Goal: Transaction & Acquisition: Purchase product/service

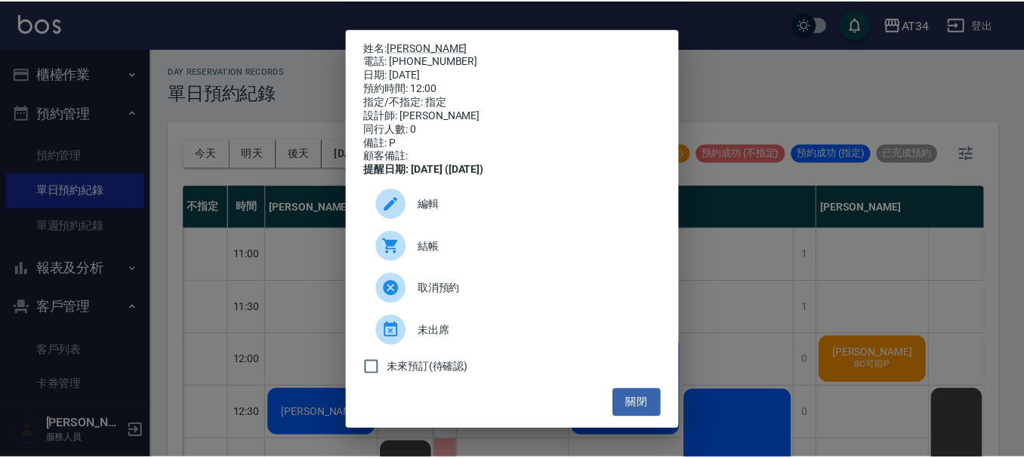
scroll to position [127, 1187]
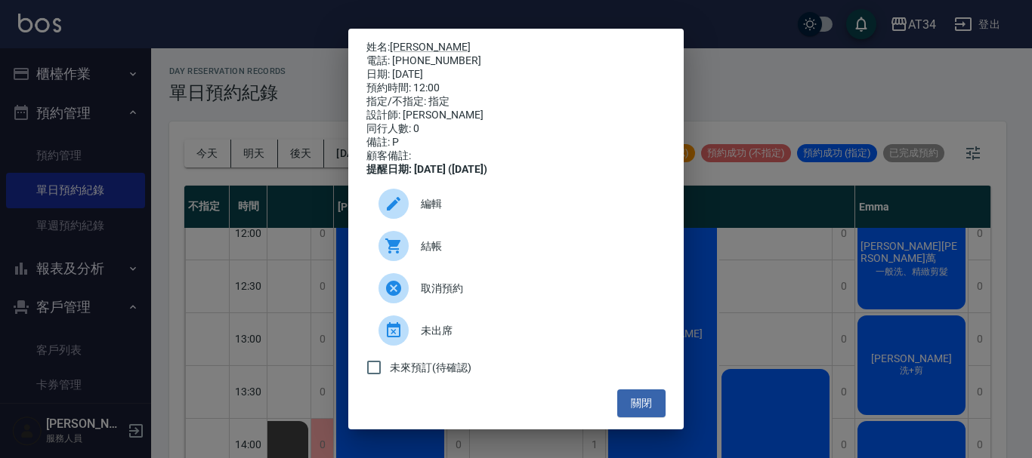
click at [633, 390] on ul "編輯 結帳 取消預約 未出席 未來預訂(待確認)" at bounding box center [515, 283] width 299 height 213
click at [632, 410] on button "關閉" at bounding box center [641, 404] width 48 height 28
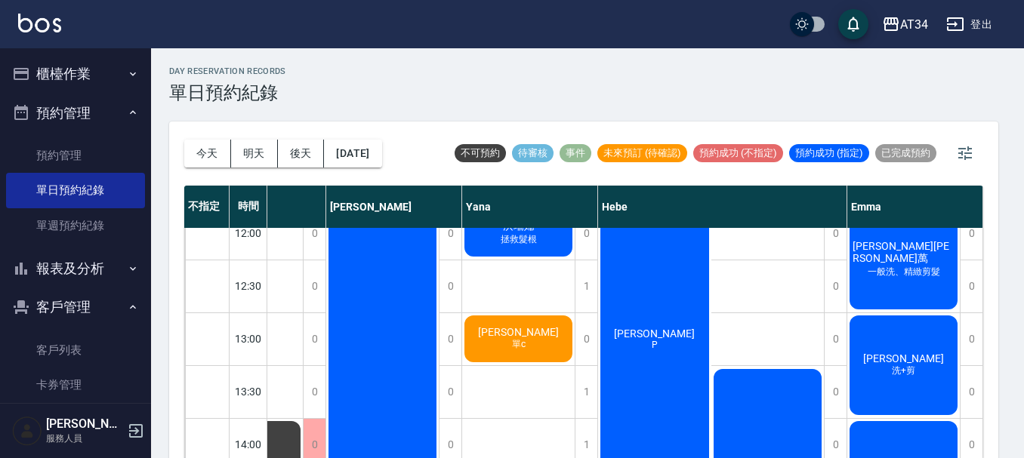
scroll to position [127, 1180]
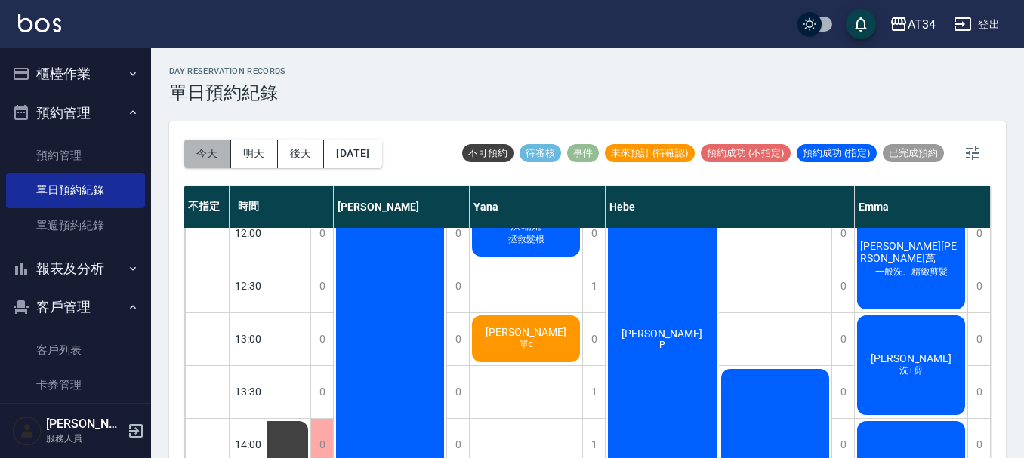
click at [218, 157] on button "今天" at bounding box center [207, 154] width 47 height 28
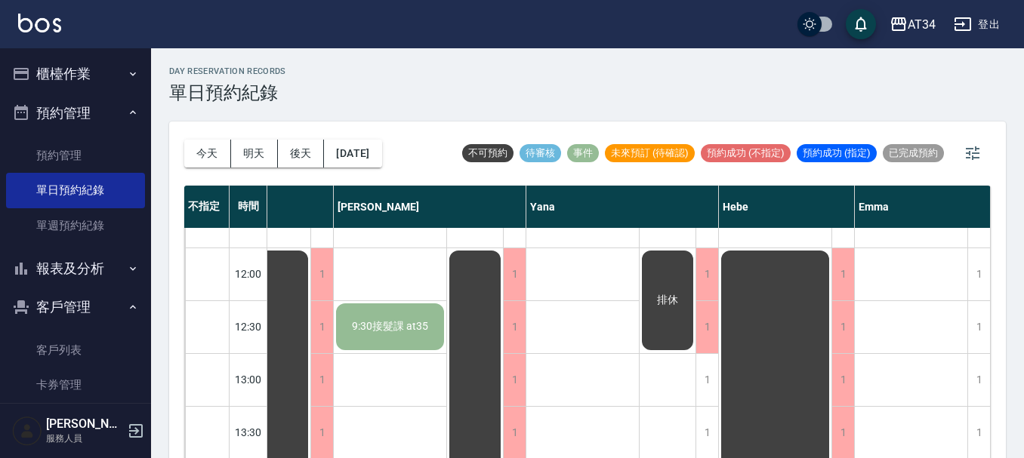
scroll to position [0, 1017]
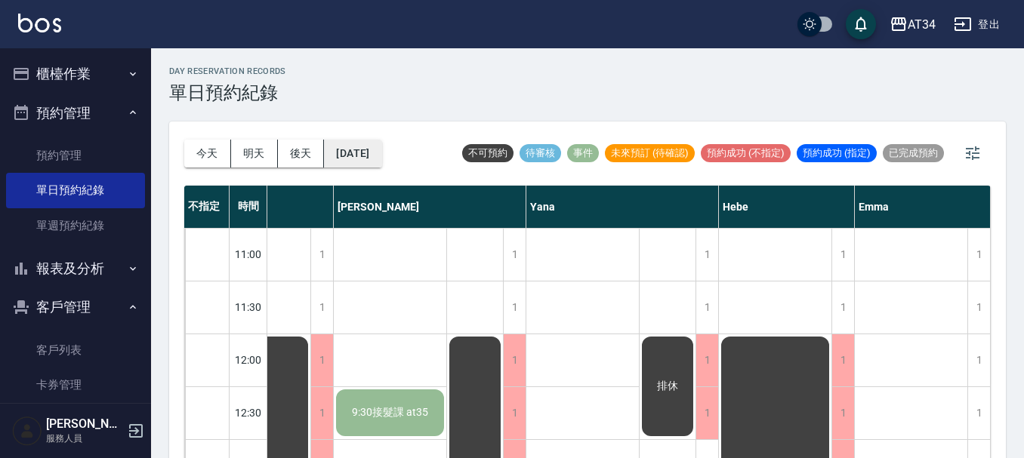
click at [375, 150] on button "[DATE]" at bounding box center [352, 154] width 57 height 28
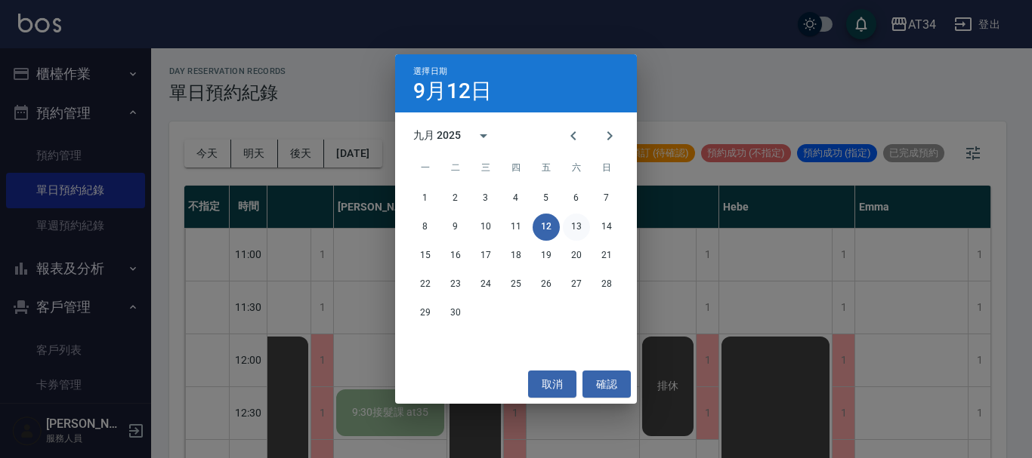
click at [584, 230] on button "13" at bounding box center [576, 227] width 27 height 27
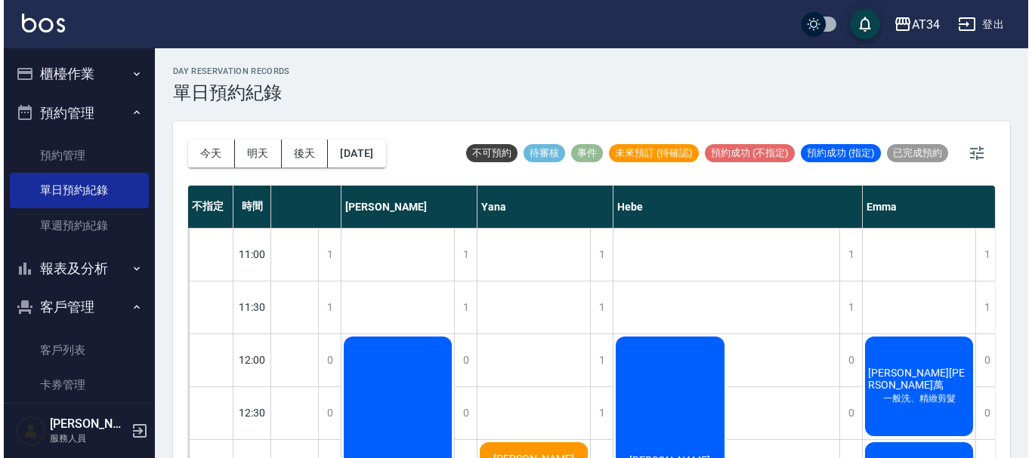
scroll to position [0, 1187]
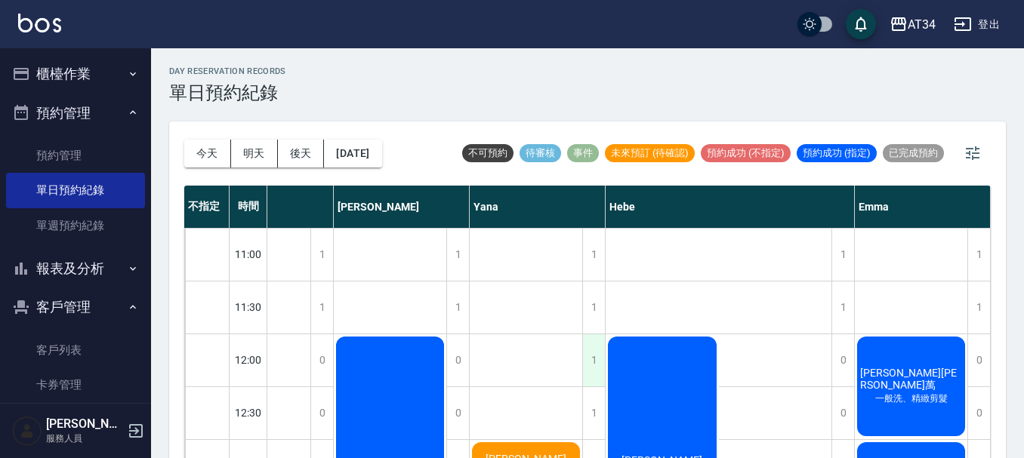
click at [586, 355] on div "1" at bounding box center [593, 361] width 23 height 52
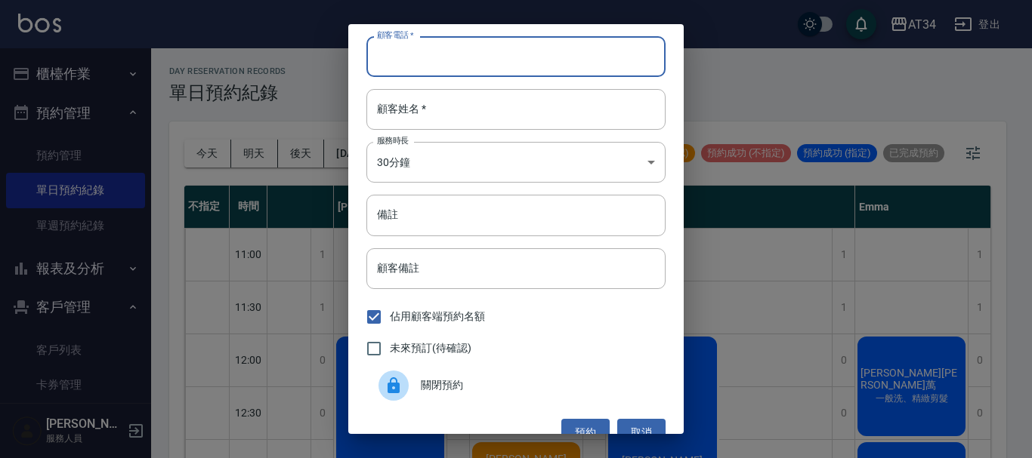
click at [480, 53] on input "顧客電話   *" at bounding box center [515, 56] width 299 height 41
type input "0917558535"
click at [462, 97] on input "顧客姓名   *" at bounding box center [515, 109] width 299 height 41
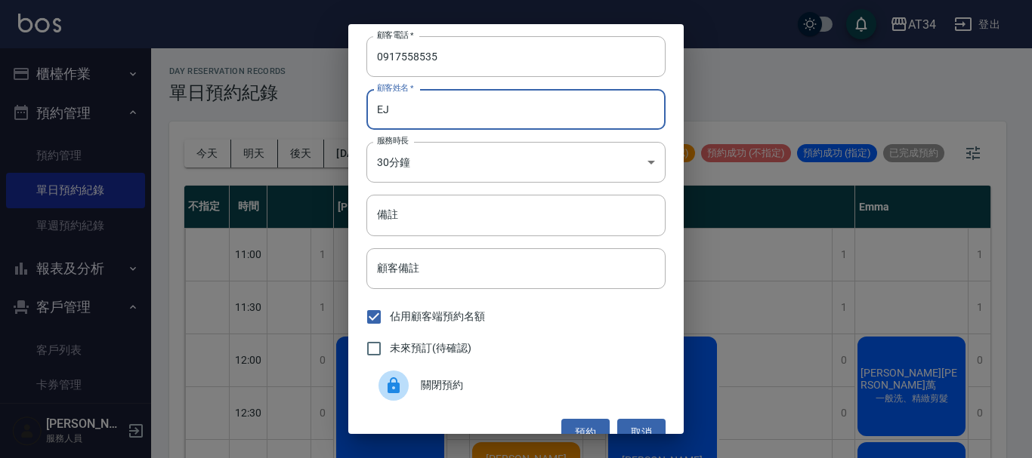
type input "E"
type input "郭小姐"
click at [461, 164] on body "AT34 登出 櫃檯作業 打帳單 帳單列表 現金收支登錄 材料自購登錄 每日結帳 排班表 現場電腦打卡 預約管理 預約管理 單日預約紀錄 單週預約紀錄 報表及…" at bounding box center [516, 238] width 1032 height 476
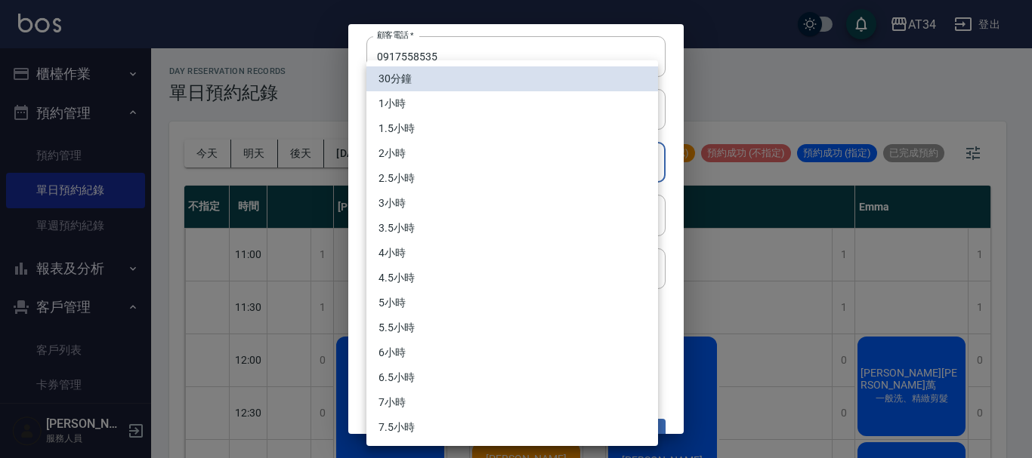
click at [467, 156] on li "2小時" at bounding box center [512, 153] width 292 height 25
type input "4"
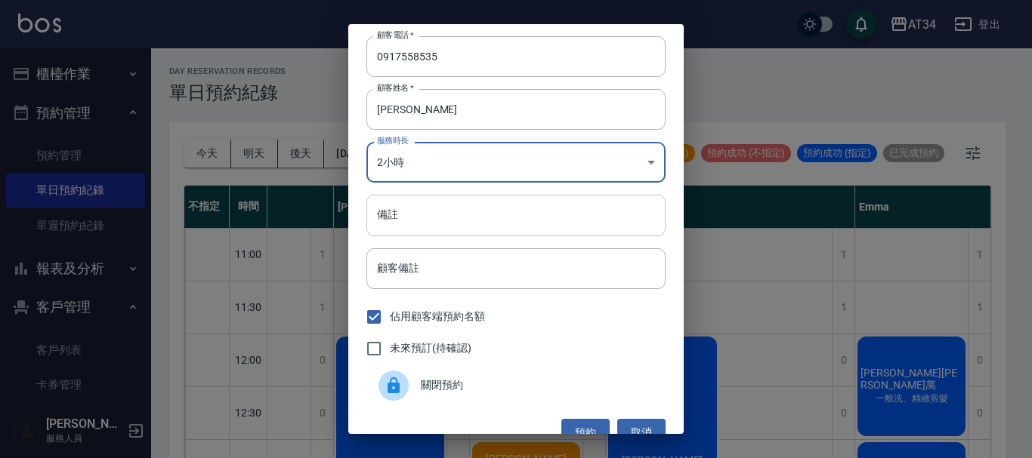
click at [452, 214] on input "備註" at bounding box center [515, 215] width 299 height 41
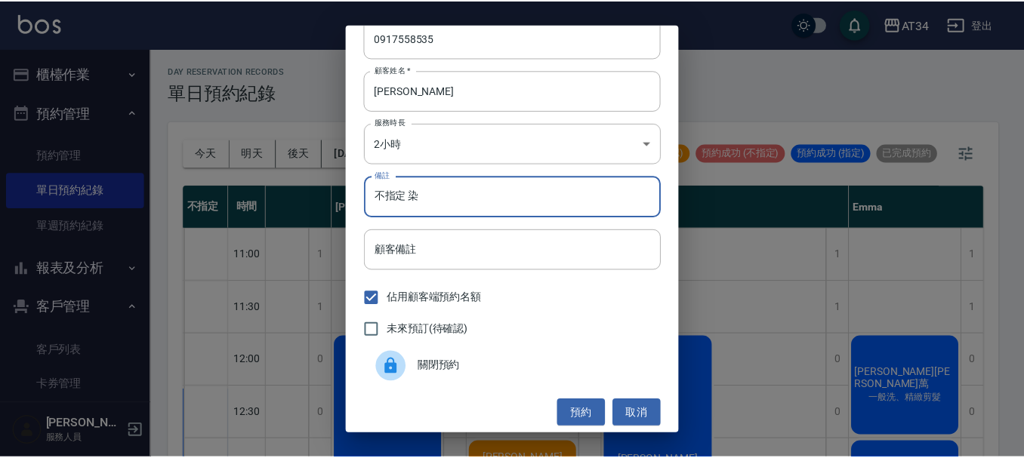
scroll to position [24, 0]
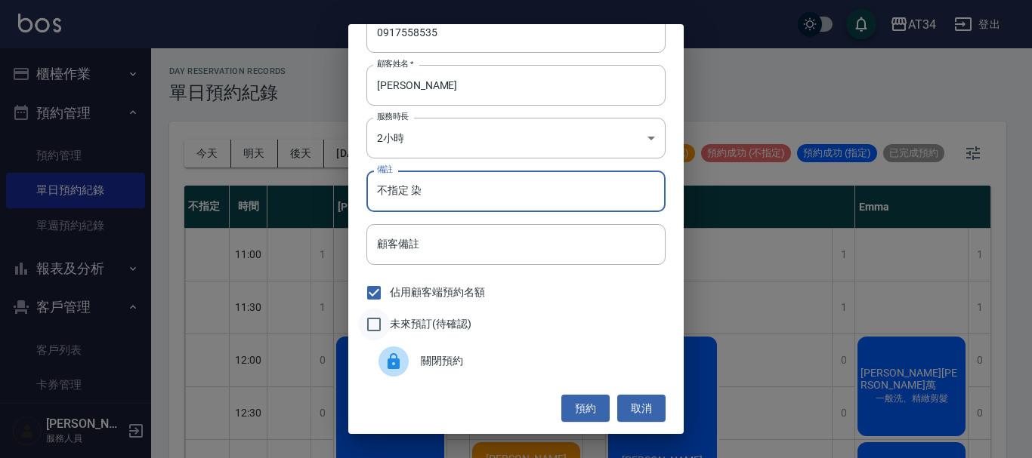
type input "不指定 染"
click at [377, 324] on input "未來預訂(待確認)" at bounding box center [374, 325] width 32 height 32
checkbox input "true"
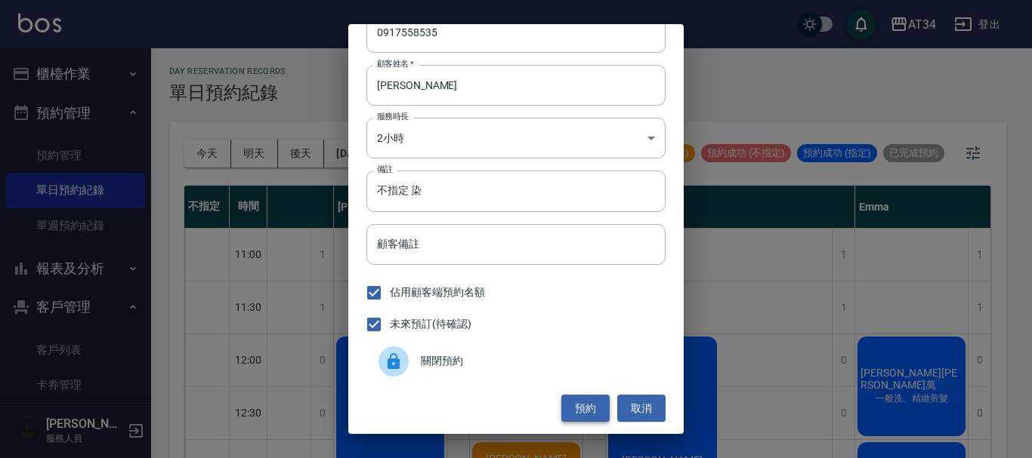
click at [577, 415] on button "預約" at bounding box center [585, 409] width 48 height 28
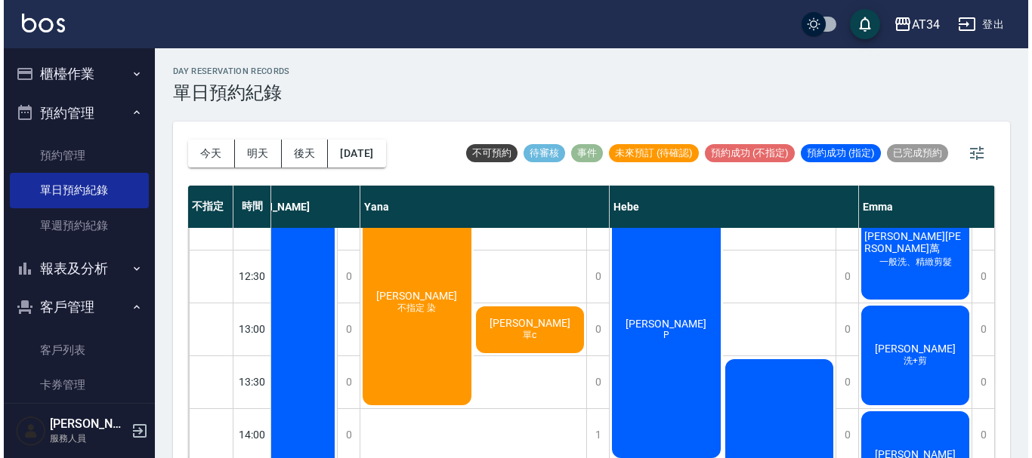
scroll to position [151, 1300]
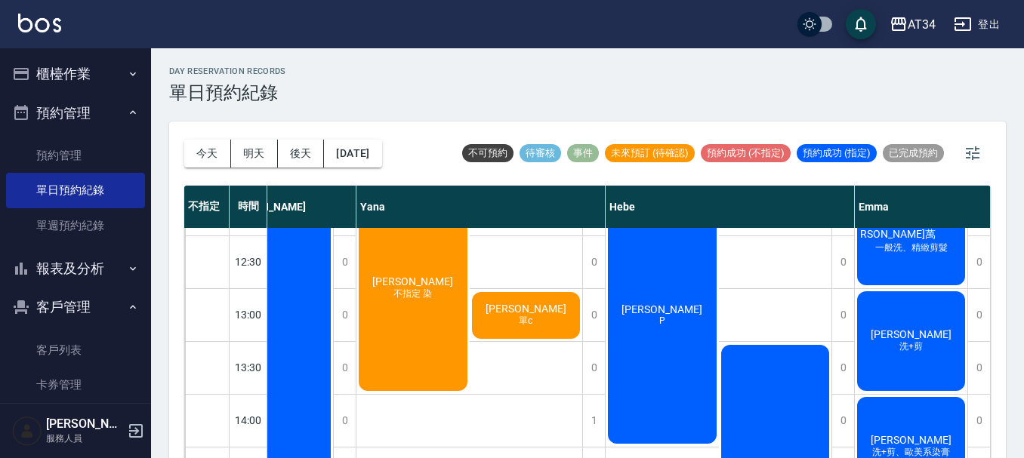
click at [415, 276] on span "郭小姐" at bounding box center [412, 282] width 87 height 12
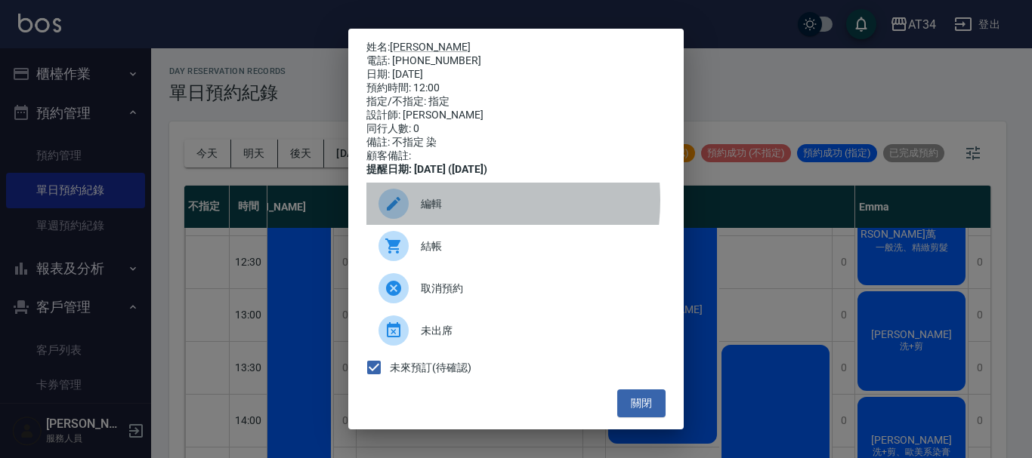
click at [432, 211] on span "編輯" at bounding box center [537, 204] width 233 height 16
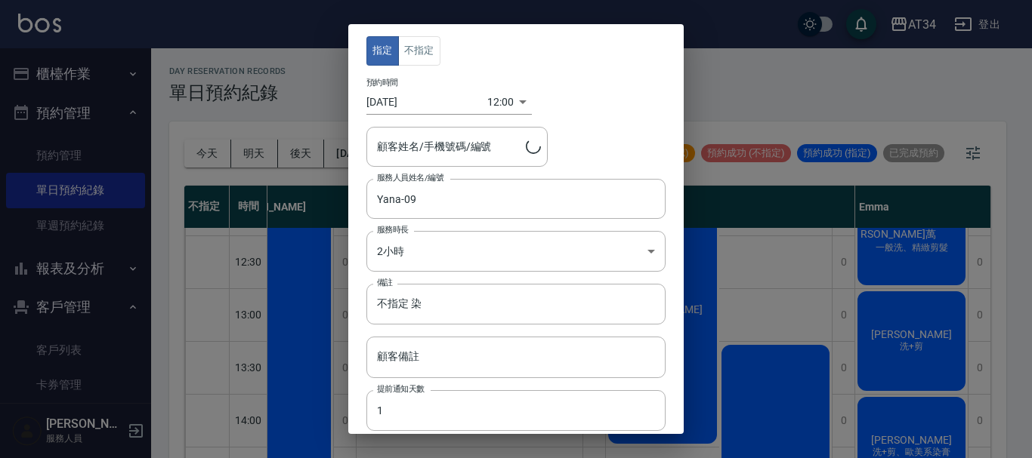
type input "郭小姐/0917558535"
click at [518, 97] on div "12:00 1757736000000" at bounding box center [509, 102] width 45 height 25
click at [511, 106] on div "12:00 1757736000000" at bounding box center [509, 102] width 45 height 25
click at [519, 101] on div "12:00 1757736000000" at bounding box center [509, 102] width 45 height 25
click at [491, 97] on body "AT34 登出 櫃檯作業 打帳單 帳單列表 現金收支登錄 材料自購登錄 每日結帳 排班表 現場電腦打卡 預約管理 預約管理 單日預約紀錄 單週預約紀錄 報表及…" at bounding box center [516, 238] width 1032 height 476
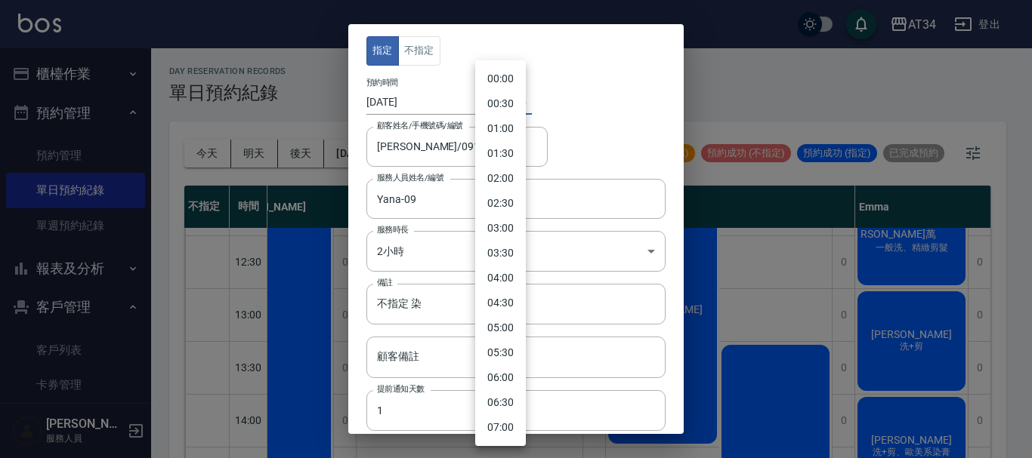
scroll to position [424, 0]
click at [515, 326] on li "13:30" at bounding box center [500, 328] width 51 height 25
type input "1757741400000"
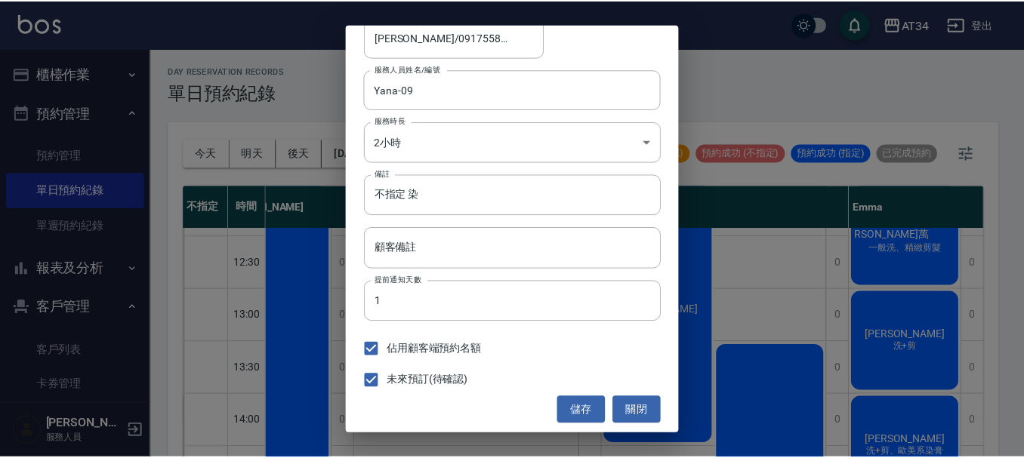
scroll to position [112, 0]
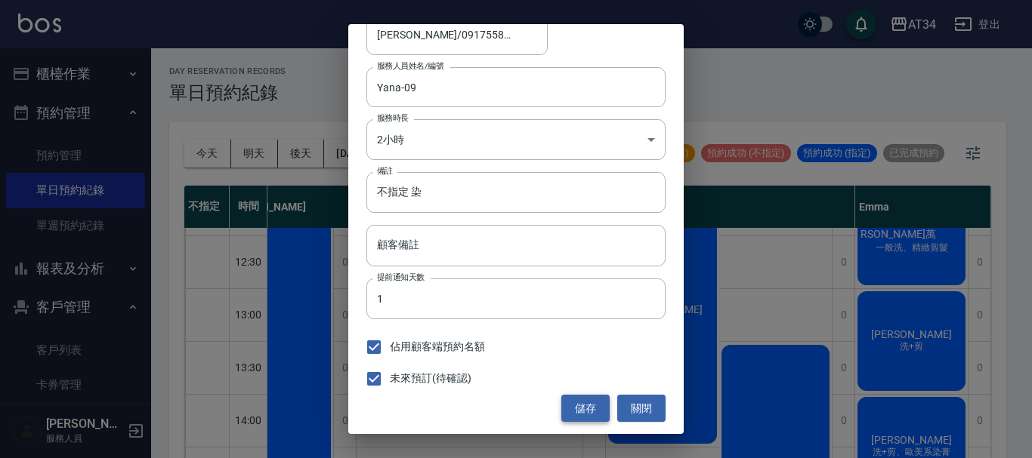
click at [591, 409] on button "儲存" at bounding box center [585, 409] width 48 height 28
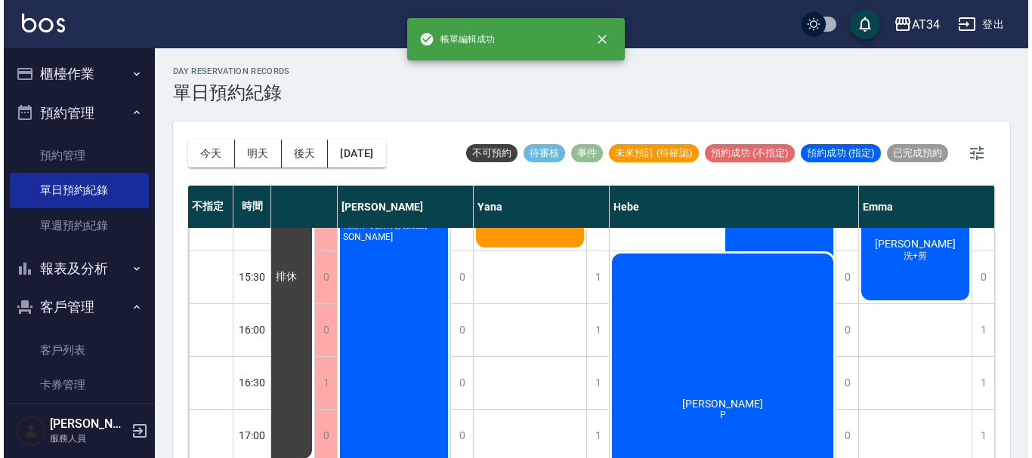
scroll to position [302, 1187]
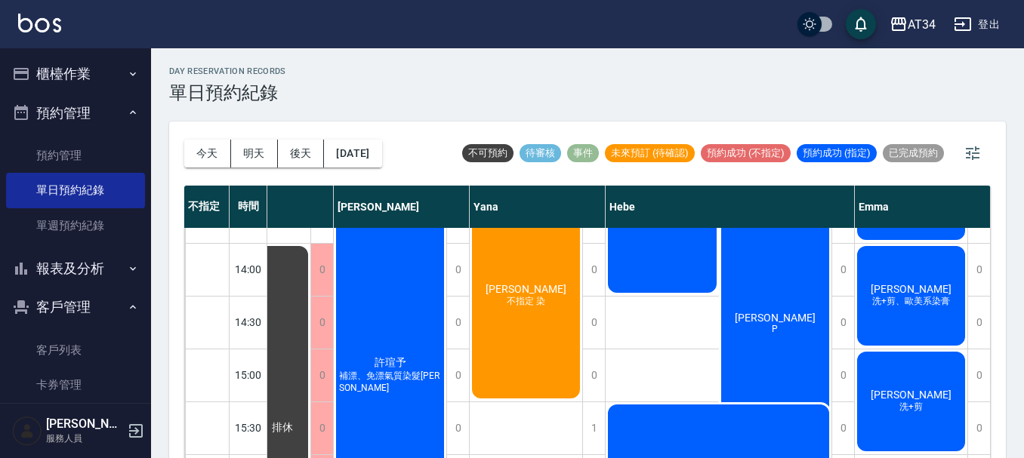
click at [525, 298] on span "不指定 染" at bounding box center [526, 301] width 45 height 13
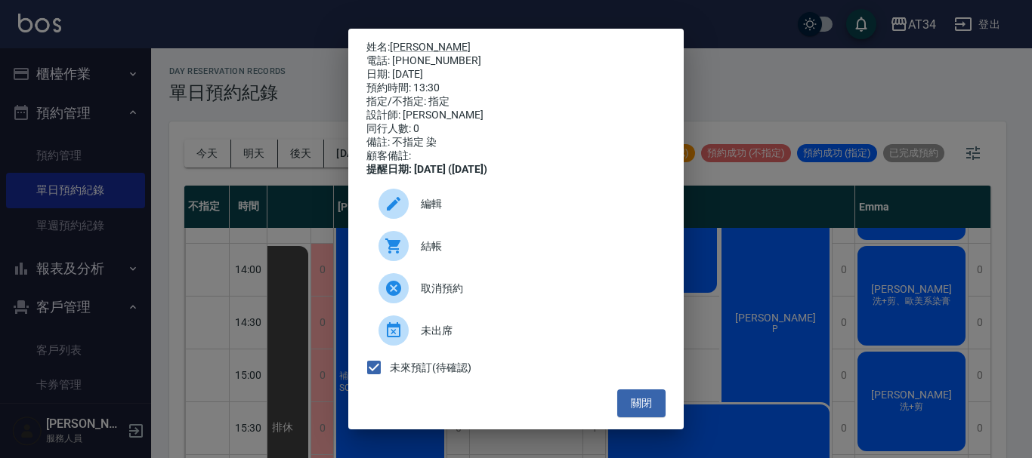
click at [457, 212] on span "編輯" at bounding box center [537, 204] width 233 height 16
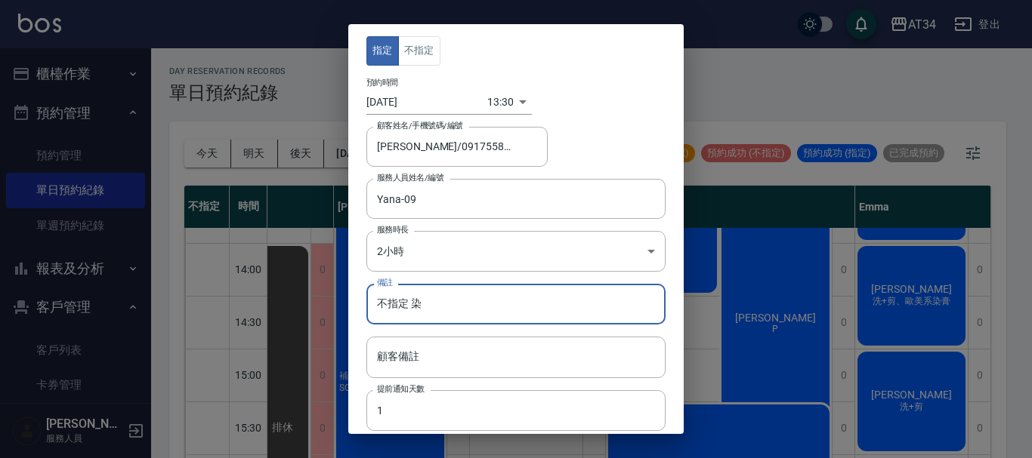
click at [458, 316] on input "不指定 染" at bounding box center [515, 304] width 299 height 41
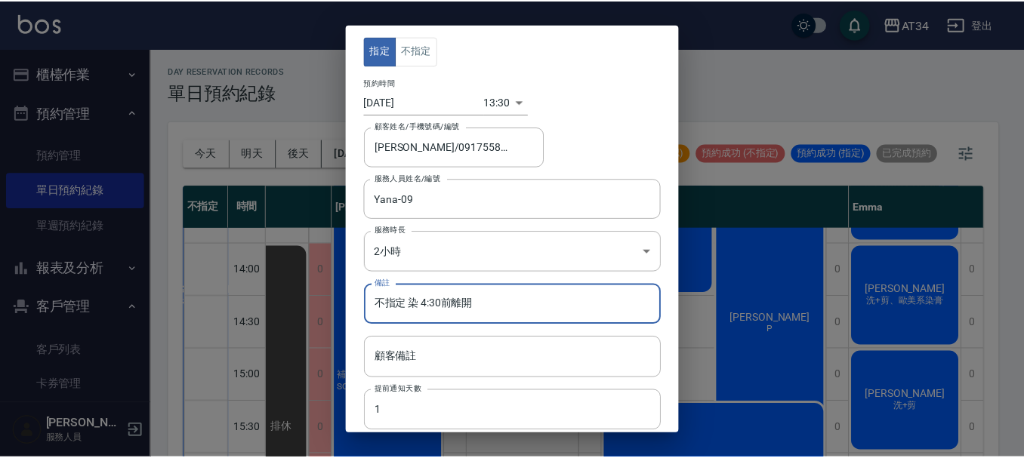
scroll to position [112, 0]
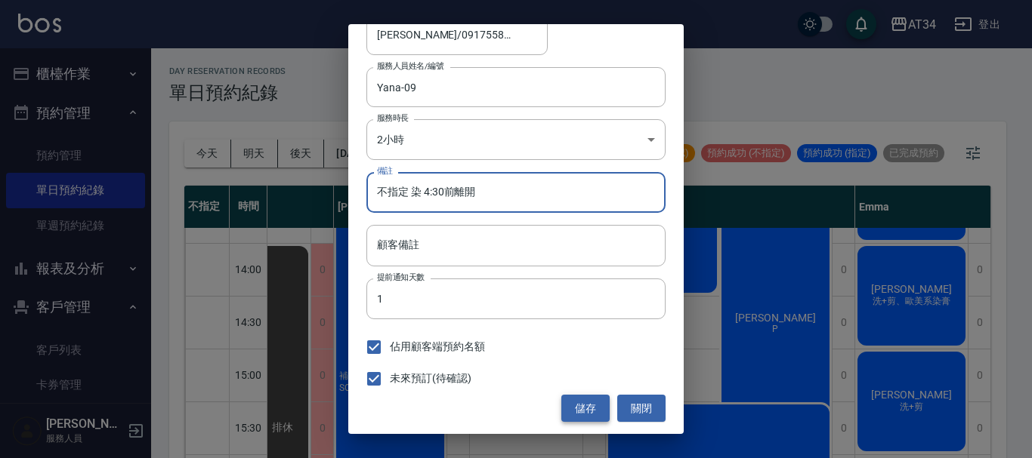
type input "不指定 染 4:30前離開"
click at [573, 406] on button "儲存" at bounding box center [585, 409] width 48 height 28
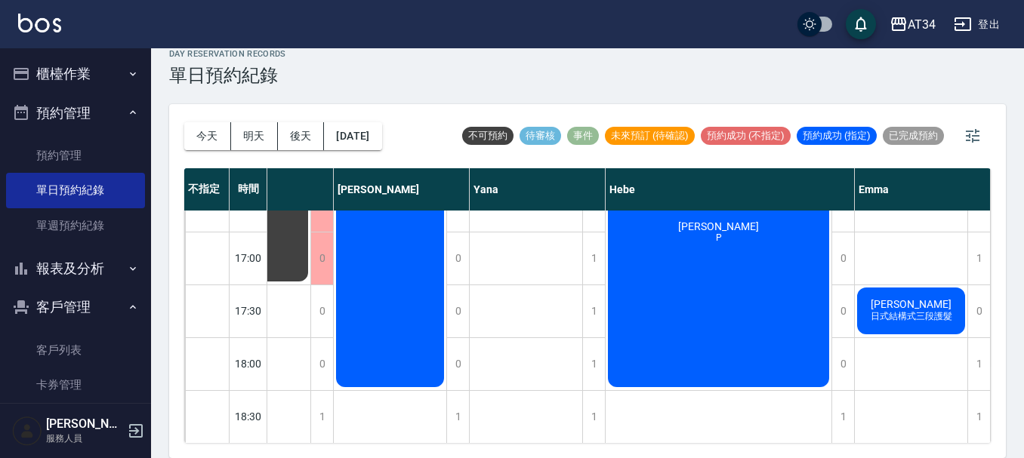
scroll to position [731, 1180]
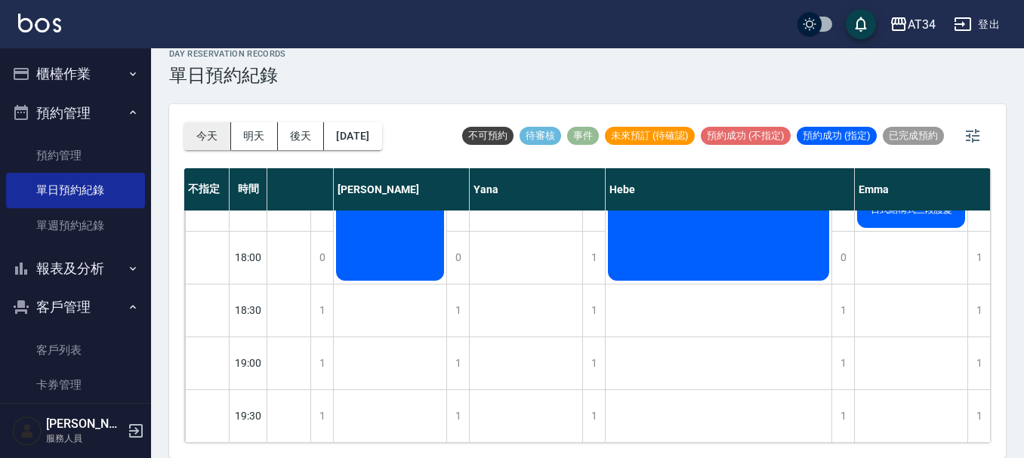
click at [196, 127] on button "今天" at bounding box center [207, 136] width 47 height 28
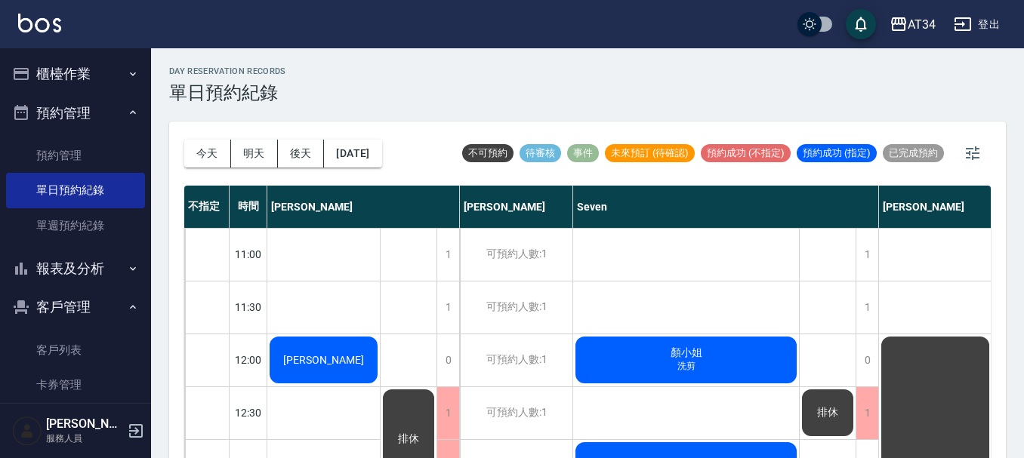
click at [442, 131] on div "今天 明天 後天 2025/09/12 不可預約 待審核 事件 未來預訂 (待確認) 預約成功 (不指定) 預約成功 (指定) 已完成預約" at bounding box center [587, 154] width 807 height 64
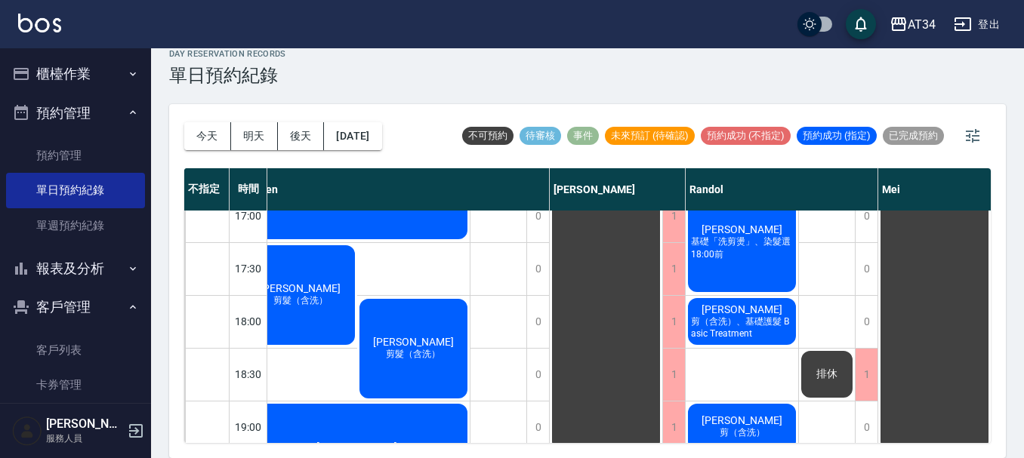
scroll to position [580, 329]
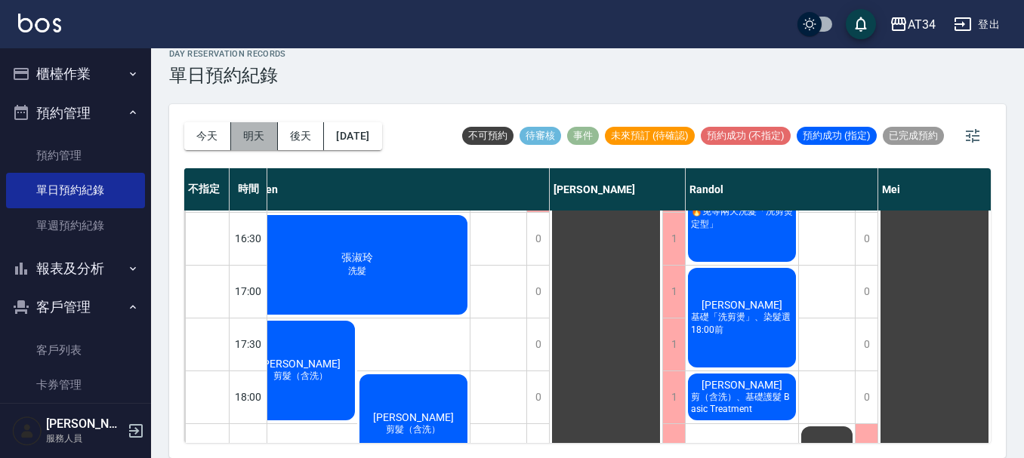
click at [239, 137] on button "明天" at bounding box center [254, 136] width 47 height 28
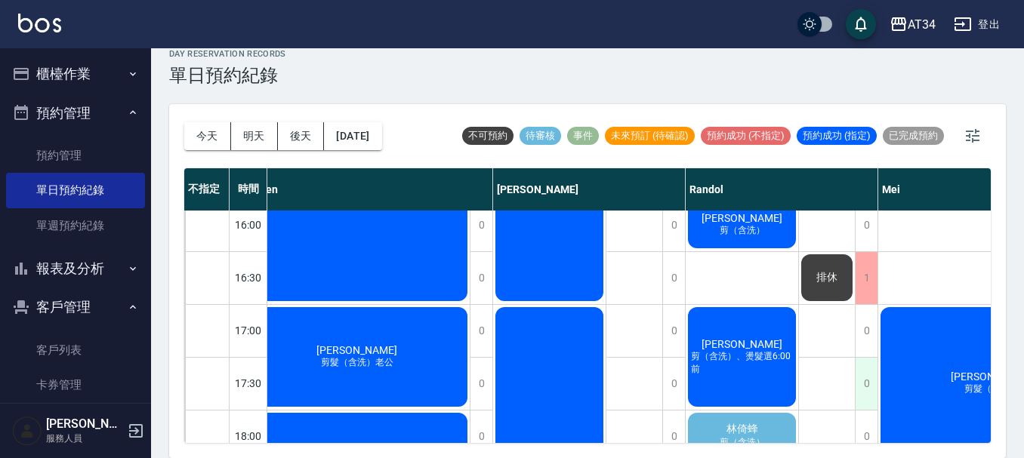
scroll to position [504, 329]
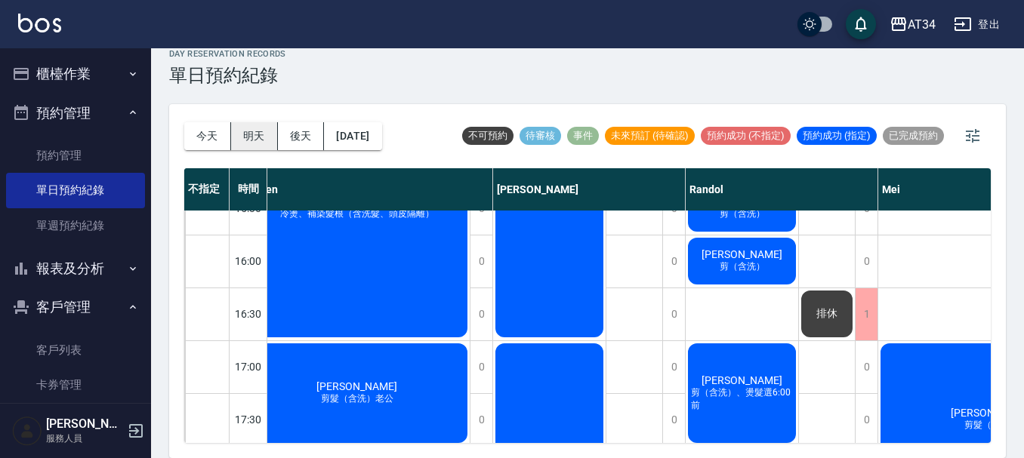
click at [255, 137] on button "明天" at bounding box center [254, 136] width 47 height 28
click at [251, 137] on button "明天" at bounding box center [254, 136] width 47 height 28
click at [211, 135] on button "今天" at bounding box center [207, 136] width 47 height 28
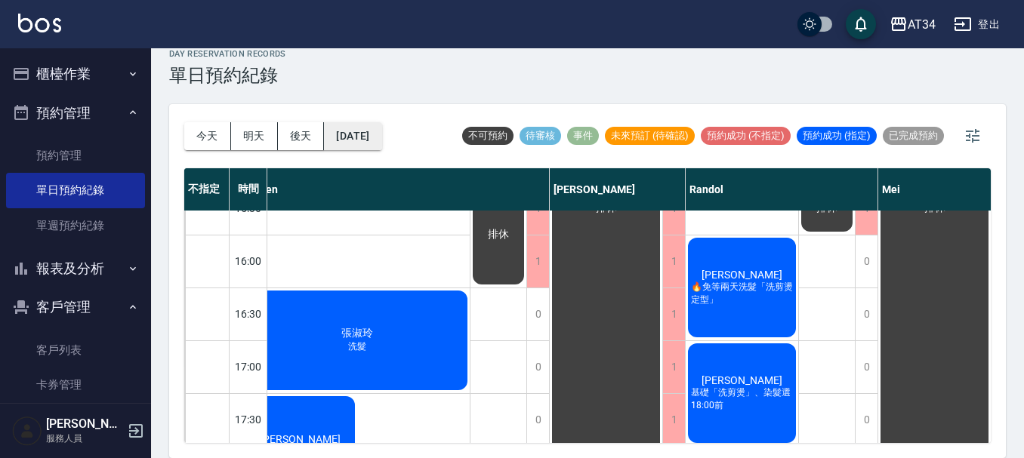
click at [350, 145] on button "[DATE]" at bounding box center [352, 136] width 57 height 28
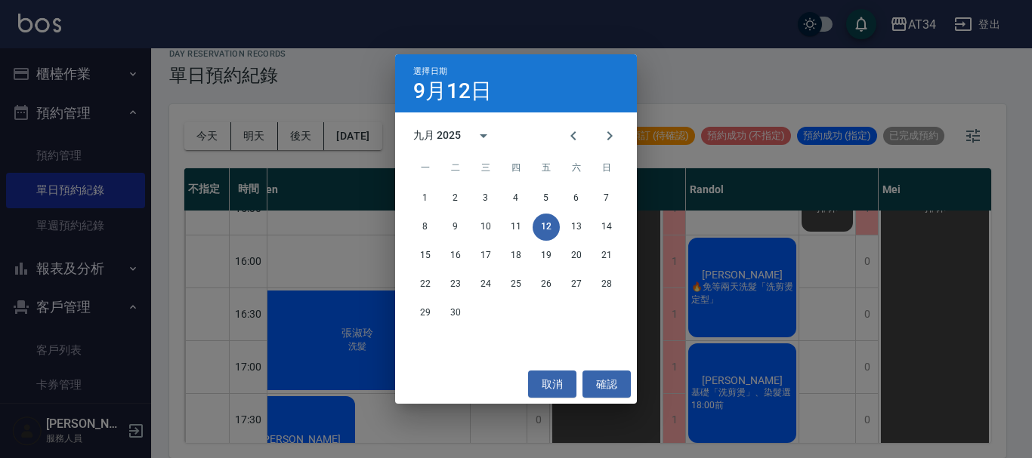
click at [257, 142] on div "選擇日期 9月12日 九月 2025 一 二 三 四 五 六 日 1 2 3 4 5 6 7 8 9 10 11 12 13 14 15 16 17 18 1…" at bounding box center [516, 229] width 1032 height 458
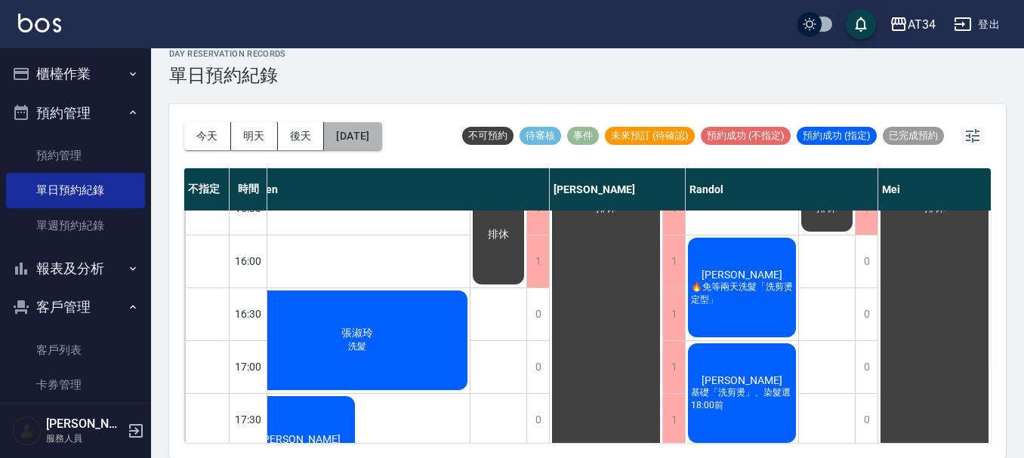
click at [381, 140] on button "[DATE]" at bounding box center [352, 136] width 57 height 28
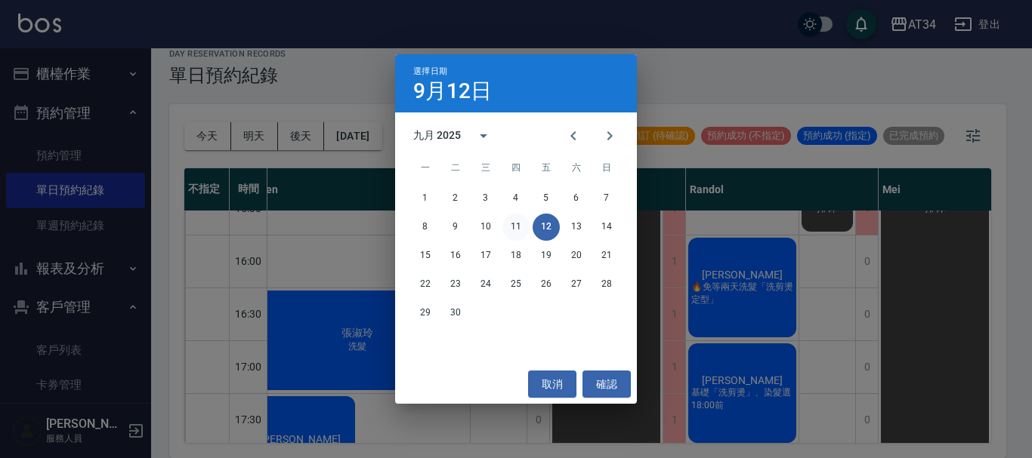
click at [513, 227] on button "11" at bounding box center [515, 227] width 27 height 27
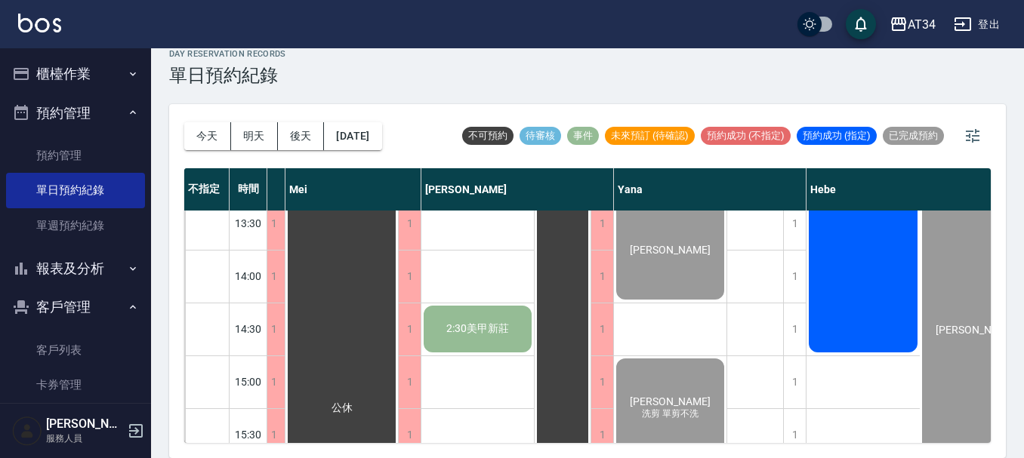
scroll to position [202, 752]
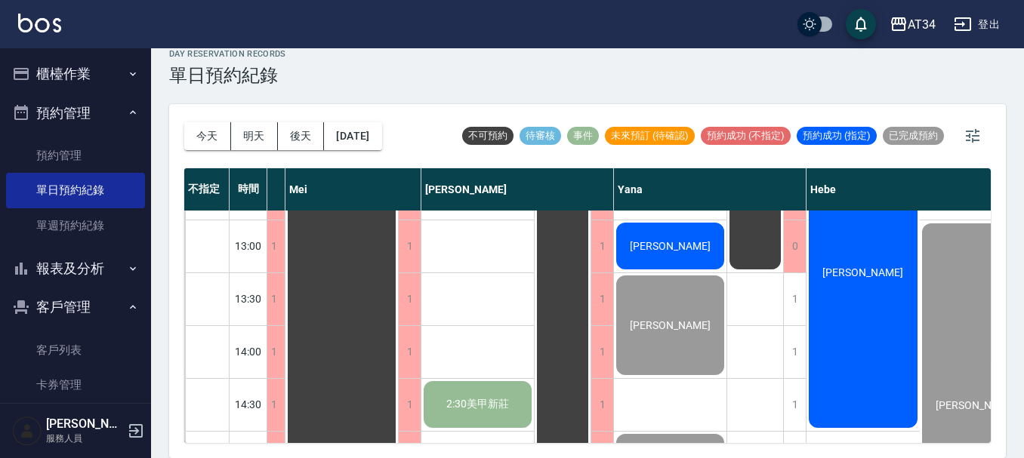
click at [663, 311] on div "鄭如吟" at bounding box center [670, 325] width 113 height 104
click at [95, 267] on button "報表及分析" at bounding box center [75, 268] width 139 height 39
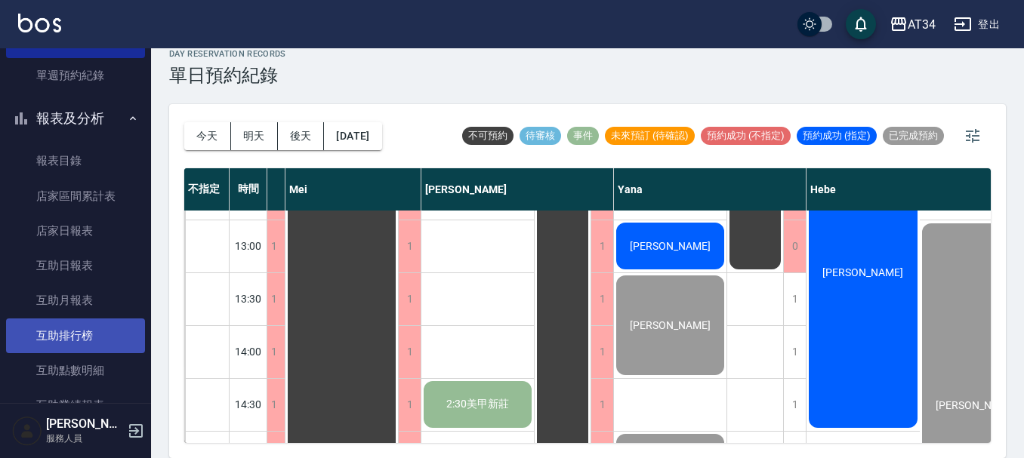
scroll to position [151, 0]
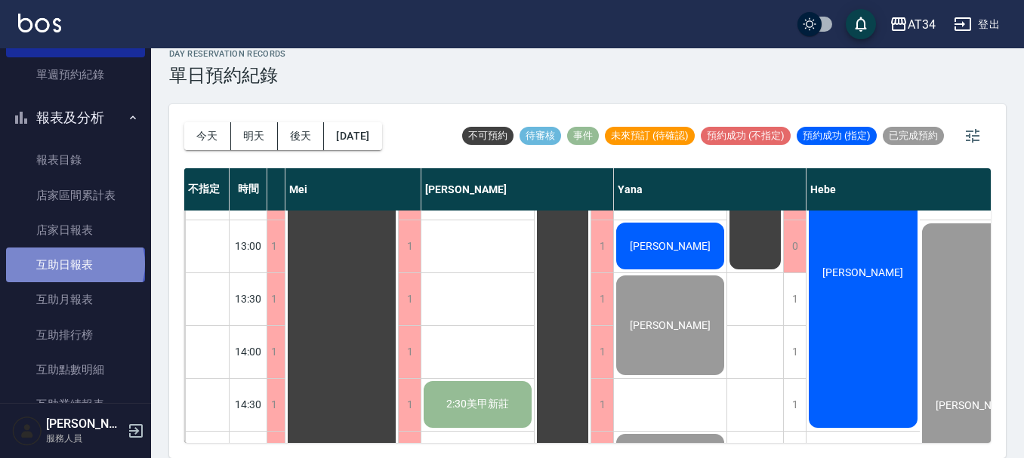
click at [74, 264] on link "互助日報表" at bounding box center [75, 265] width 139 height 35
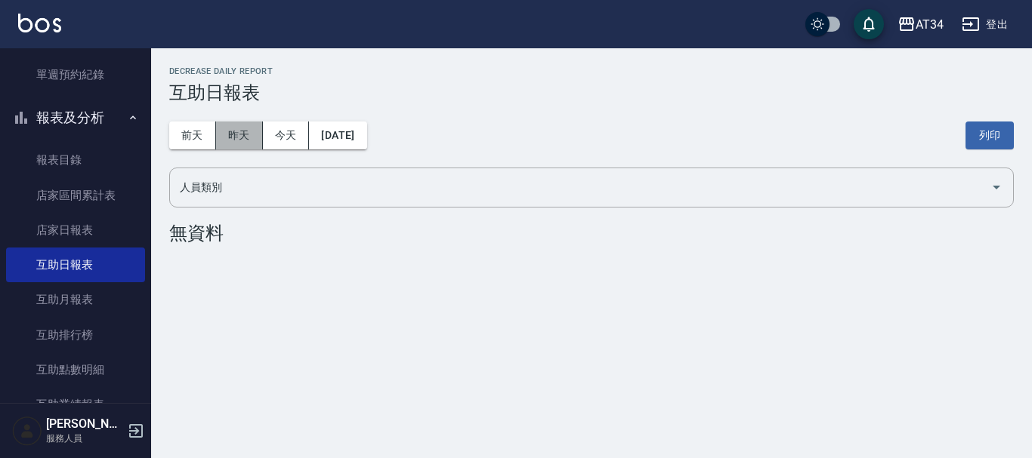
click at [245, 141] on button "昨天" at bounding box center [239, 136] width 47 height 28
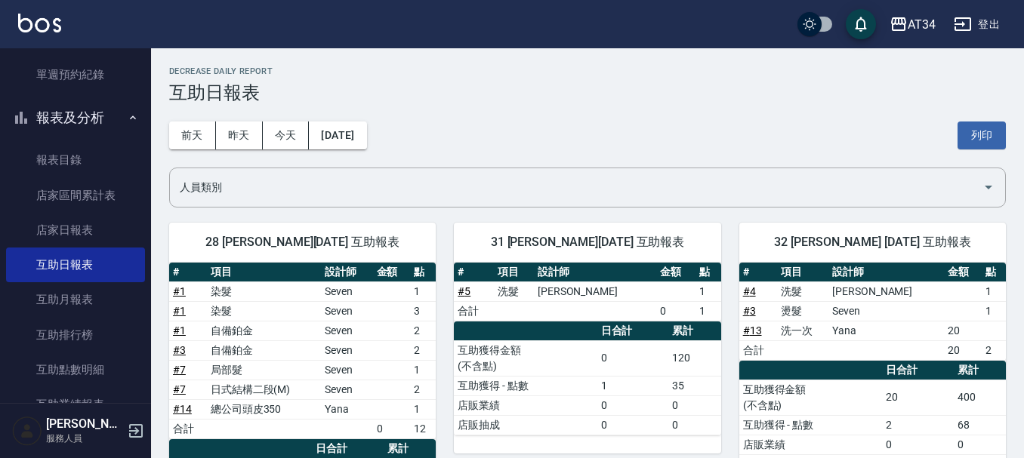
click at [127, 118] on icon "button" at bounding box center [133, 118] width 12 height 12
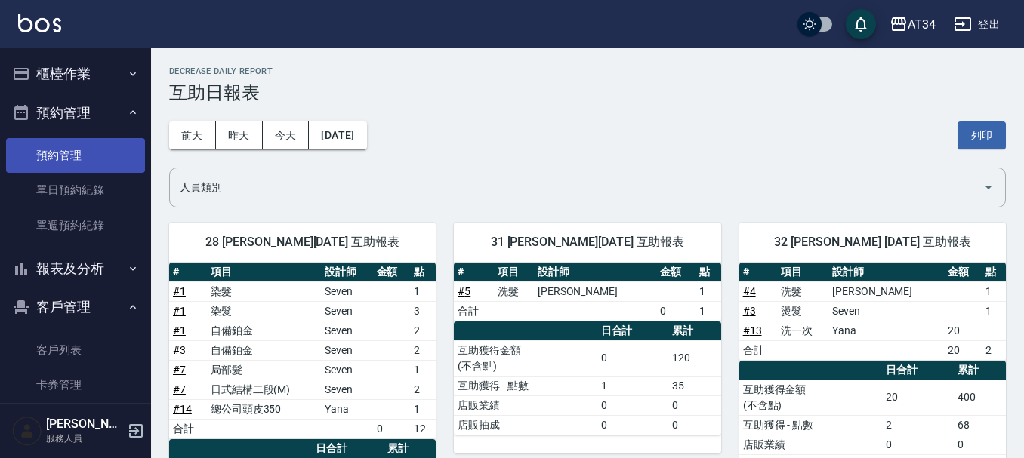
drag, startPoint x: 48, startPoint y: 184, endPoint x: 89, endPoint y: 159, distance: 47.8
click at [50, 183] on link "單日預約紀錄" at bounding box center [75, 190] width 139 height 35
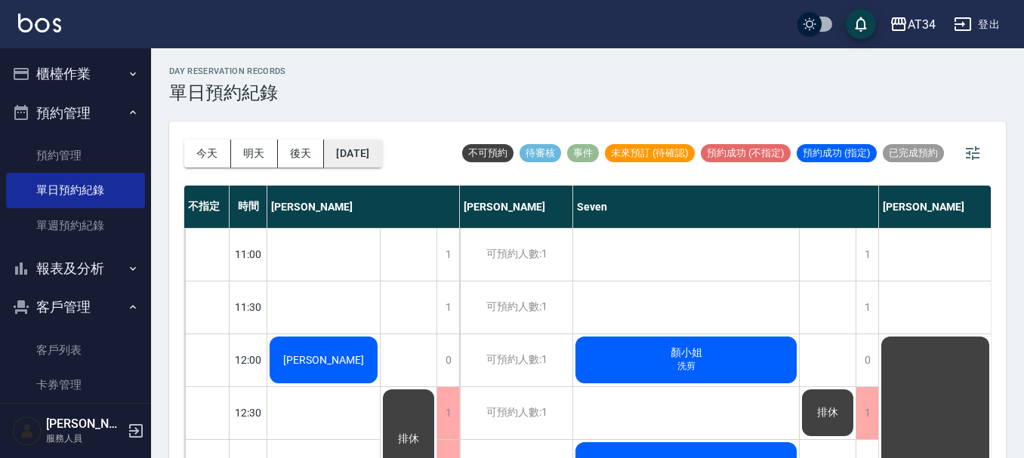
click at [378, 155] on button "[DATE]" at bounding box center [352, 154] width 57 height 28
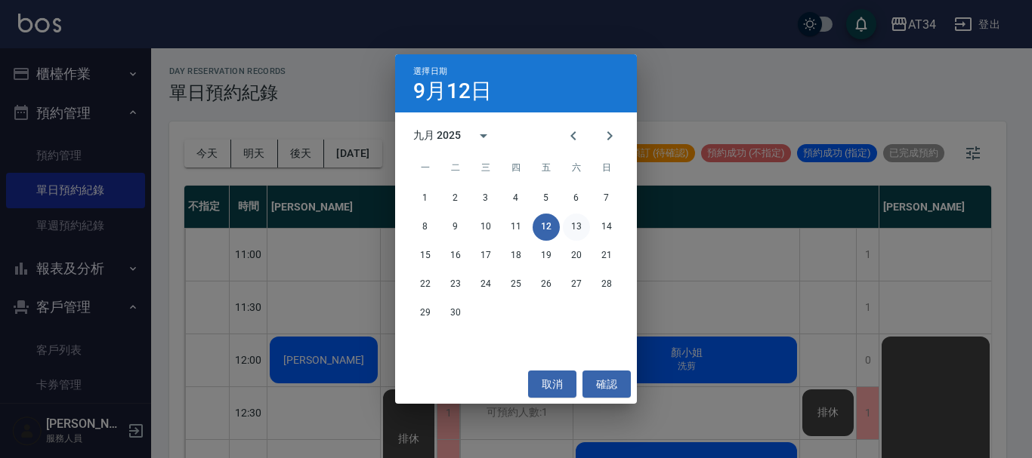
click at [578, 234] on button "13" at bounding box center [576, 227] width 27 height 27
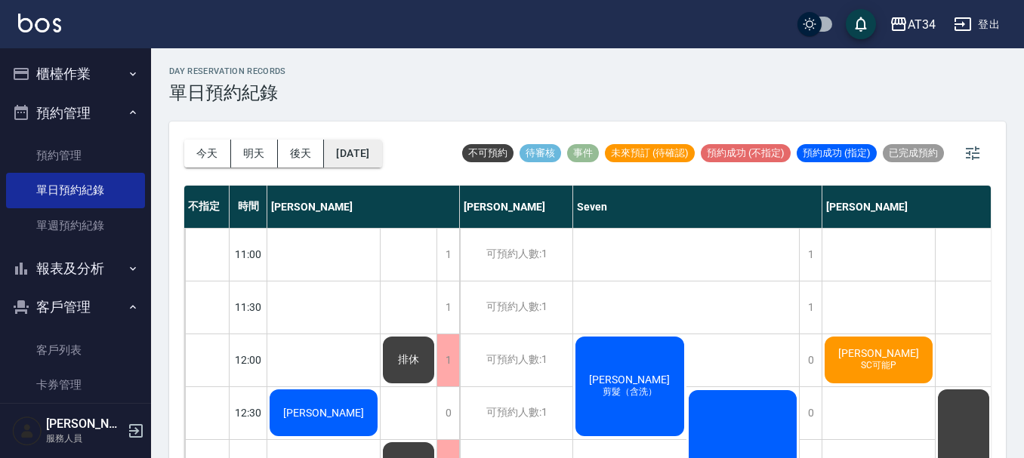
click at [347, 164] on button "2025/09/13" at bounding box center [352, 154] width 57 height 28
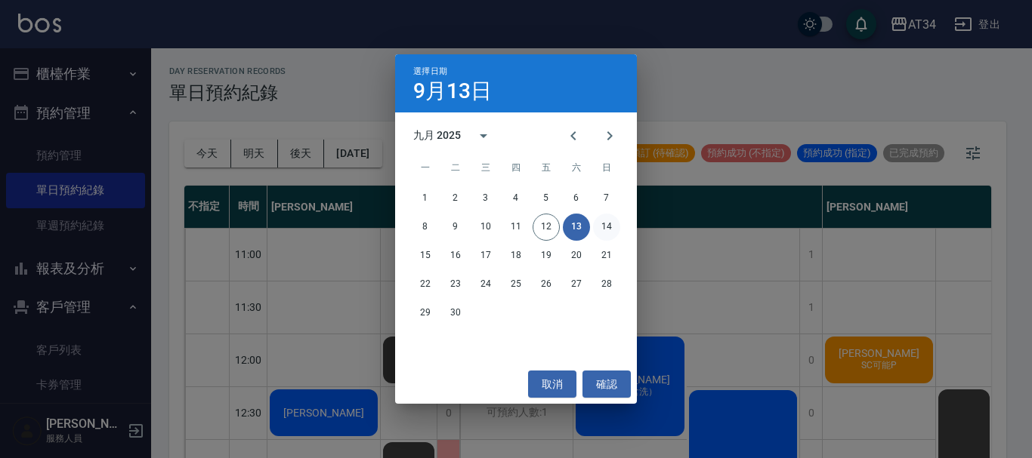
click at [616, 227] on button "14" at bounding box center [606, 227] width 27 height 27
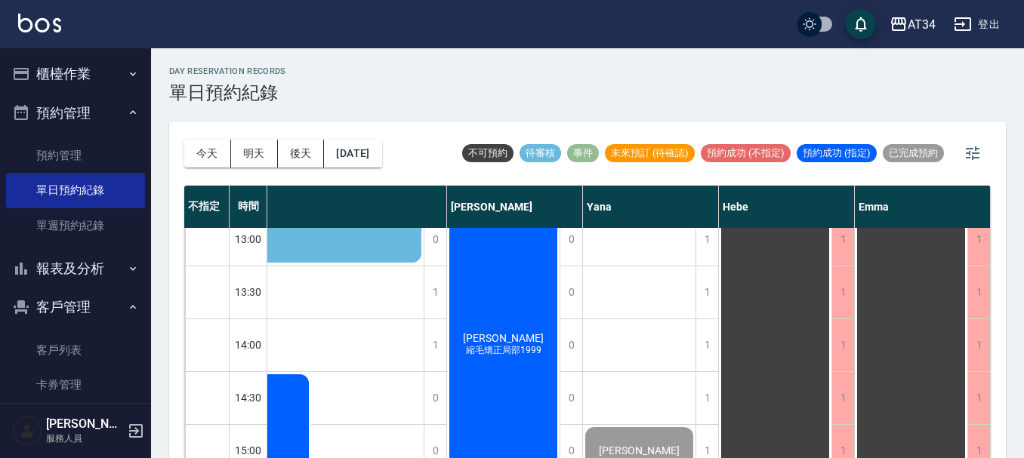
scroll to position [604, 847]
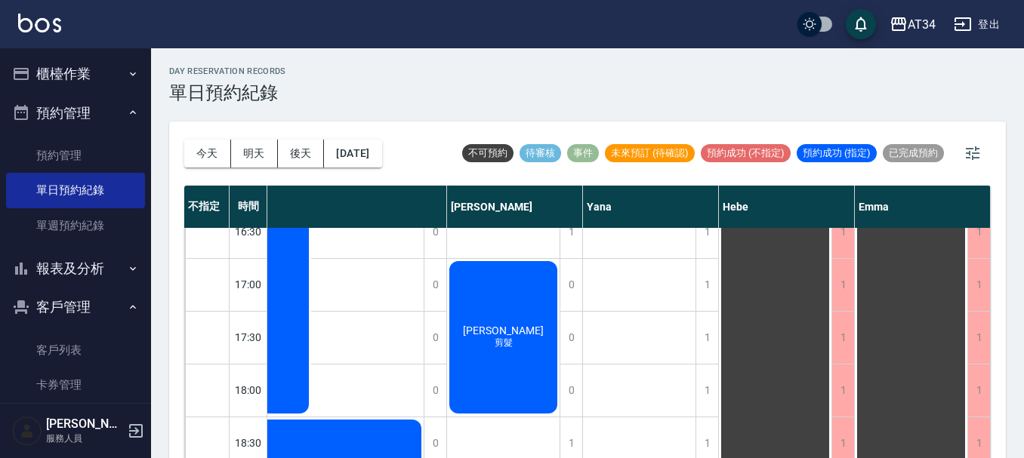
click at [211, 152] on button "今天" at bounding box center [207, 154] width 47 height 28
click at [213, 152] on div at bounding box center [512, 229] width 1024 height 458
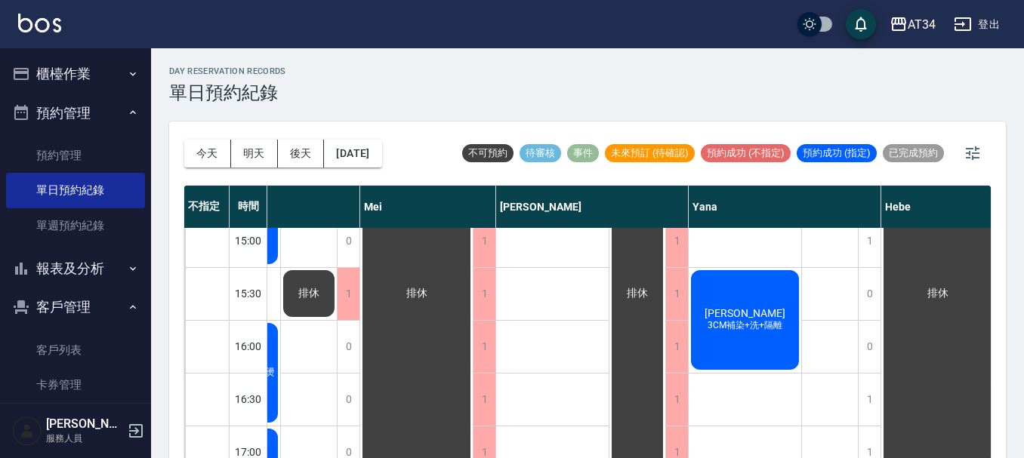
scroll to position [604, 847]
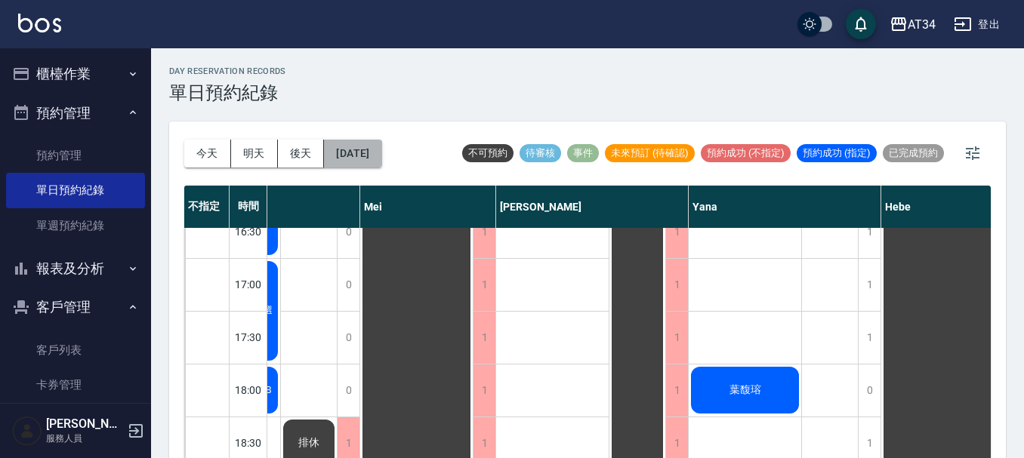
click at [375, 153] on button "[DATE]" at bounding box center [352, 154] width 57 height 28
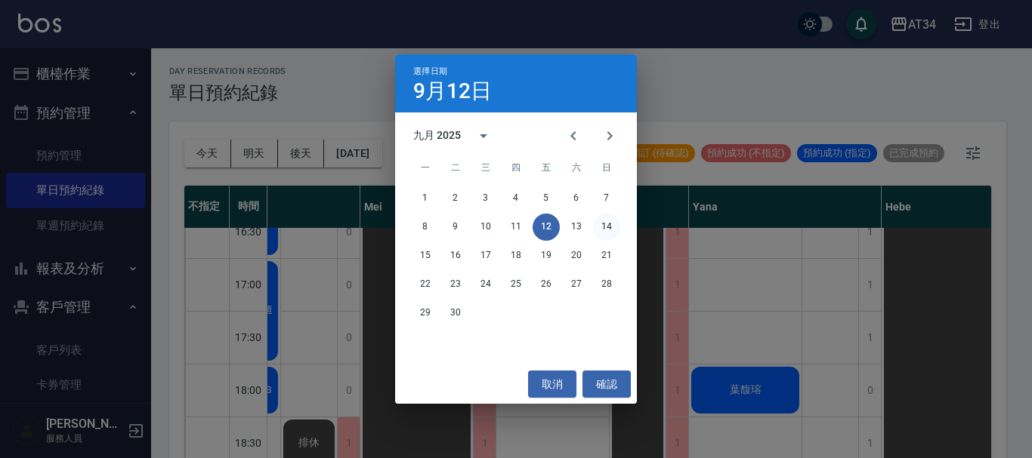
click at [609, 229] on button "14" at bounding box center [606, 227] width 27 height 27
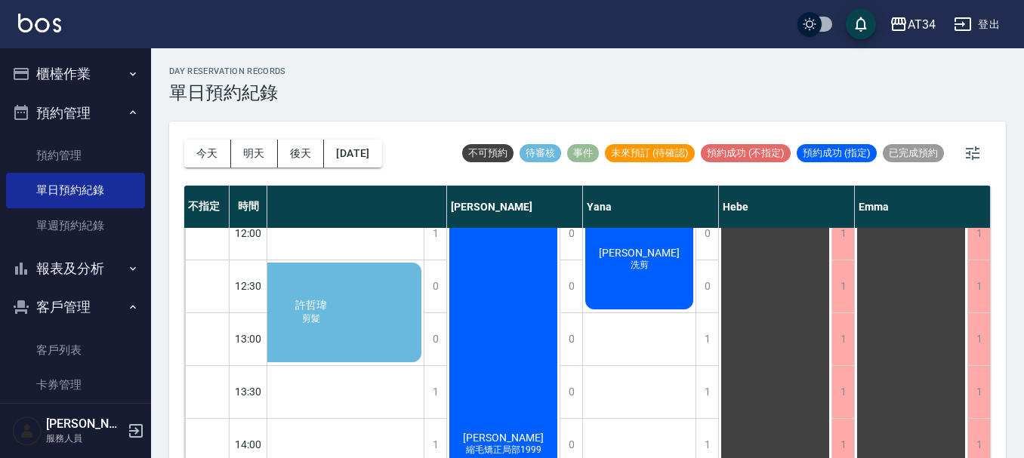
scroll to position [0, 847]
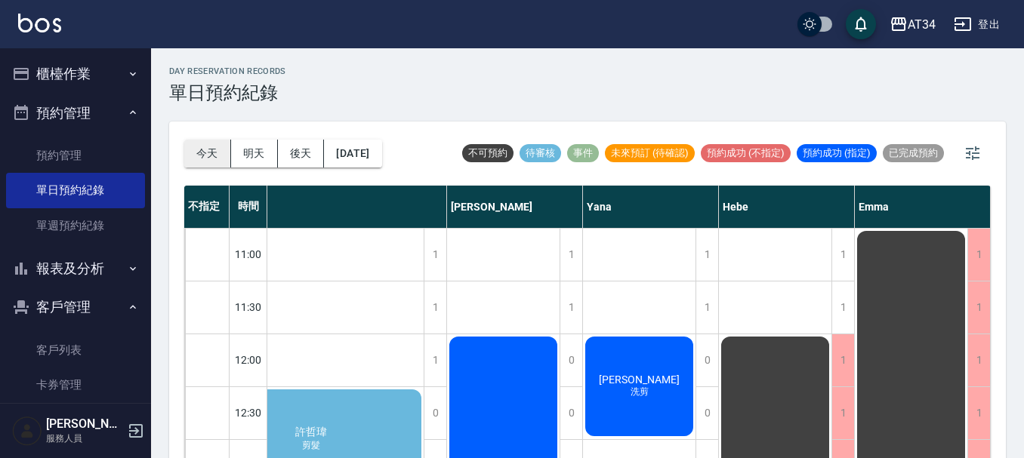
click at [190, 142] on button "今天" at bounding box center [207, 154] width 47 height 28
click at [190, 142] on div at bounding box center [512, 229] width 1024 height 458
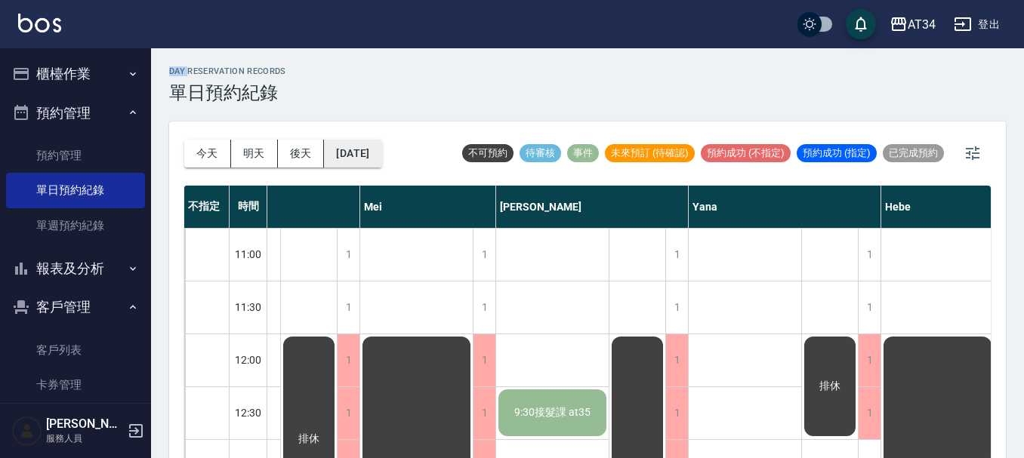
click at [381, 142] on button "[DATE]" at bounding box center [352, 154] width 57 height 28
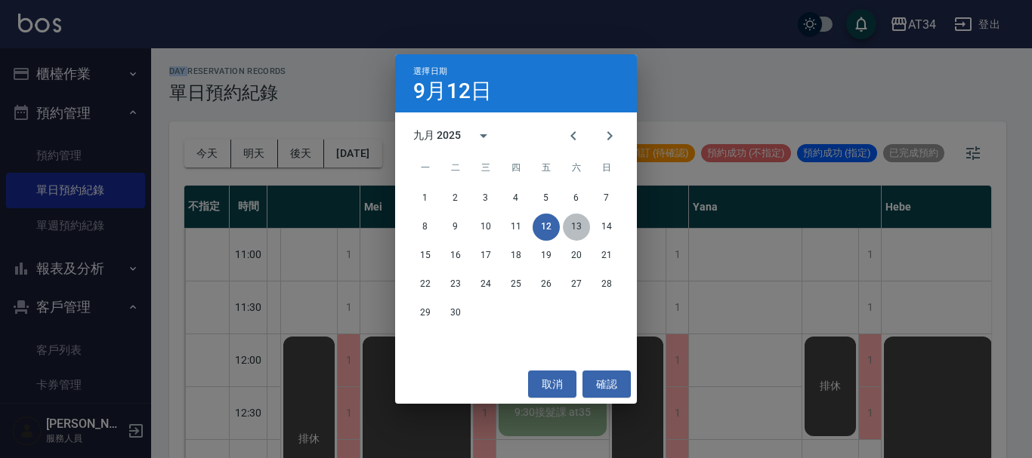
click at [575, 224] on button "13" at bounding box center [576, 227] width 27 height 27
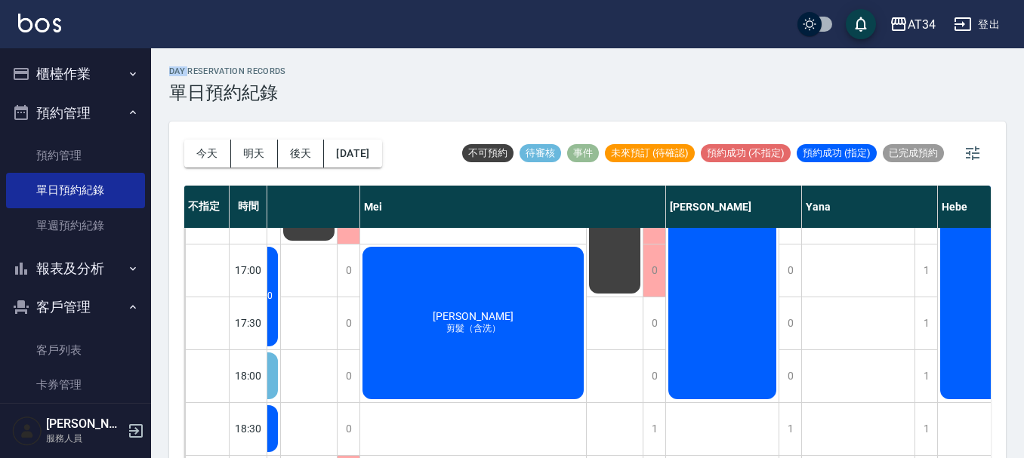
scroll to position [429, 847]
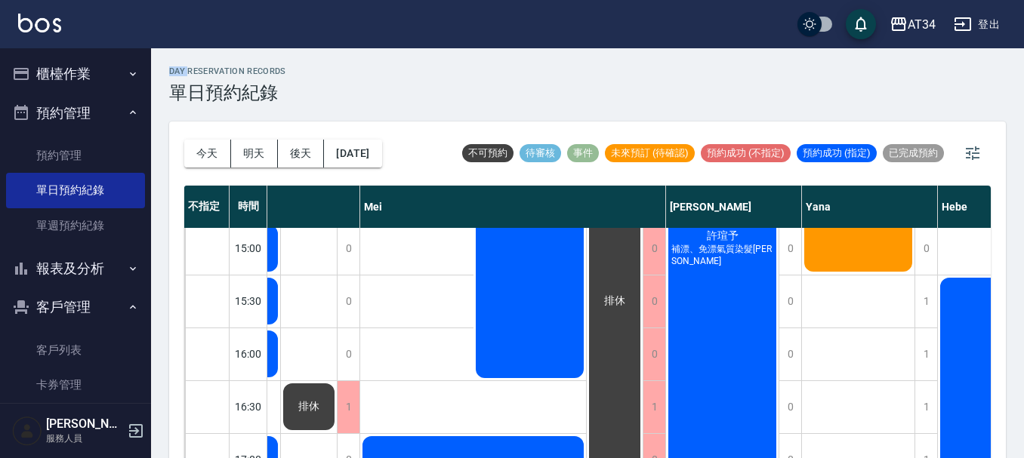
click at [216, 155] on button "今天" at bounding box center [207, 154] width 47 height 28
click at [216, 155] on div at bounding box center [512, 229] width 1024 height 458
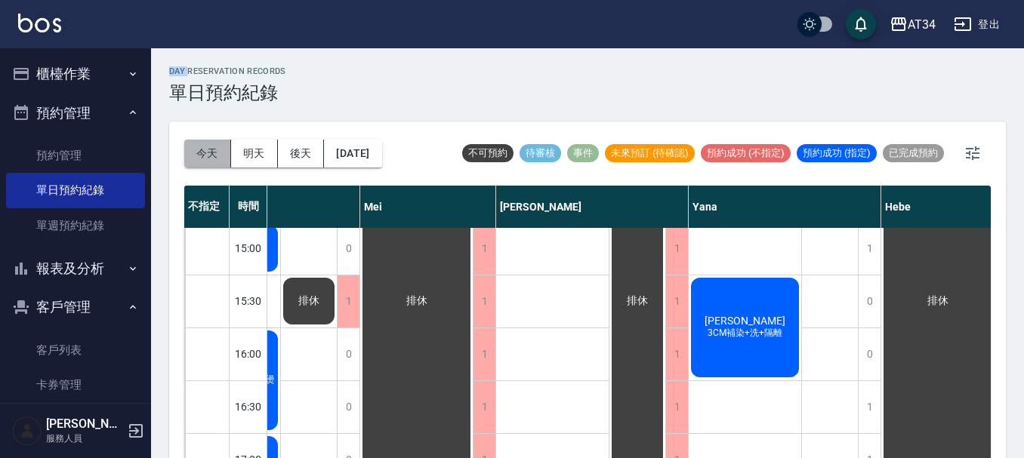
click at [215, 155] on button "今天" at bounding box center [207, 154] width 47 height 28
click at [83, 76] on button "櫃檯作業" at bounding box center [75, 73] width 139 height 39
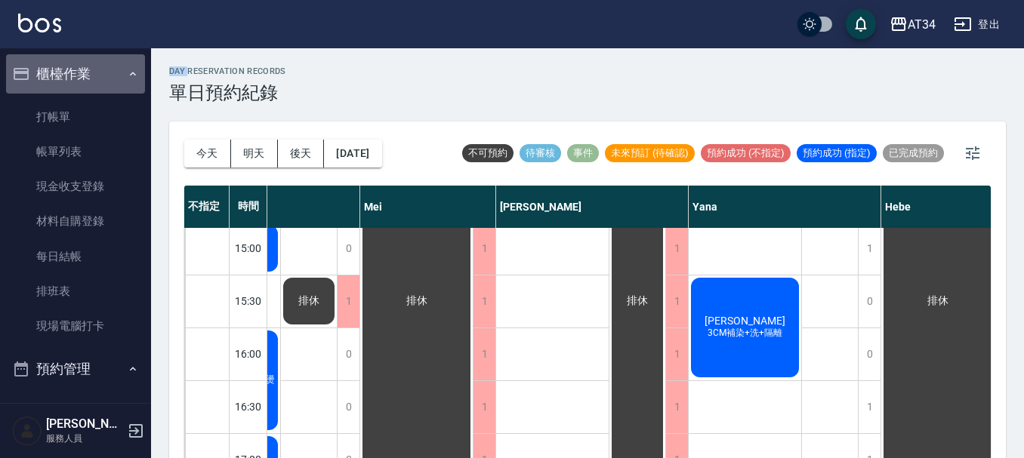
click at [77, 62] on button "櫃檯作業" at bounding box center [75, 73] width 139 height 39
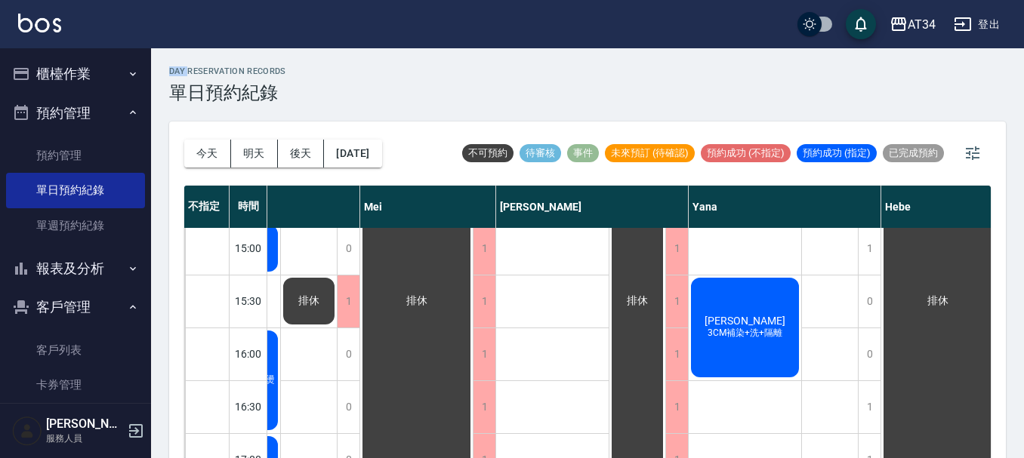
click at [76, 106] on button "預約管理" at bounding box center [75, 113] width 139 height 39
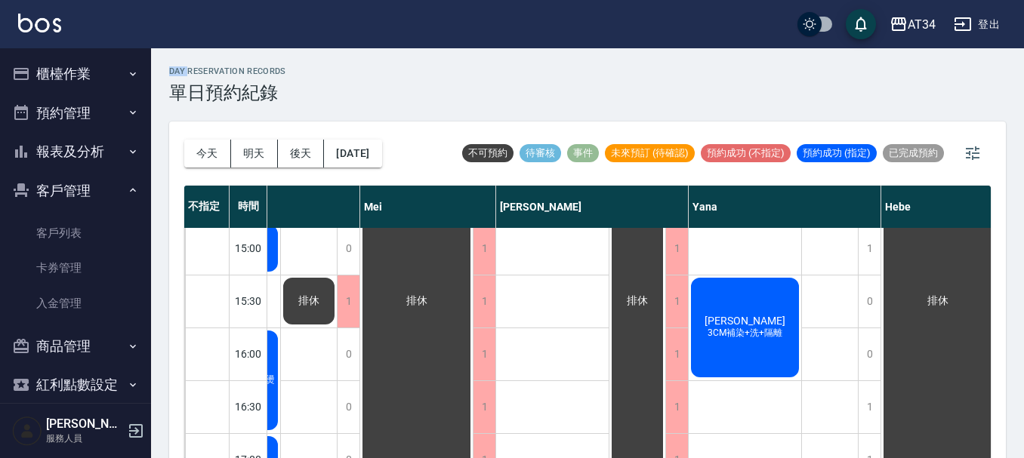
click at [54, 214] on ul "客戶列表 卡券管理 入金管理" at bounding box center [75, 268] width 139 height 117
click at [64, 233] on link "客戶列表" at bounding box center [75, 233] width 139 height 35
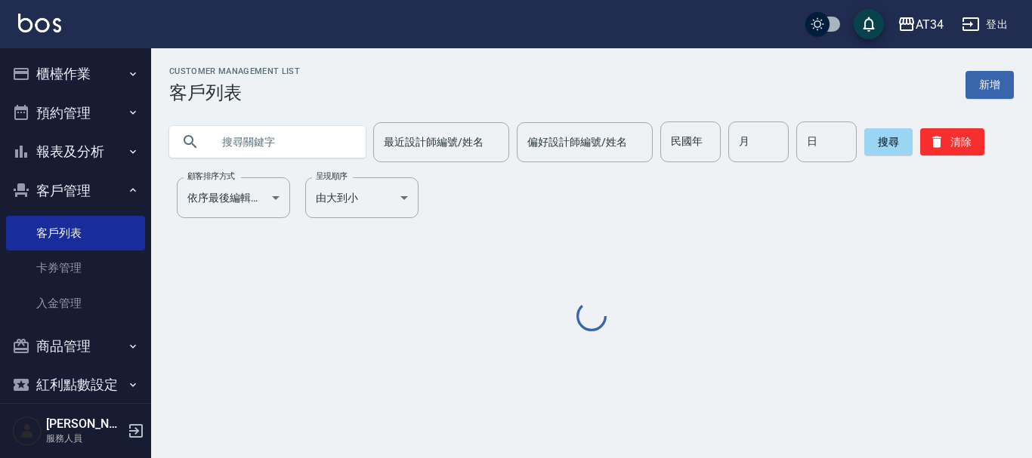
click at [240, 137] on input "text" at bounding box center [282, 142] width 142 height 41
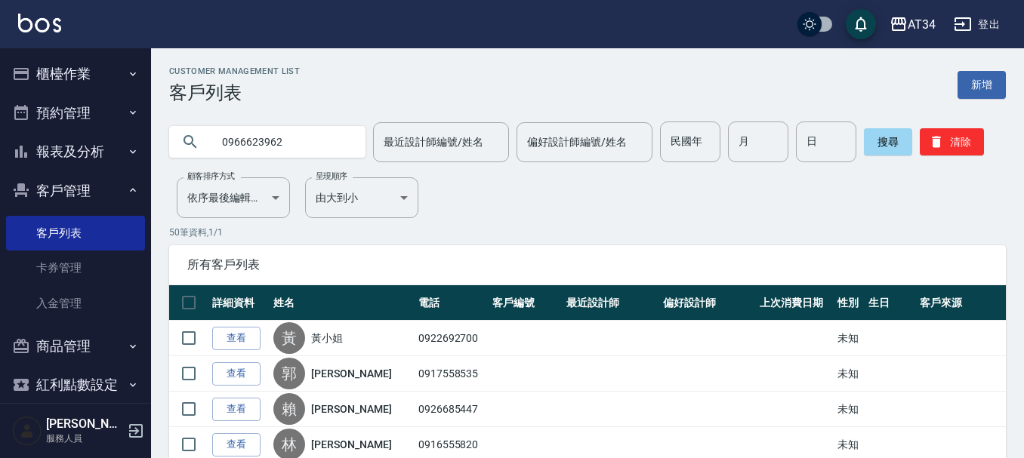
type input "0966623962"
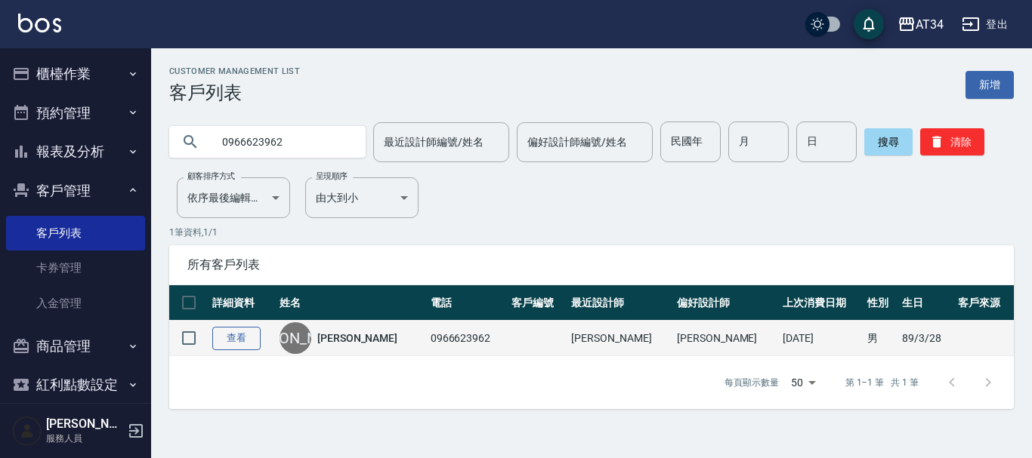
click at [230, 337] on link "查看" at bounding box center [236, 338] width 48 height 23
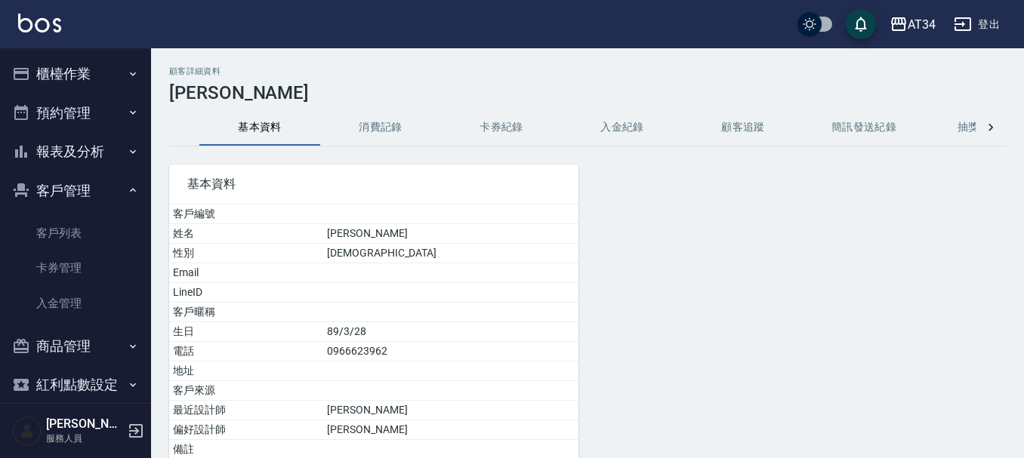
click at [376, 125] on button "消費記錄" at bounding box center [380, 128] width 121 height 36
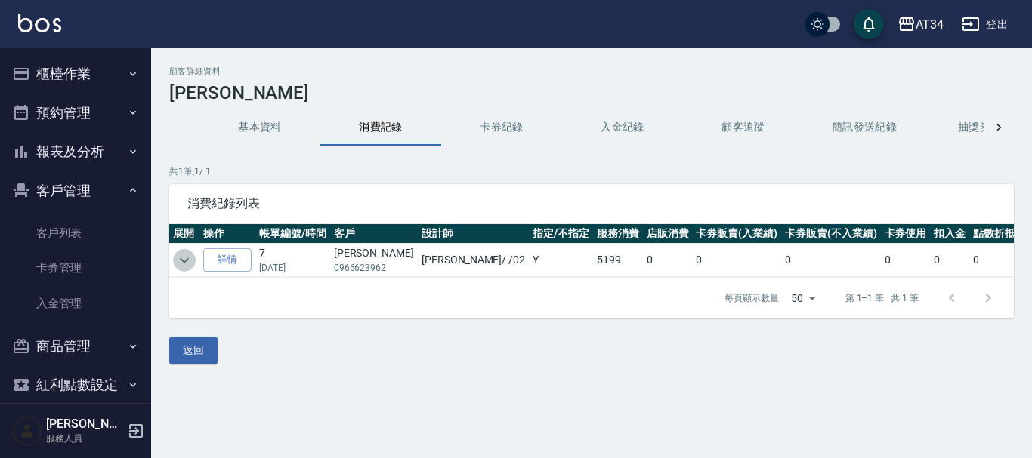
click at [185, 260] on icon "expand row" at bounding box center [184, 260] width 18 height 18
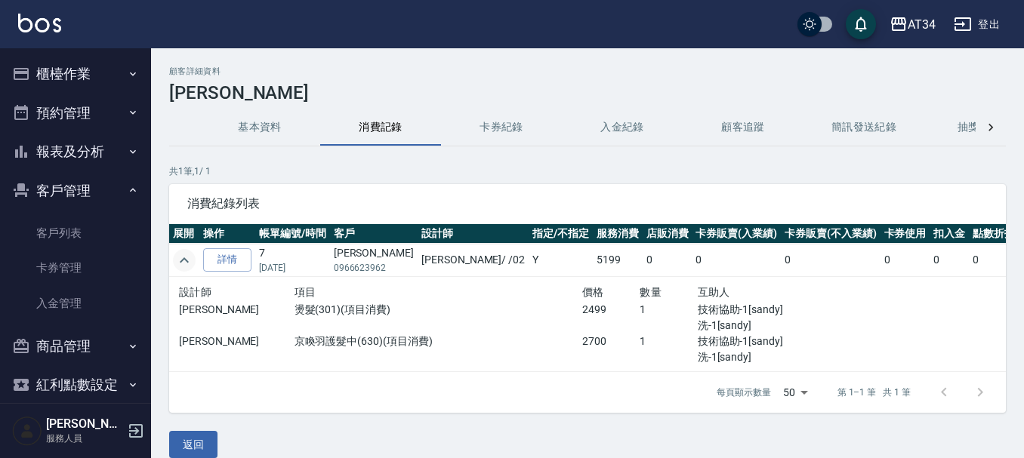
click at [185, 260] on icon "expand row" at bounding box center [184, 260] width 9 height 5
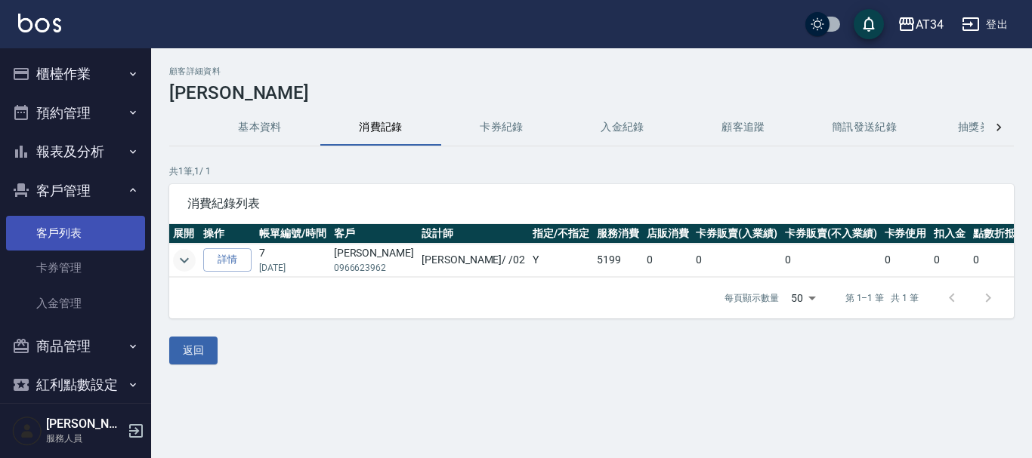
click at [85, 248] on link "客戶列表" at bounding box center [75, 233] width 139 height 35
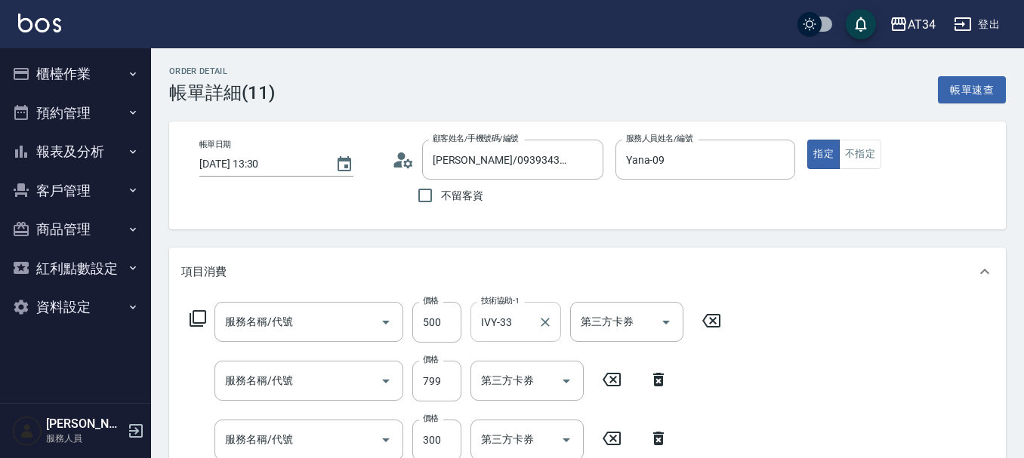
type input "自備護髮(601)"
type input "洗+AB劑+精油(1011)"
type input "剪髮(401)"
type input "局部燙(303)"
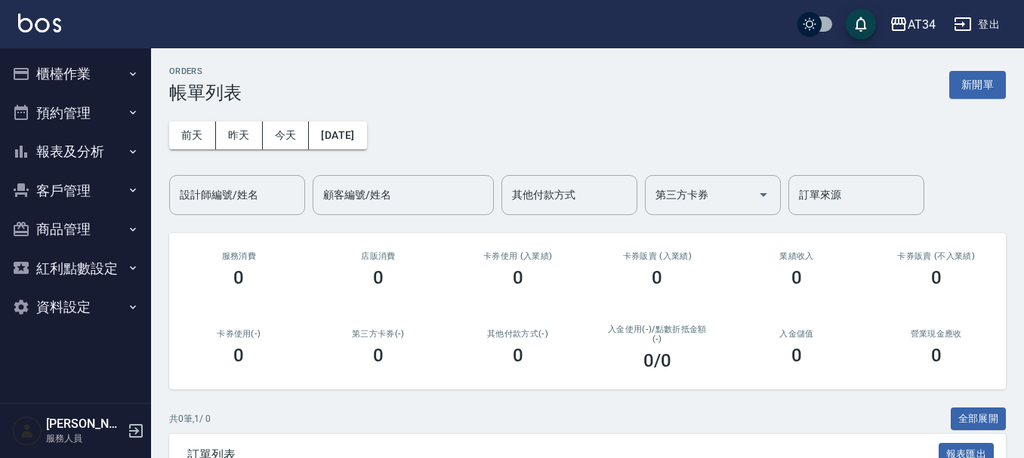
click at [54, 110] on button "預約管理" at bounding box center [75, 113] width 139 height 39
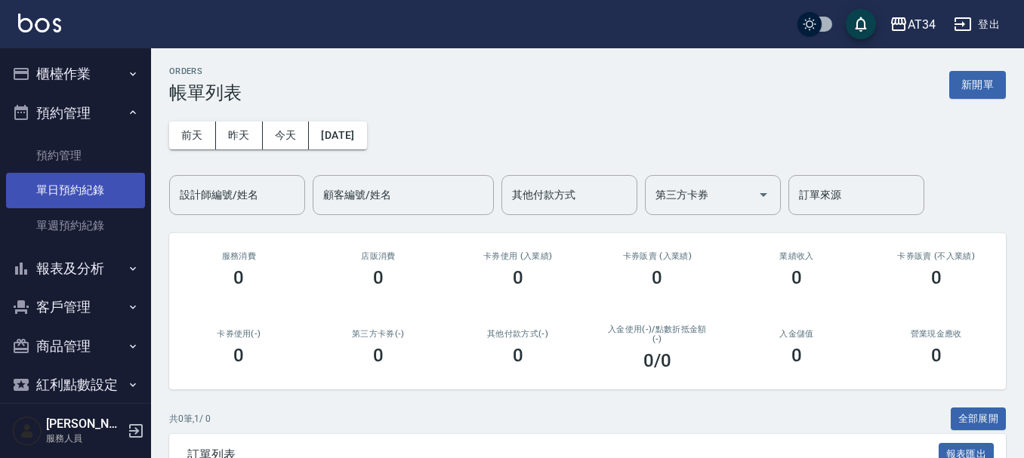
click at [76, 185] on link "單日預約紀錄" at bounding box center [75, 190] width 139 height 35
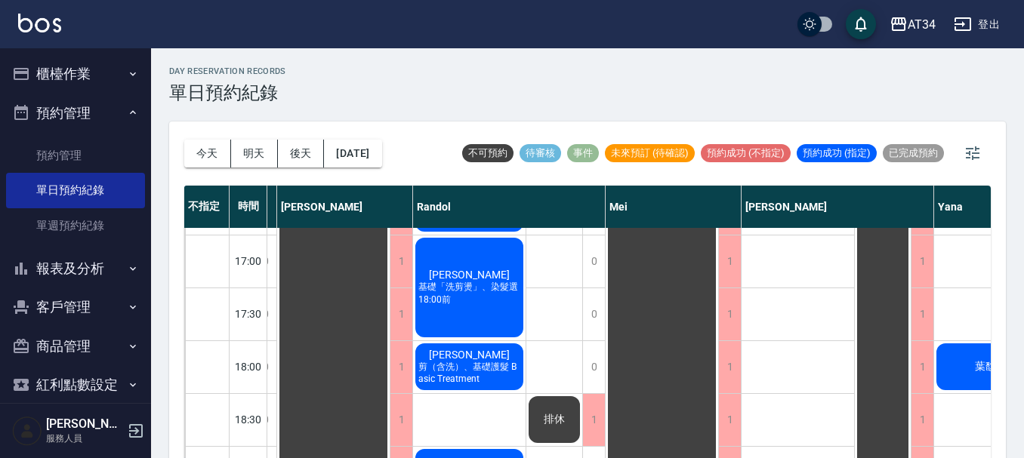
scroll to position [731, 602]
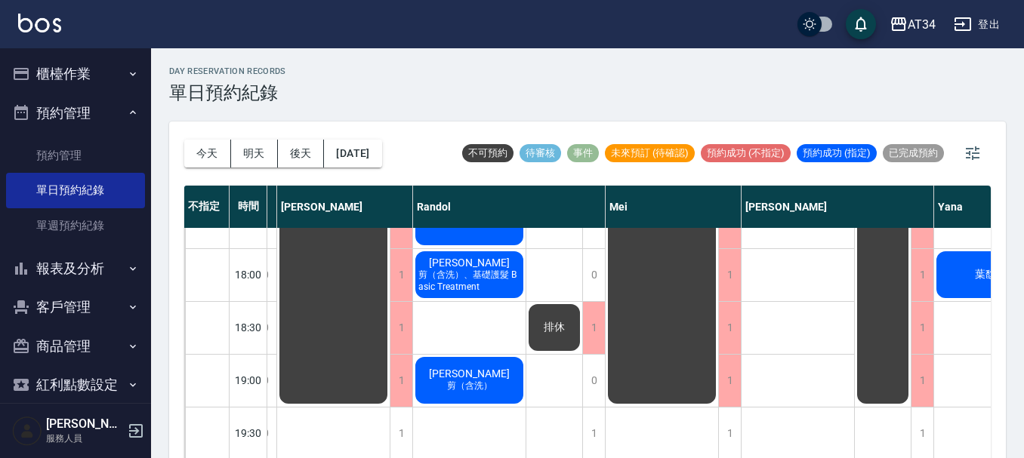
click at [473, 257] on span "陳冠瑜" at bounding box center [469, 263] width 87 height 12
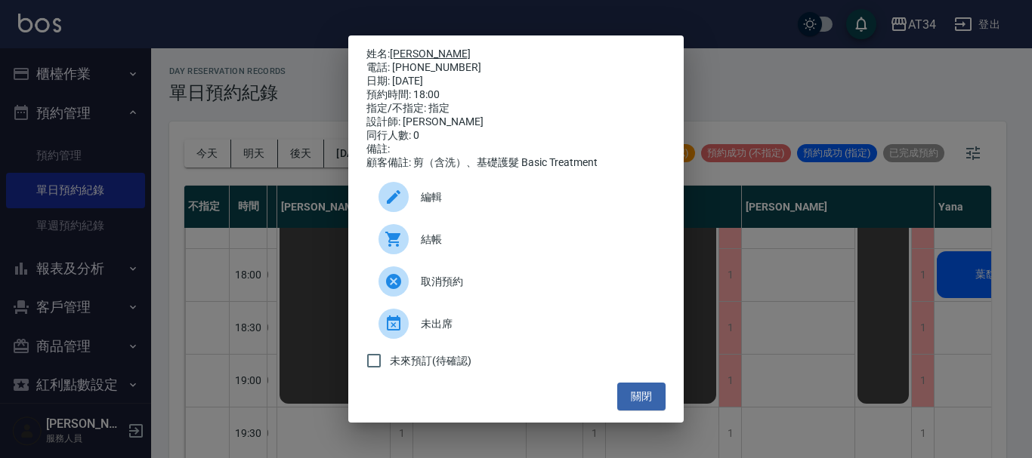
click at [403, 48] on link "陳冠瑜" at bounding box center [430, 54] width 81 height 12
click at [647, 390] on button "關閉" at bounding box center [641, 397] width 48 height 28
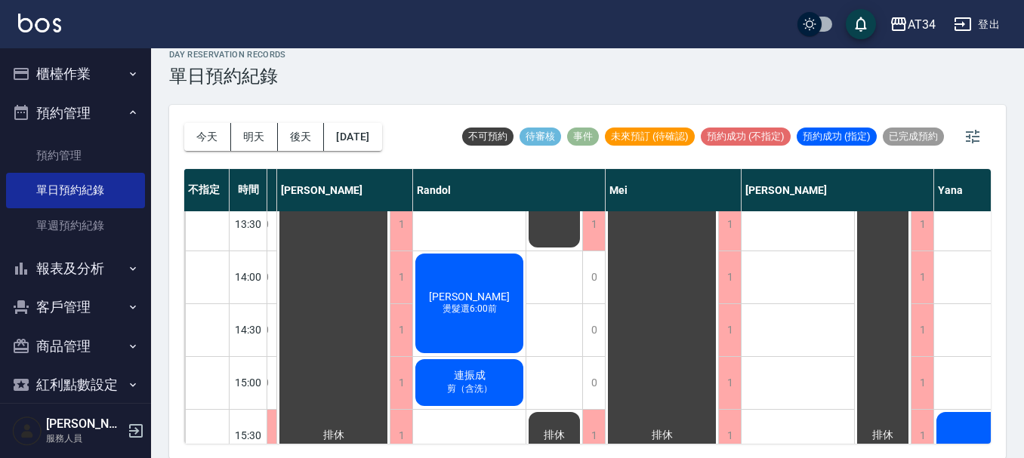
scroll to position [17, 0]
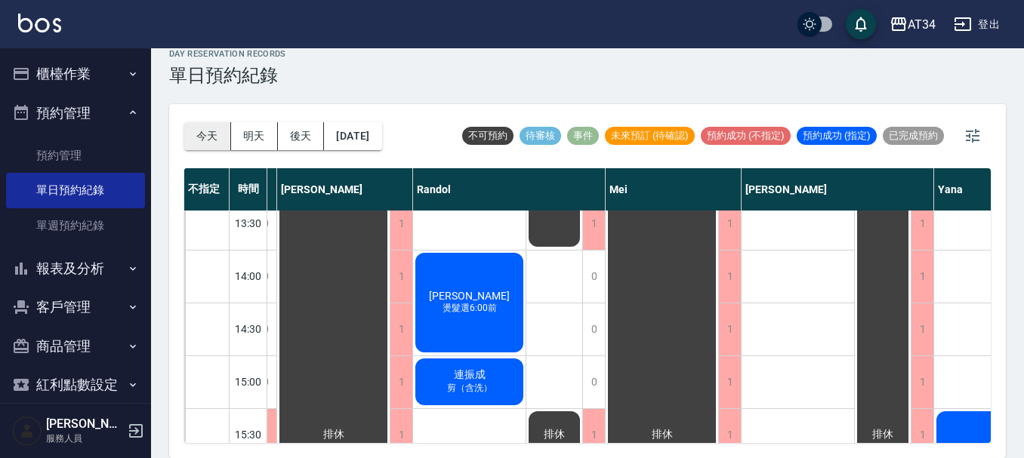
click at [212, 142] on button "今天" at bounding box center [207, 136] width 47 height 28
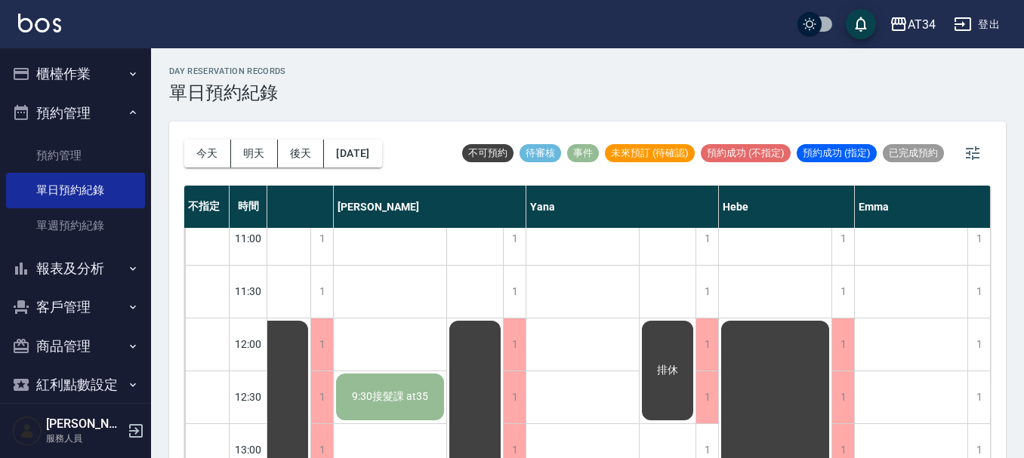
scroll to position [0, 1017]
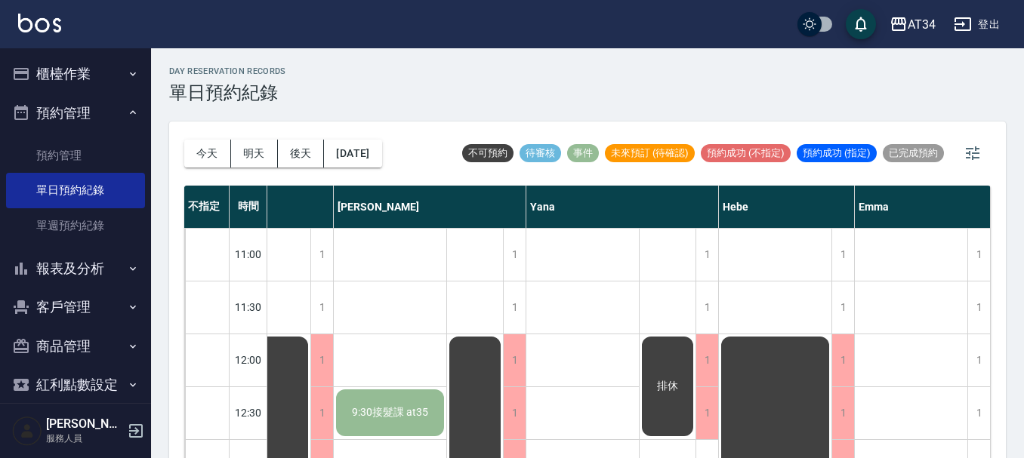
click at [71, 62] on button "櫃檯作業" at bounding box center [75, 73] width 139 height 39
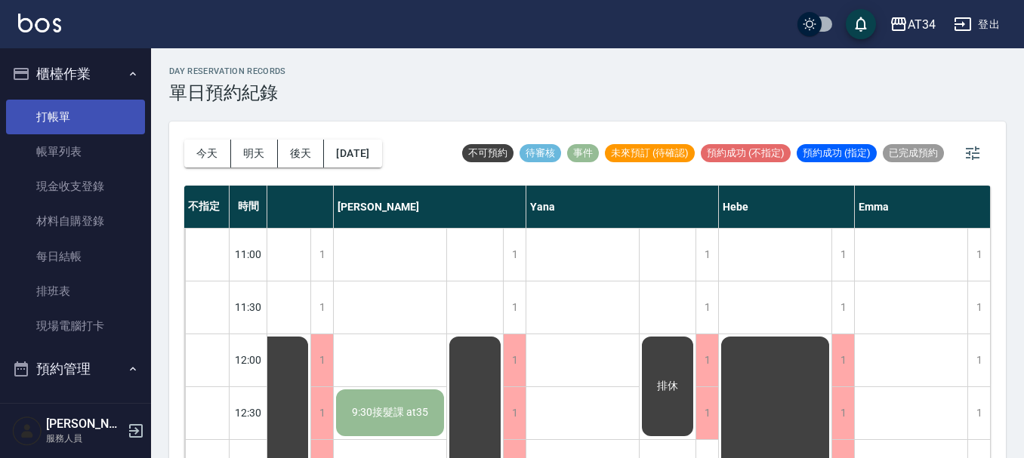
click at [70, 110] on link "打帳單" at bounding box center [75, 117] width 139 height 35
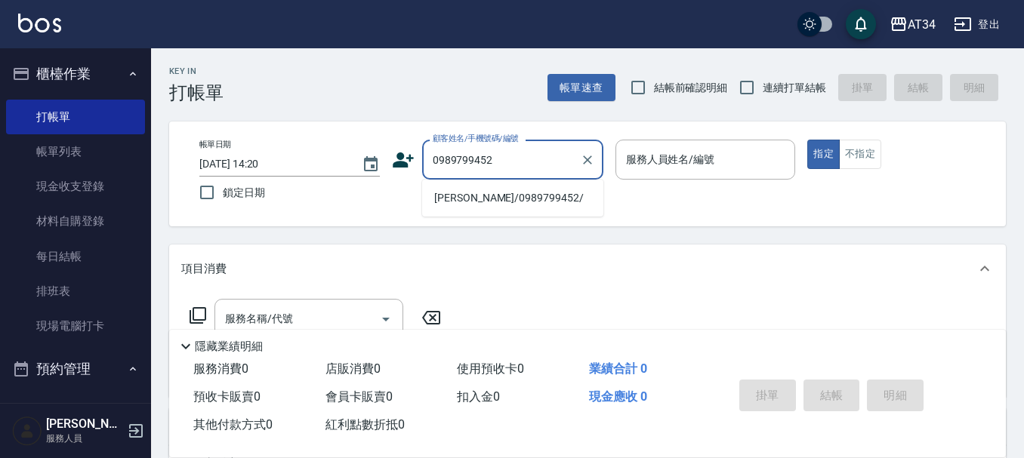
click at [455, 192] on li "吳家綾/0989799452/" at bounding box center [512, 198] width 181 height 25
type input "吳家綾/0989799452/"
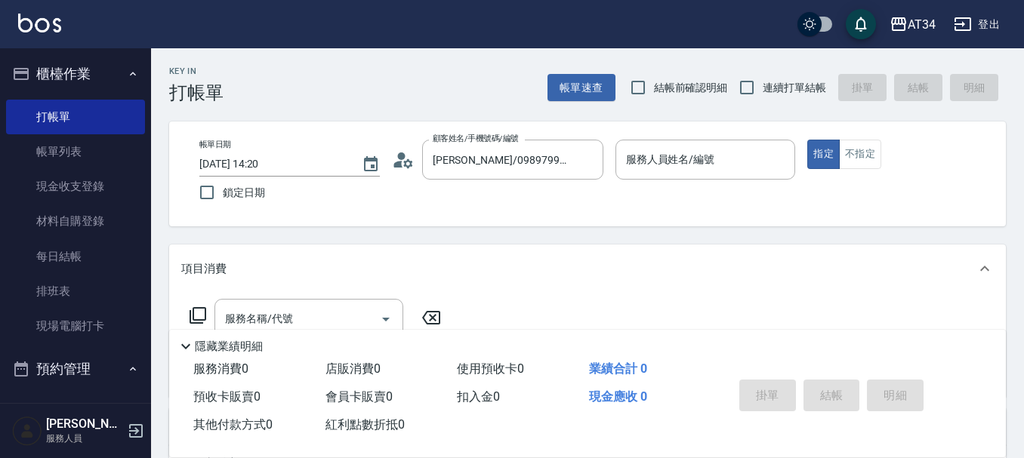
click at [412, 160] on icon at bounding box center [403, 160] width 23 height 23
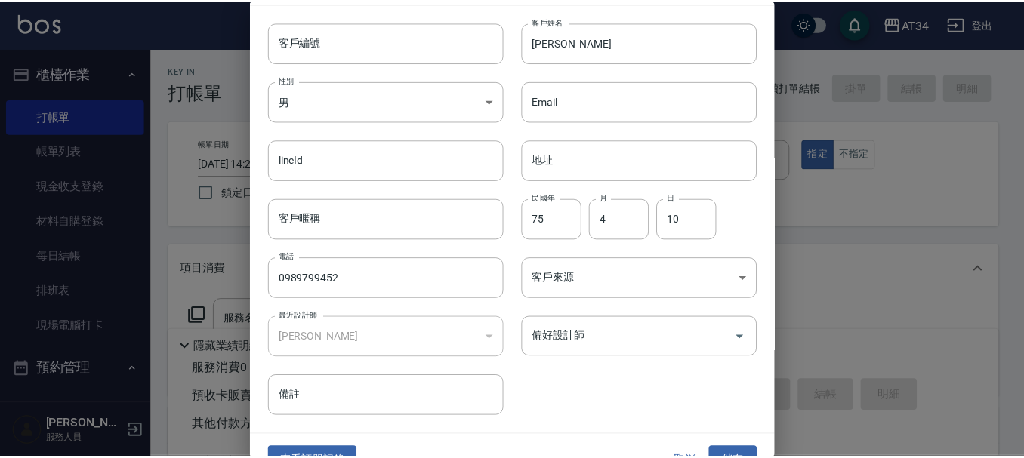
scroll to position [65, 0]
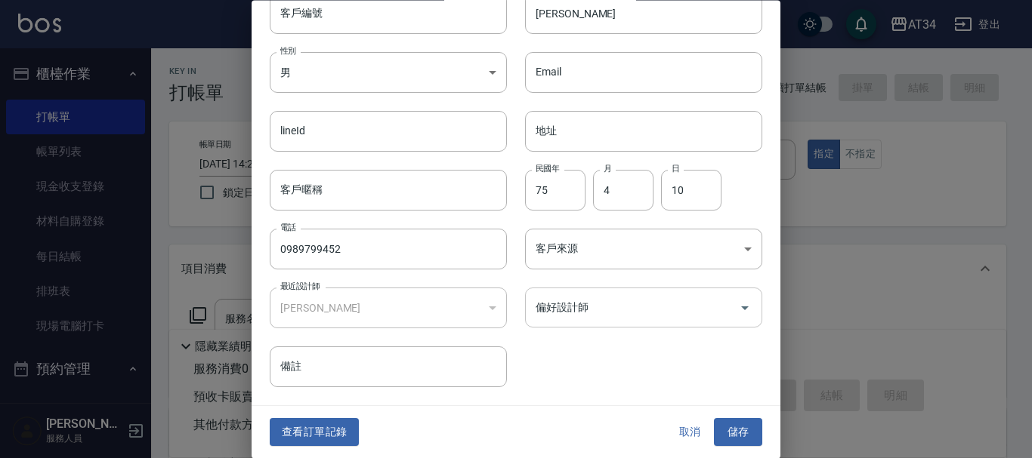
click at [585, 297] on input "偏好設計師" at bounding box center [632, 308] width 201 height 26
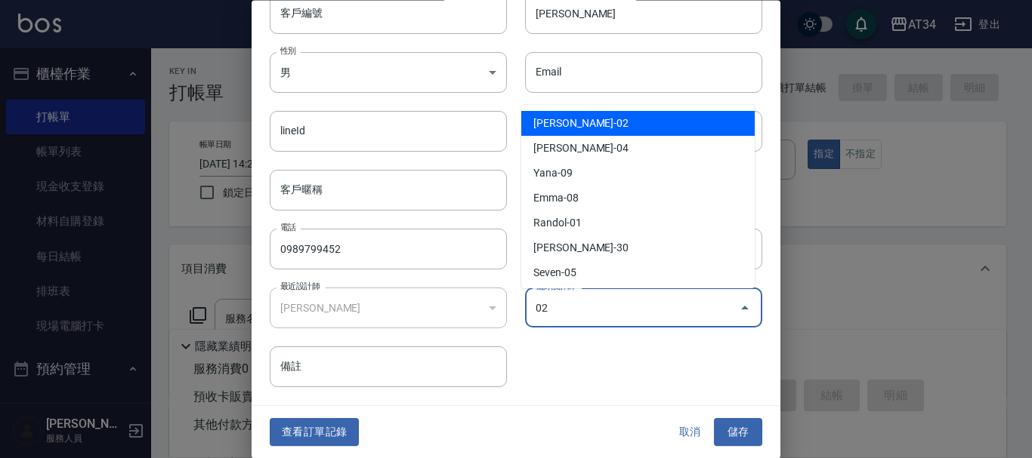
type input "[PERSON_NAME]"
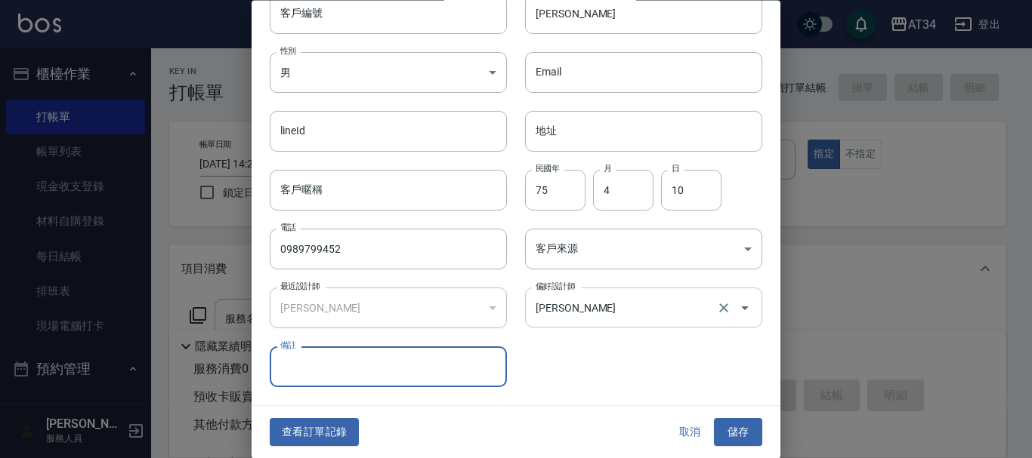
click at [727, 433] on button "儲存" at bounding box center [738, 433] width 48 height 28
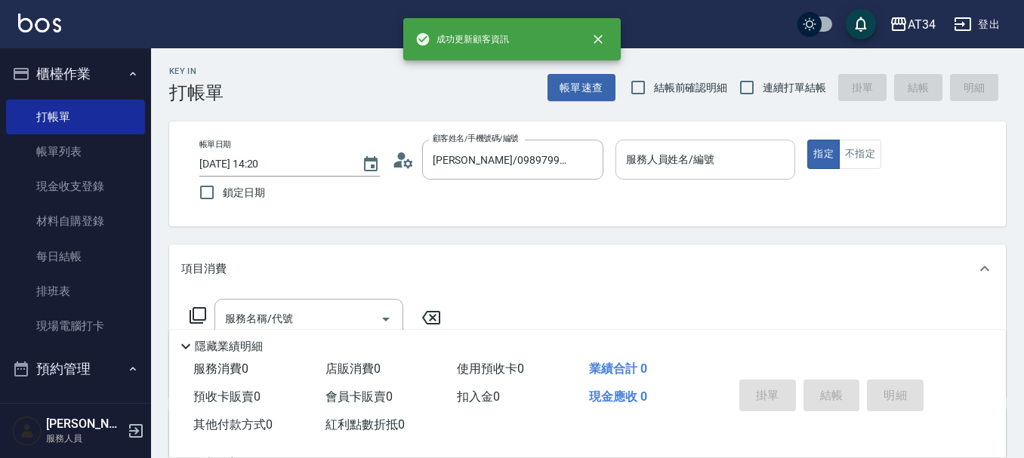
click at [722, 161] on input "服務人員姓名/編號" at bounding box center [705, 160] width 167 height 26
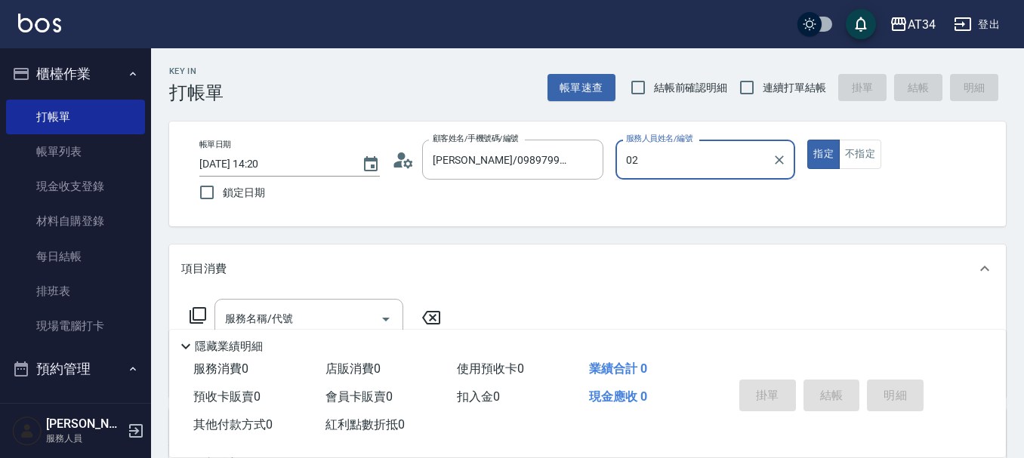
type input "Wendy-02"
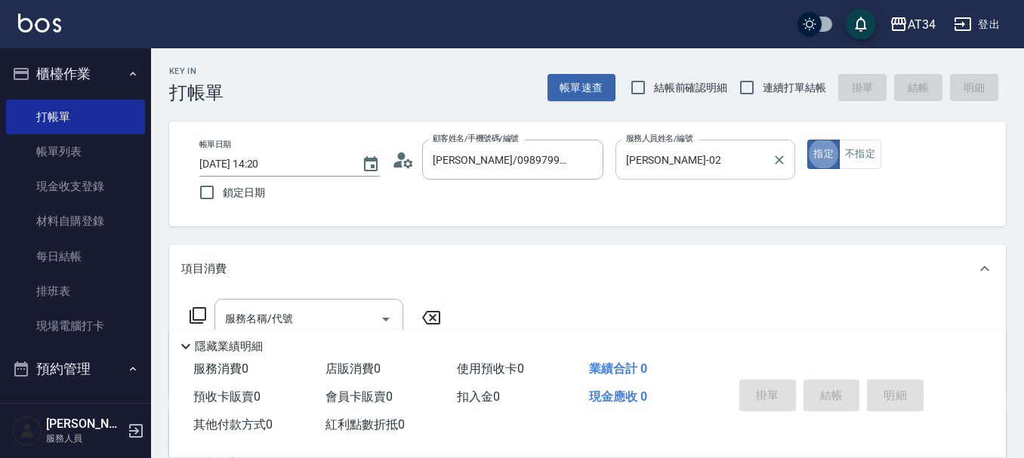
type button "true"
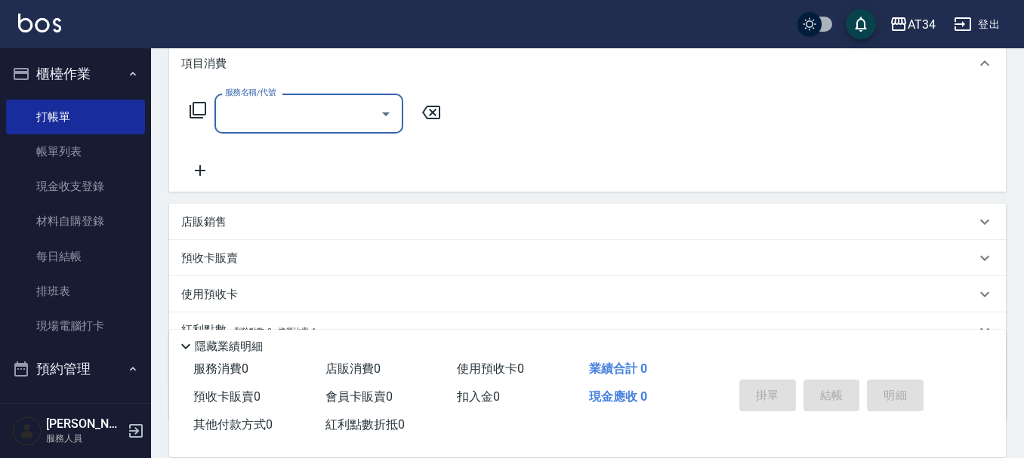
scroll to position [227, 0]
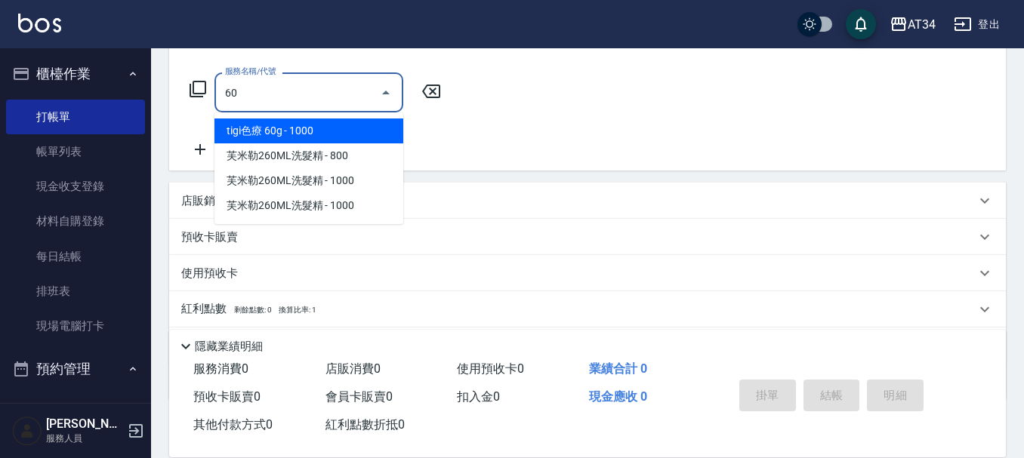
type input "602"
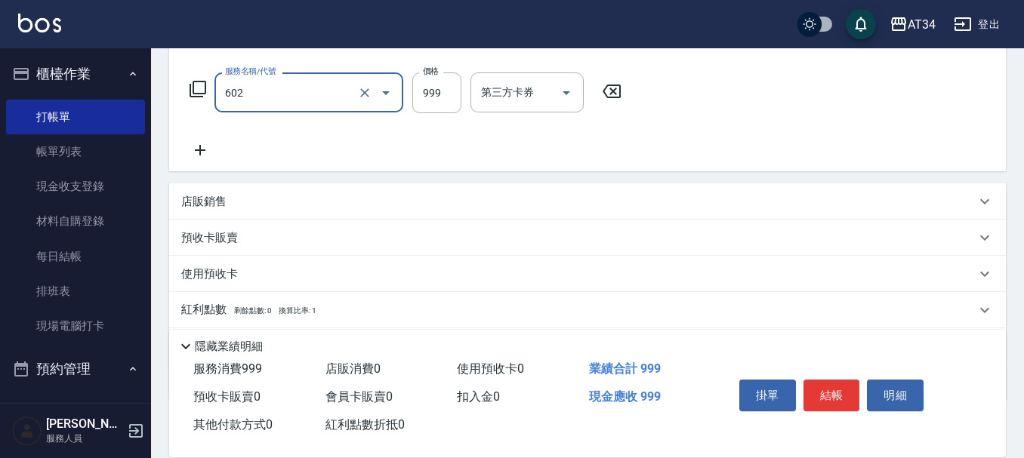
type input "90"
type input "自備鉑金(602)"
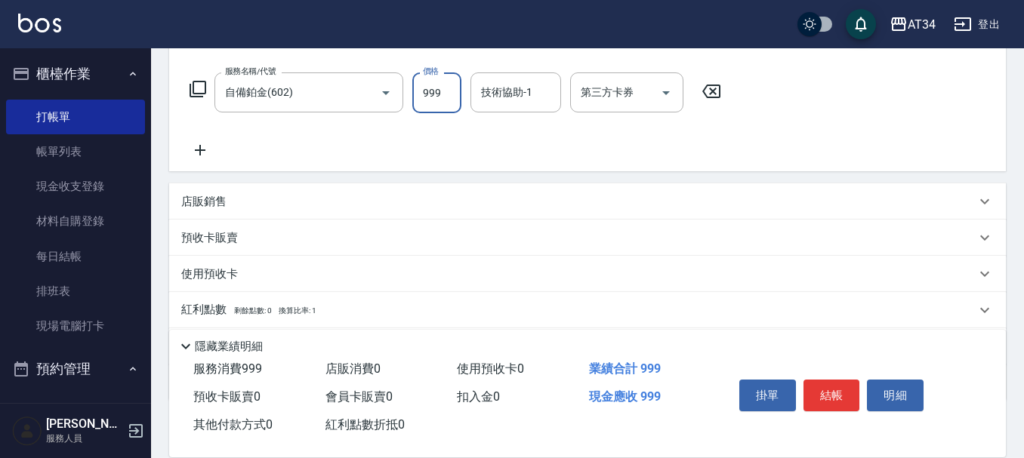
type input "1"
type input "0"
type input "180"
type input "1800"
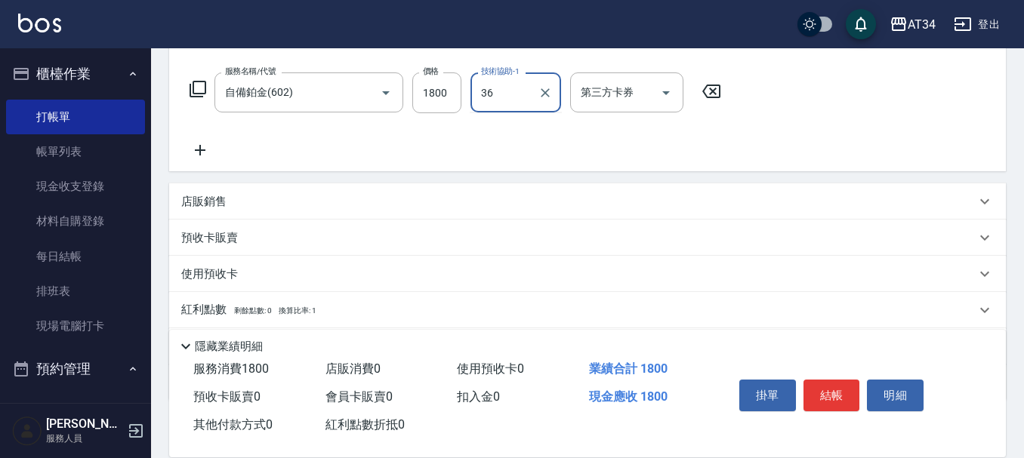
type input "張可芮-36"
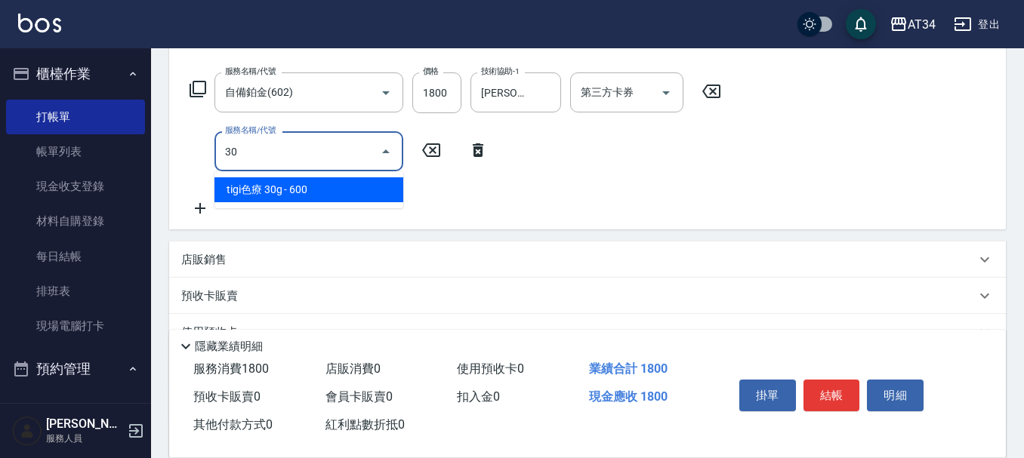
type input "3"
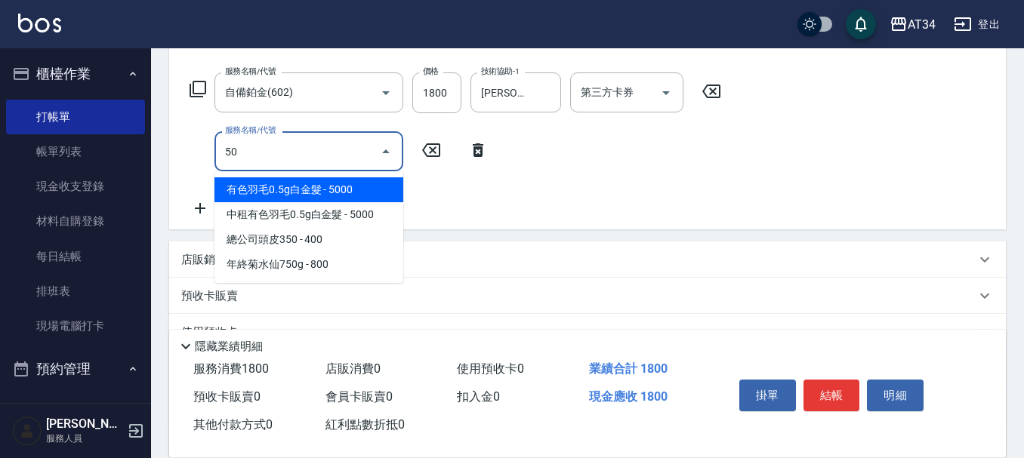
type input "501"
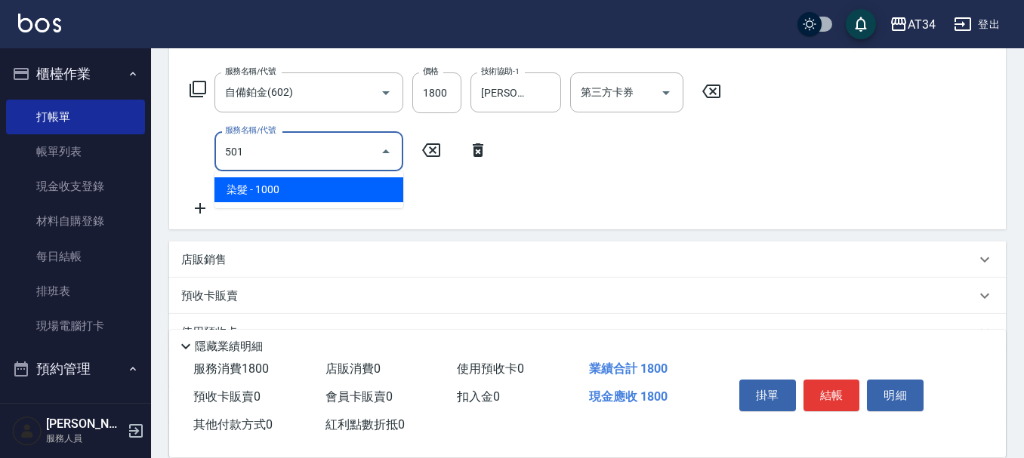
type input "280"
type input "染髮(501)"
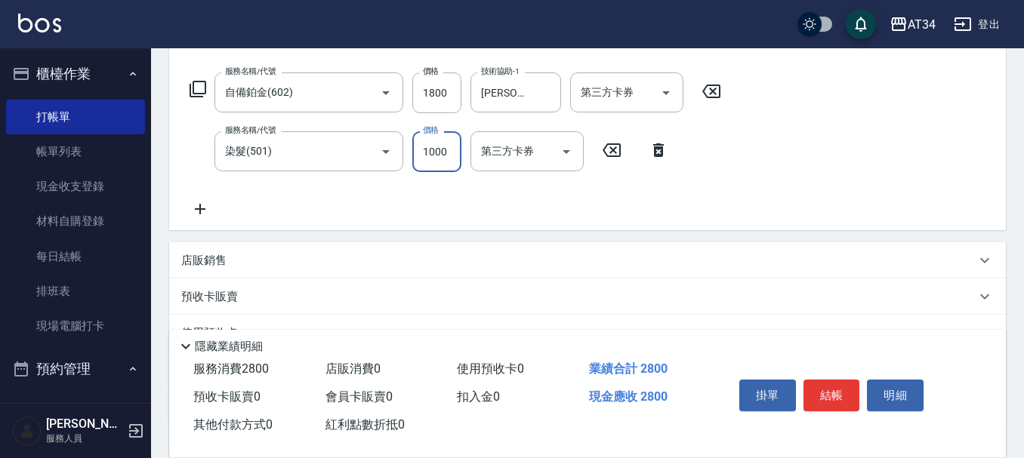
type input "2"
type input "180"
type input "252"
type input "200"
type input "2520"
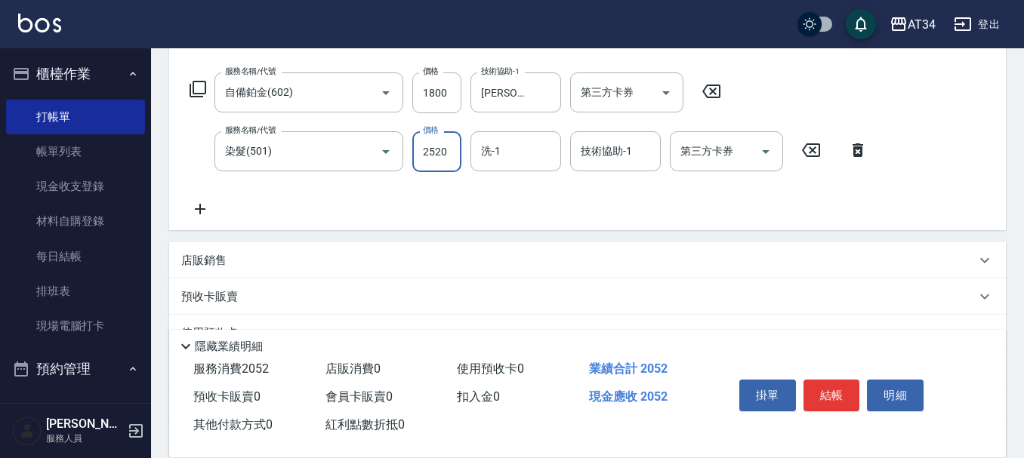
type input "430"
type input "2520"
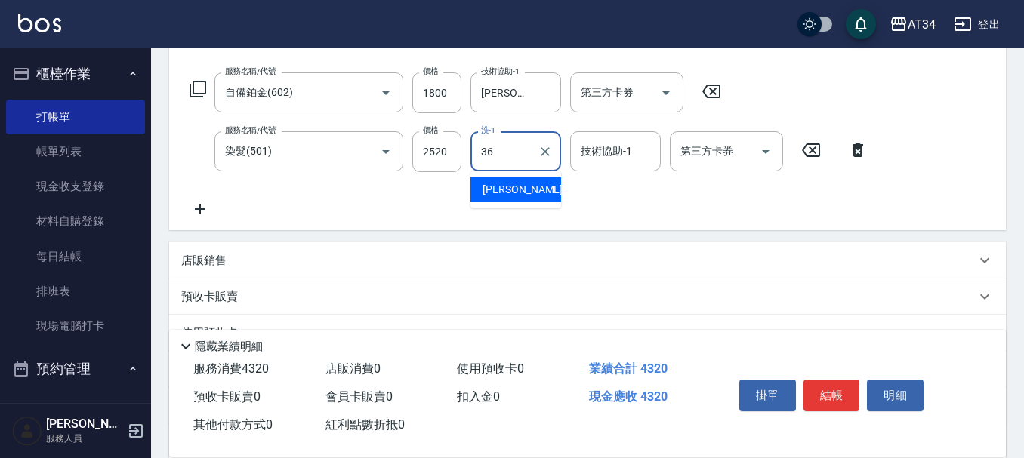
type input "張可芮-36"
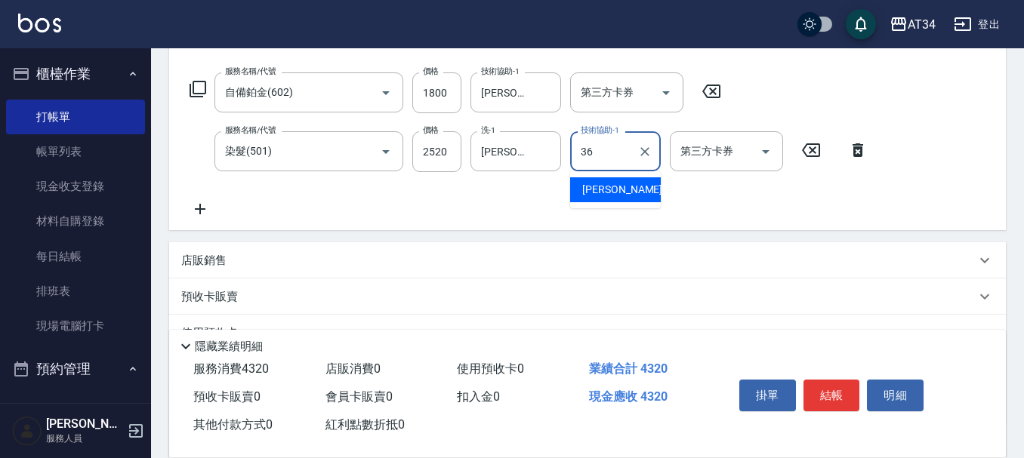
type input "張可芮-36"
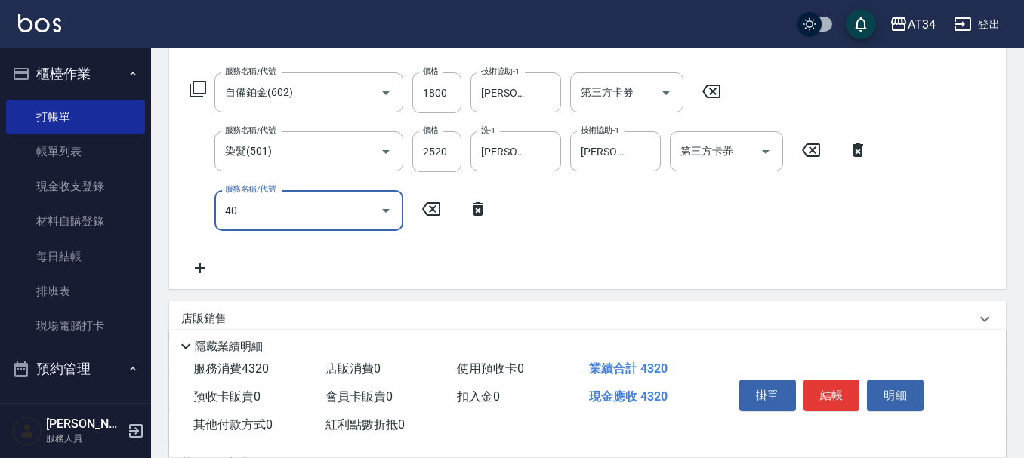
type input "401"
type input "450"
type input "剪髮(401)"
type input "3"
type input "430"
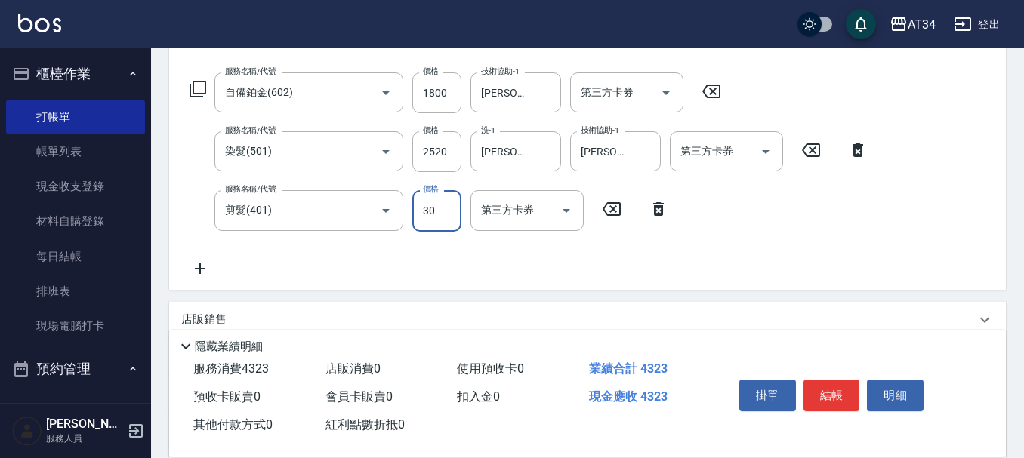
type input "300"
type input "460"
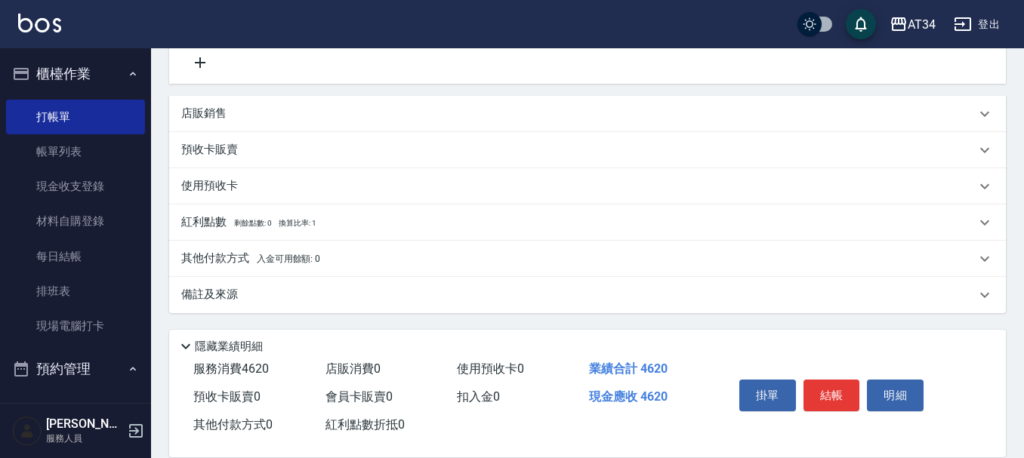
type input "300"
click at [247, 100] on div "店販銷售" at bounding box center [587, 114] width 837 height 36
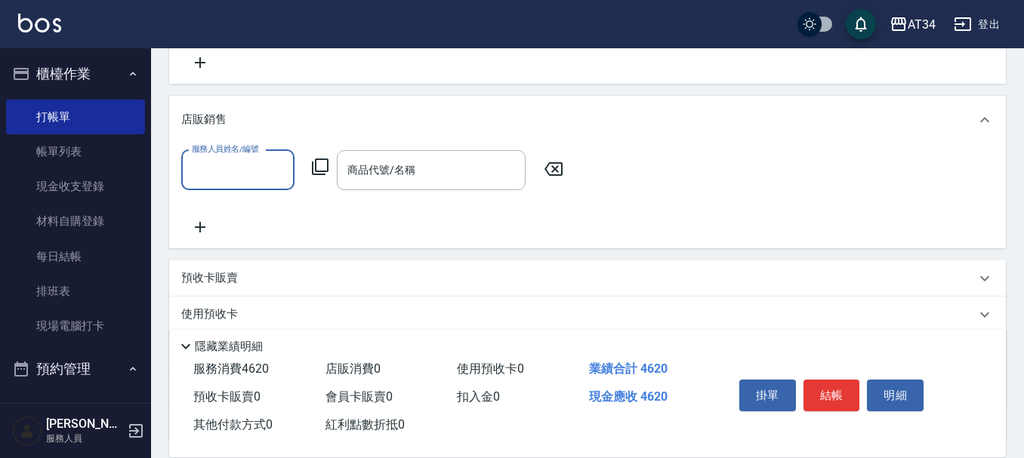
scroll to position [0, 0]
type input "Wendy-02"
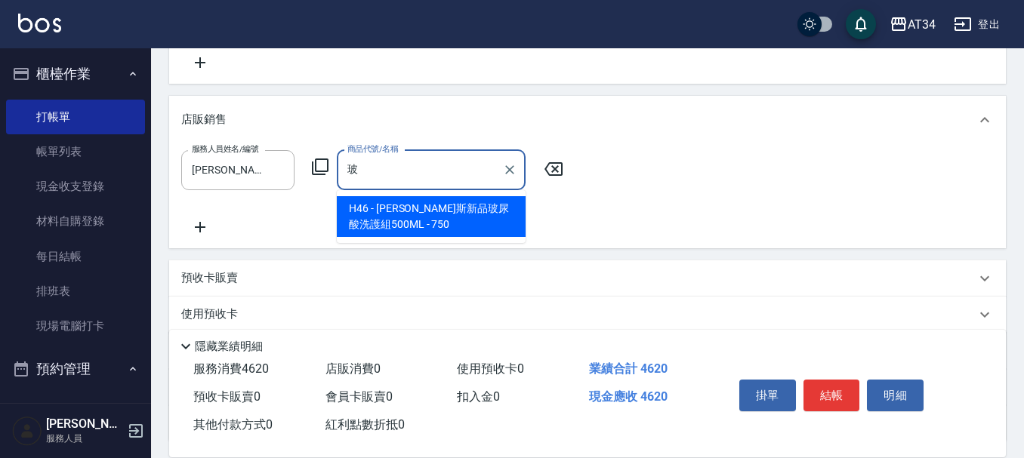
click at [443, 215] on span "H46 - 喬娜斯新品玻尿酸洗護組500ML - 750" at bounding box center [431, 216] width 189 height 41
type input "喬娜斯新品玻尿酸洗護組500ML"
type input "530"
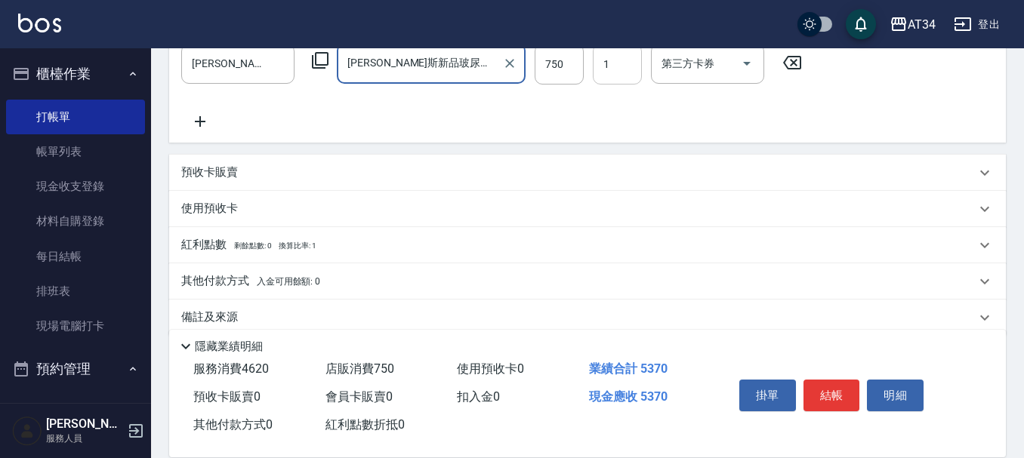
scroll to position [562, 0]
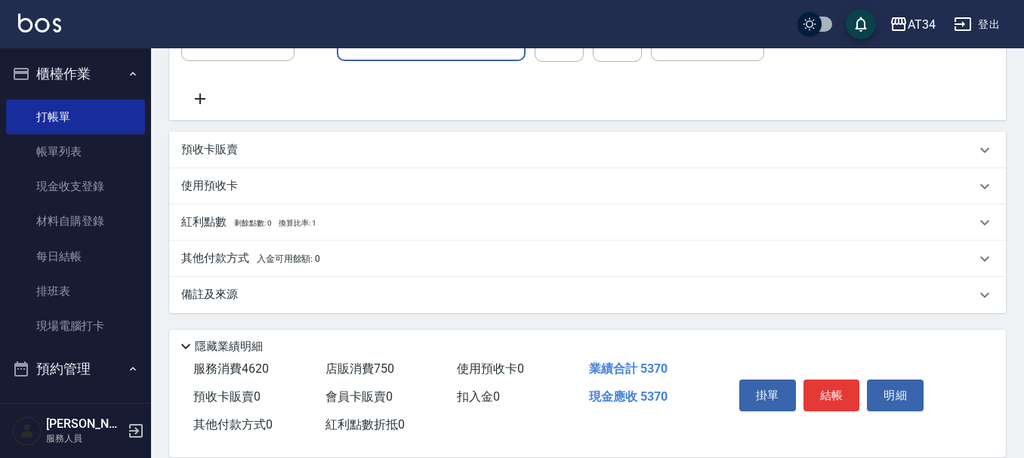
type input "喬娜斯新品玻尿酸洗護組500ML"
click at [213, 266] on p "其他付款方式 入金可用餘額: 0" at bounding box center [250, 259] width 139 height 17
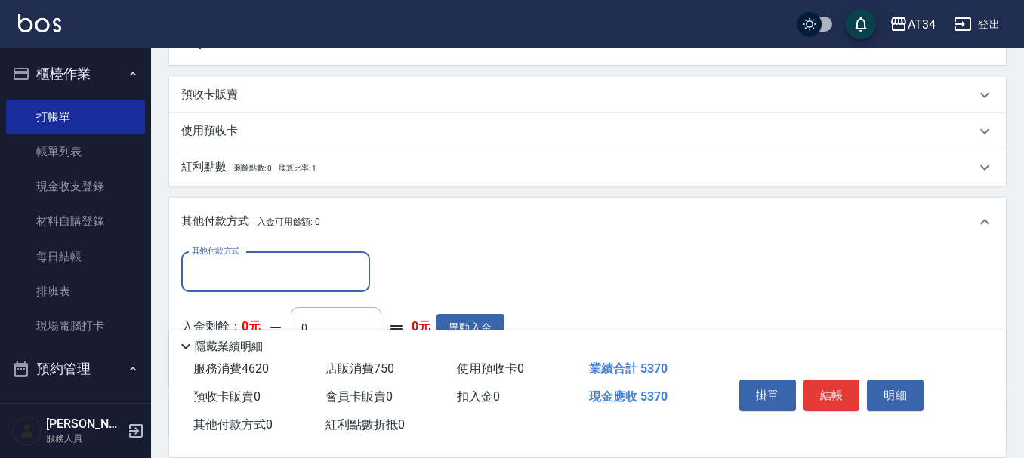
scroll to position [728, 0]
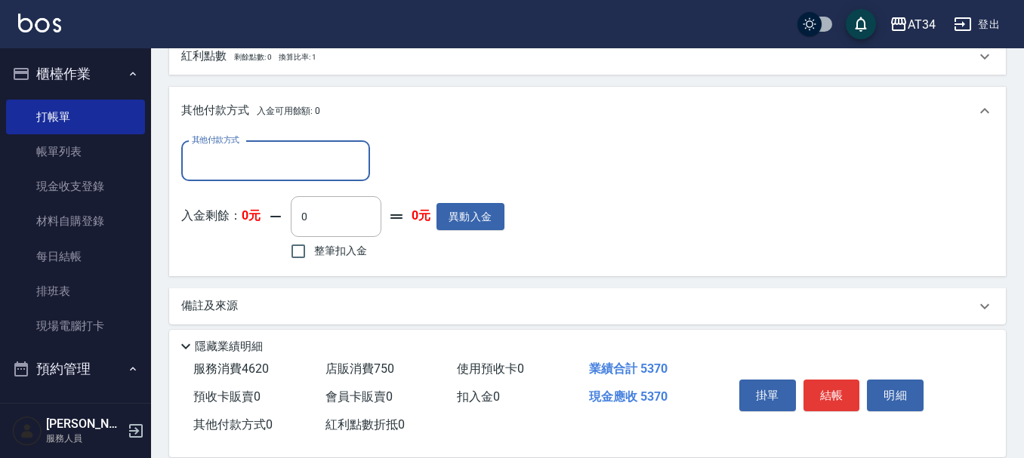
click at [226, 159] on input "其他付款方式" at bounding box center [275, 161] width 175 height 26
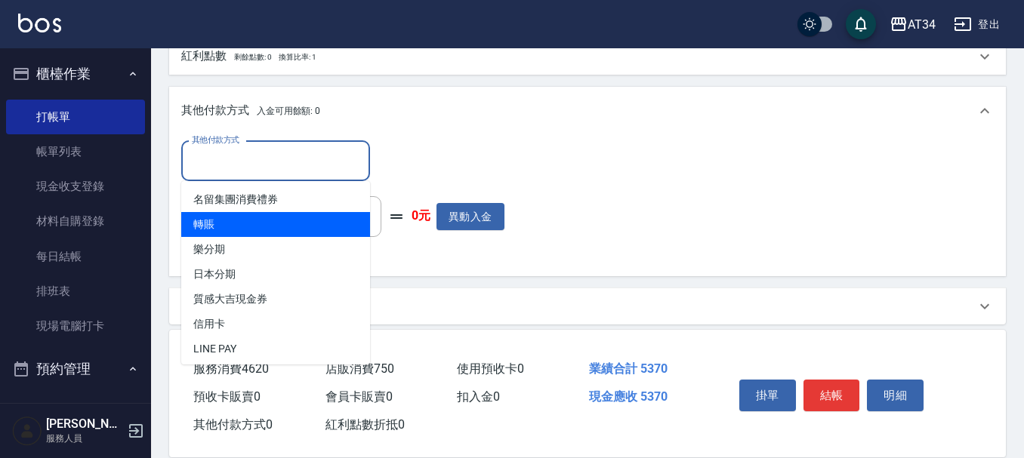
click at [233, 222] on span "轉賬" at bounding box center [275, 224] width 189 height 25
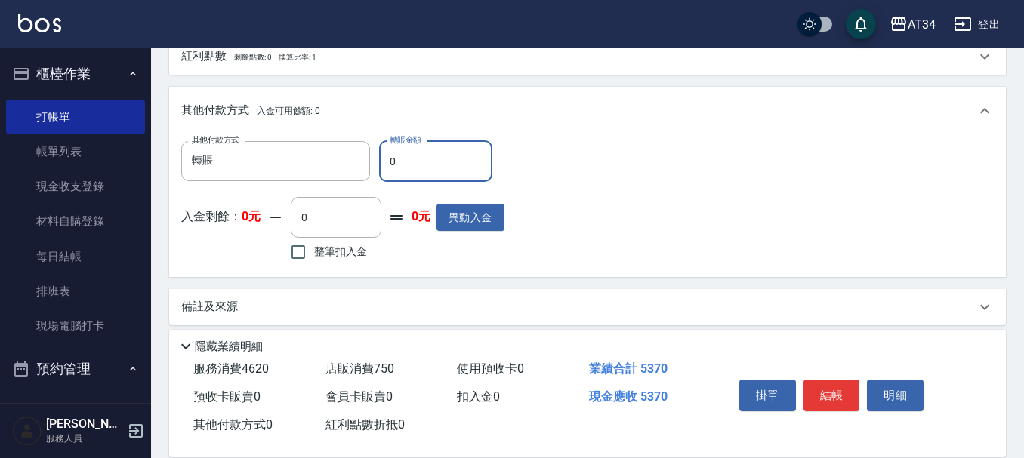
click at [249, 185] on div "其他付款方式 轉賬 其他付款方式 轉賬金額 0 轉賬金額 入金剩餘： 0元 0 ​ 整筆扣入金 0元 異動入金" at bounding box center [342, 203] width 323 height 124
click at [240, 165] on input "轉賬" at bounding box center [264, 161] width 153 height 26
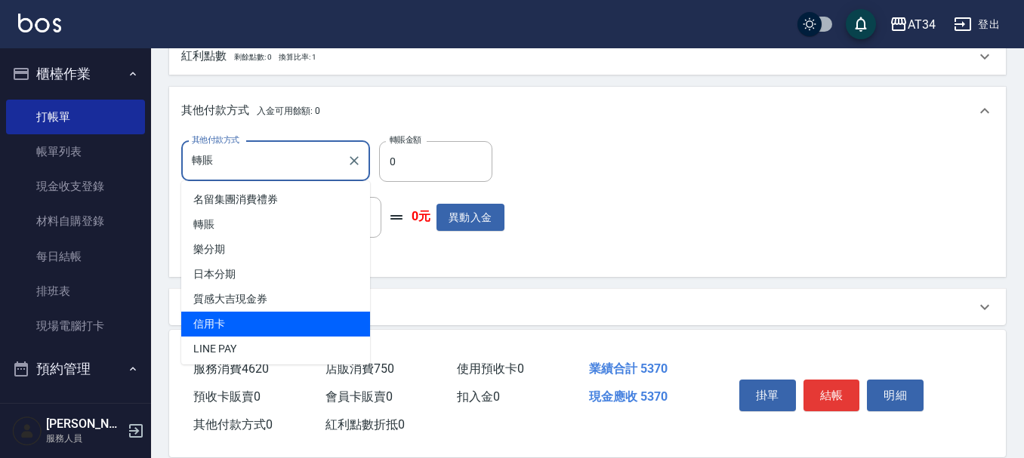
click at [234, 318] on span "信用卡" at bounding box center [275, 324] width 189 height 25
type input "信用卡"
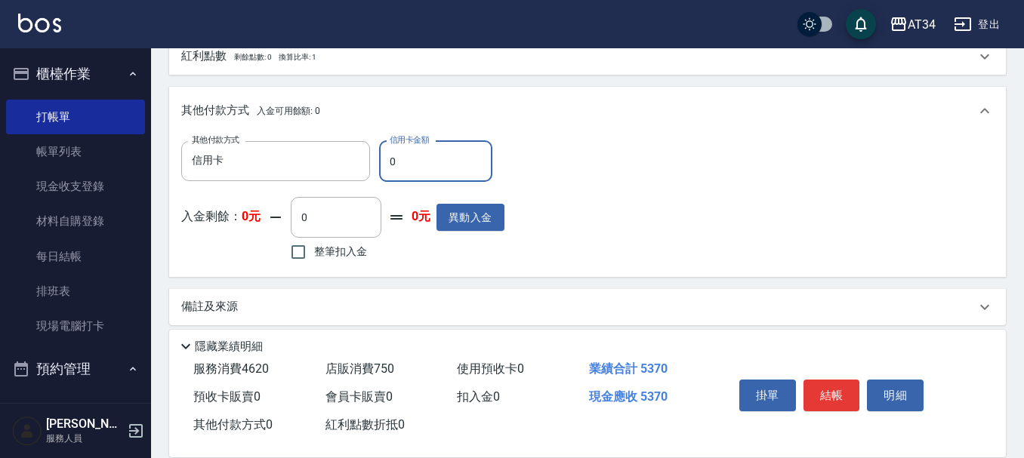
click at [400, 166] on input "0" at bounding box center [435, 161] width 113 height 41
type input "77"
type input "520"
type input "773"
type input "450"
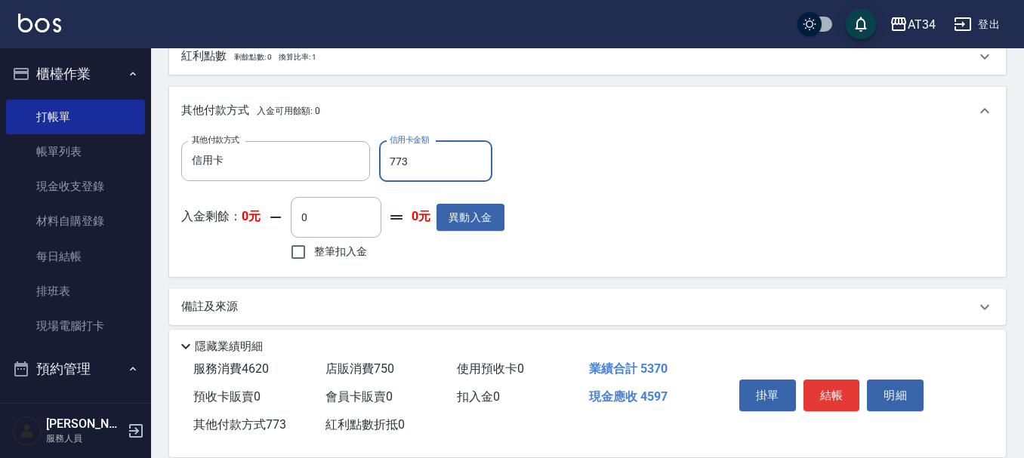
type input "77"
type input "530"
type input "537"
type input "480"
type input "5370"
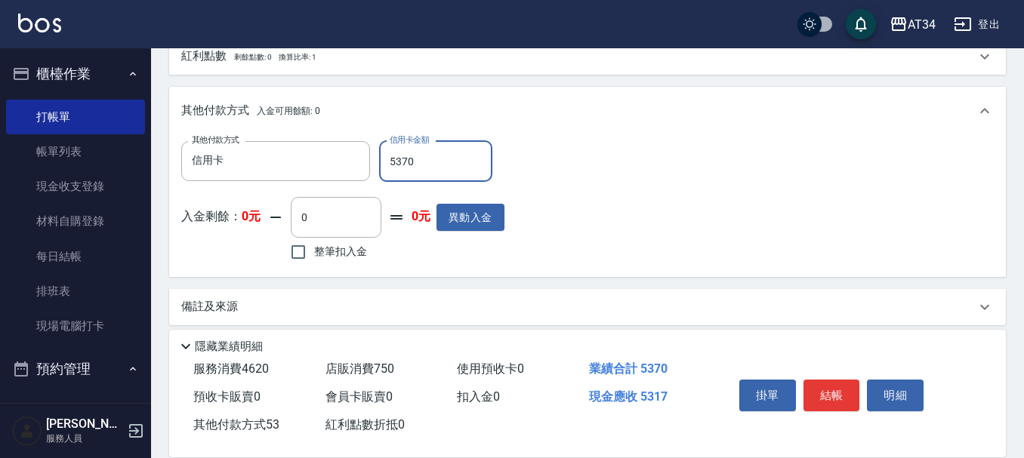
type input "0"
type input "5370"
click at [835, 380] on button "結帳" at bounding box center [832, 396] width 57 height 32
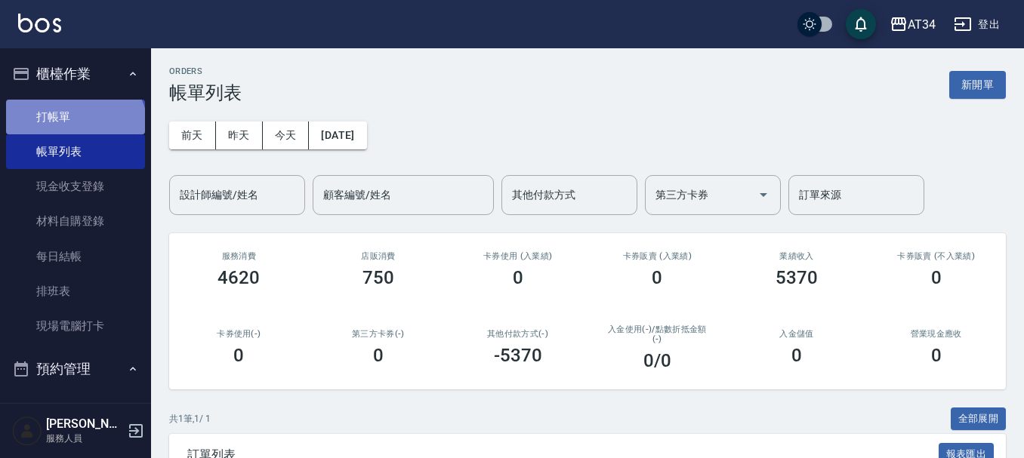
click at [73, 129] on link "打帳單" at bounding box center [75, 117] width 139 height 35
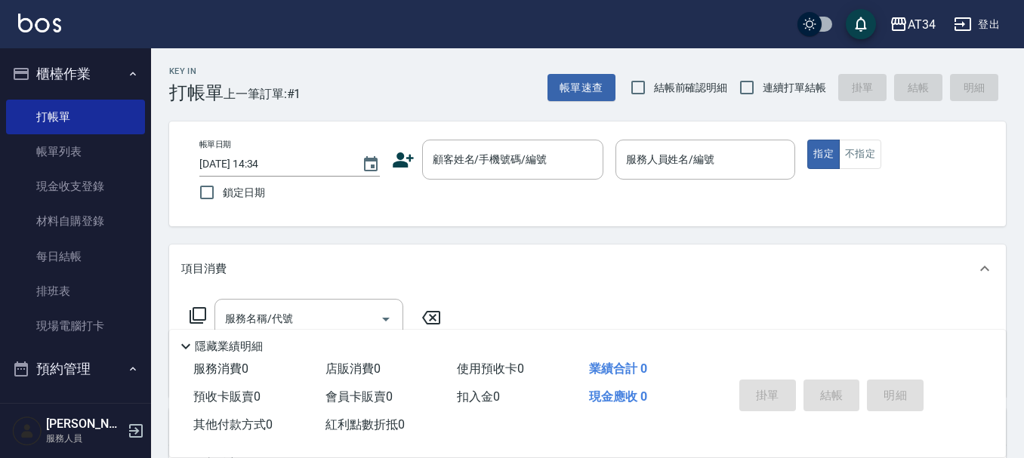
click at [402, 163] on icon at bounding box center [403, 160] width 21 height 15
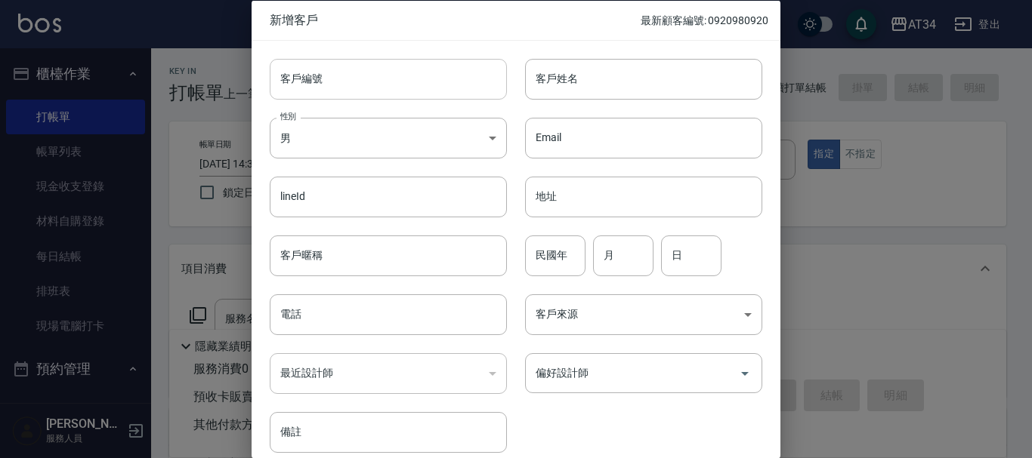
click at [368, 79] on input "客戶編號" at bounding box center [388, 78] width 237 height 41
click at [585, 75] on input "客戶姓名" at bounding box center [643, 78] width 237 height 41
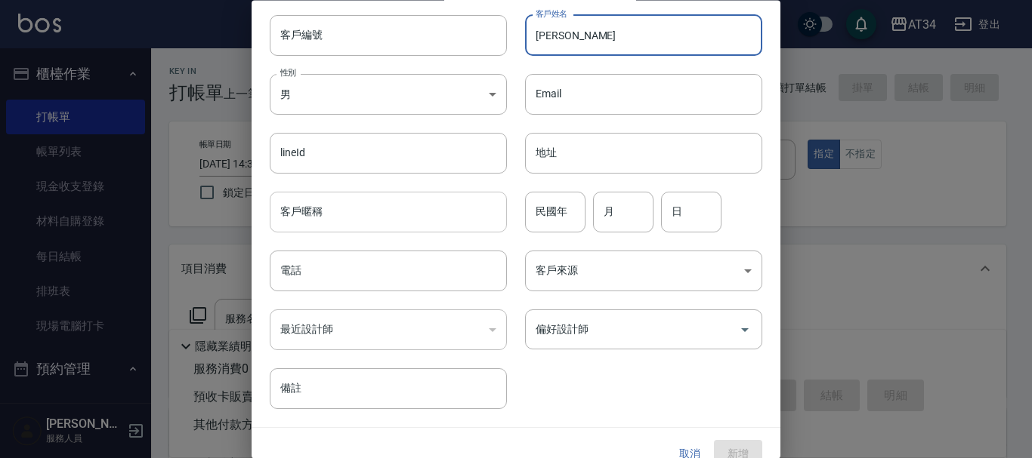
scroll to position [65, 0]
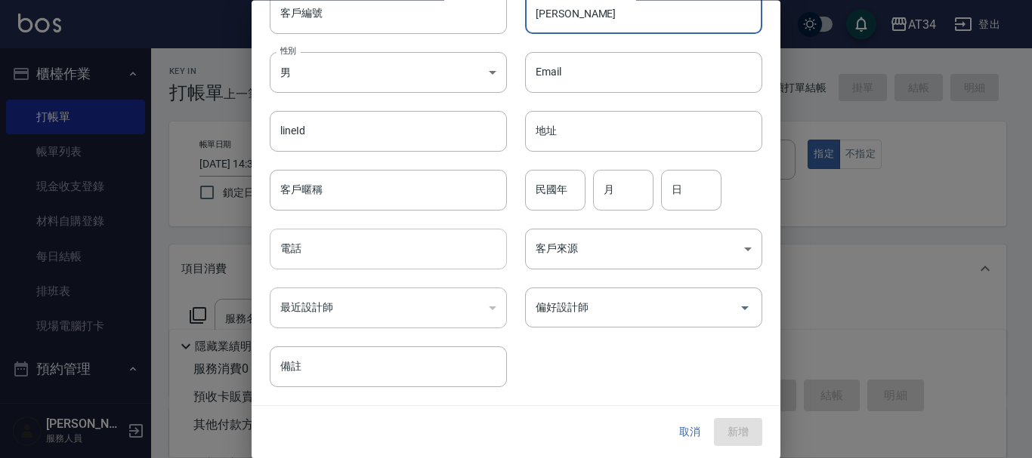
type input "[PERSON_NAME]"
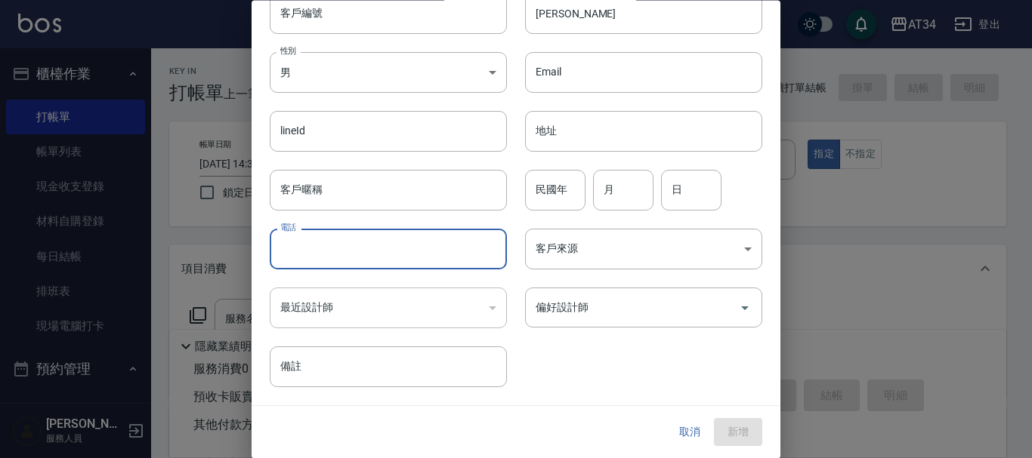
click at [341, 253] on input "電話" at bounding box center [388, 250] width 237 height 41
type input "0960222568"
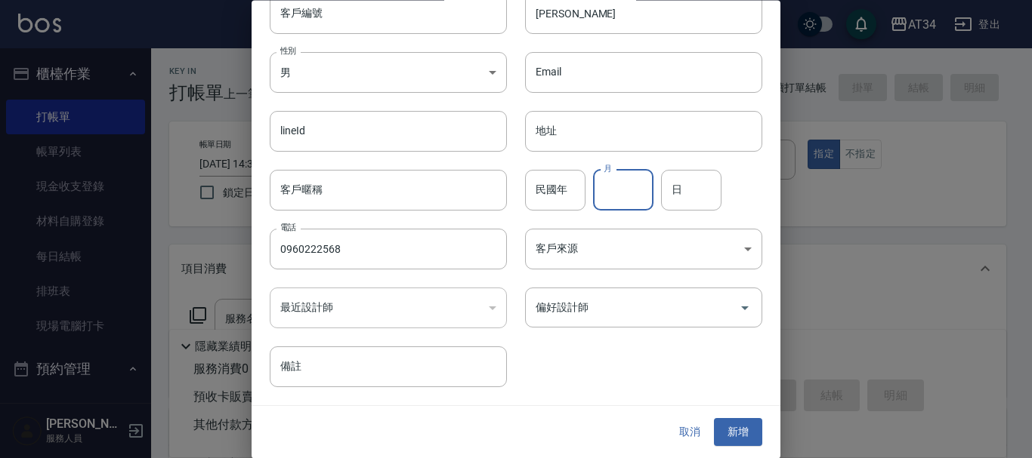
click at [622, 185] on input "月" at bounding box center [623, 190] width 60 height 41
type input "3"
type input "8"
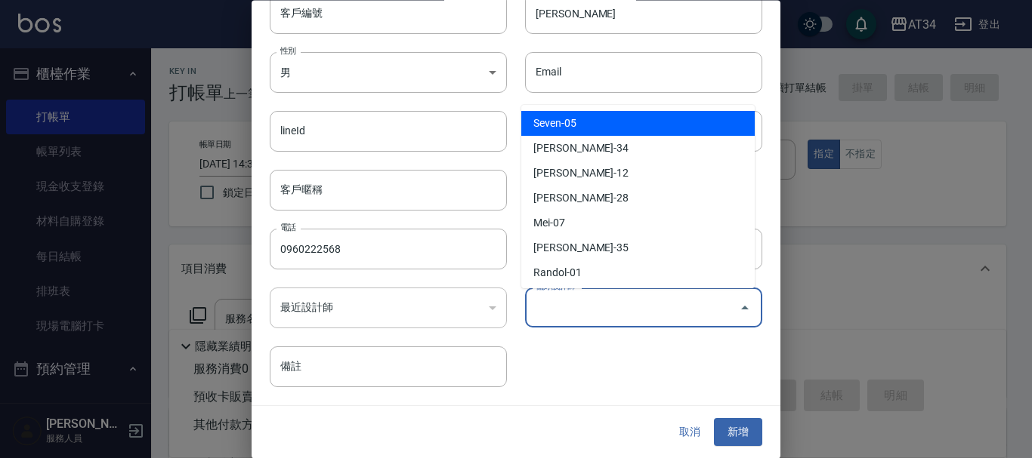
click at [560, 316] on input "偏好設計師" at bounding box center [632, 308] width 201 height 26
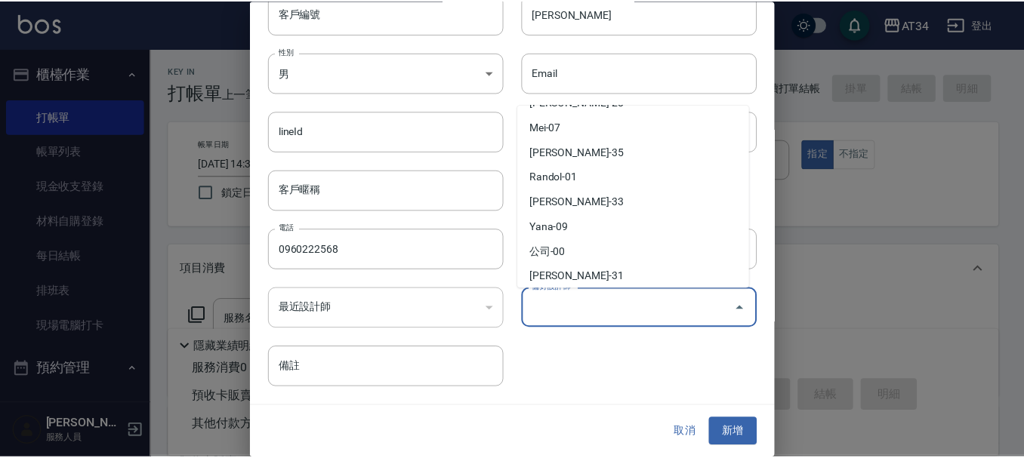
scroll to position [302, 0]
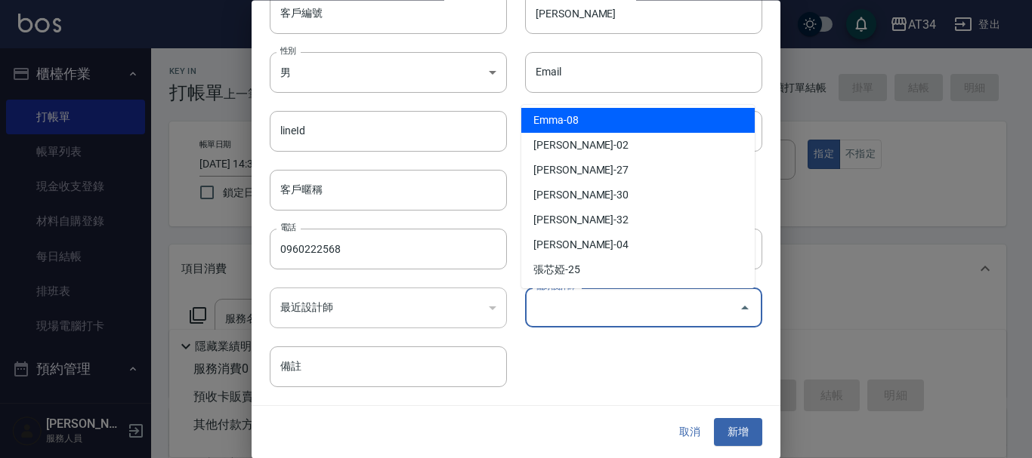
click at [572, 116] on li "Emma-08" at bounding box center [637, 120] width 233 height 25
type input "Emma"
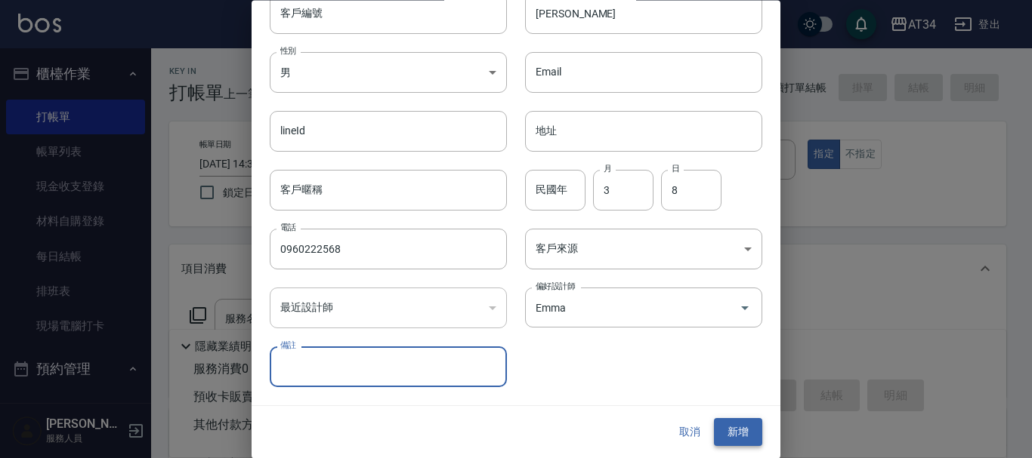
click at [745, 433] on button "新增" at bounding box center [738, 433] width 48 height 28
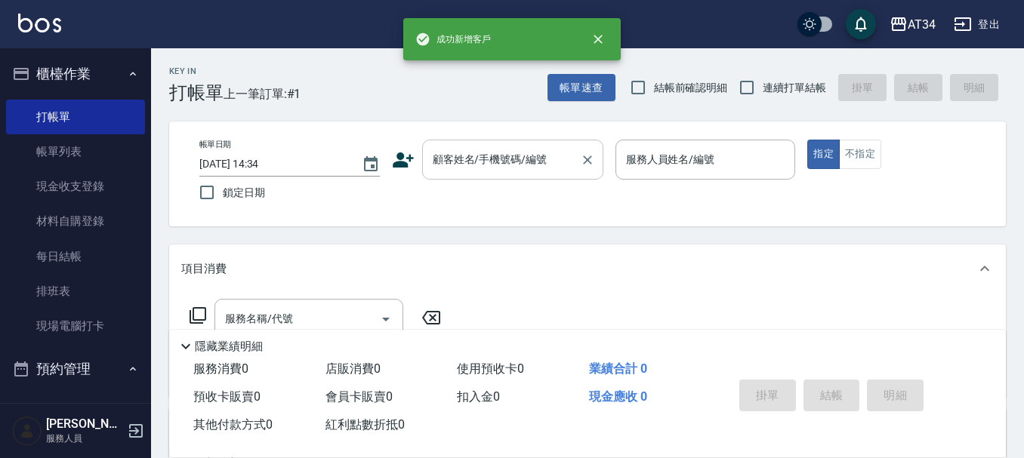
click at [449, 162] on div "顧客姓名/手機號碼/編號 顧客姓名/手機號碼/編號" at bounding box center [512, 160] width 181 height 40
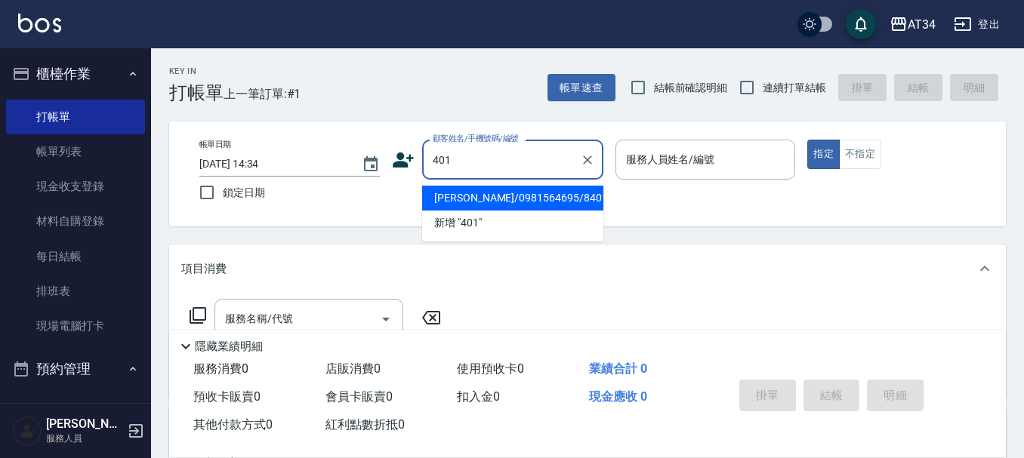
type input "陳姵蓉/0981564695/840104"
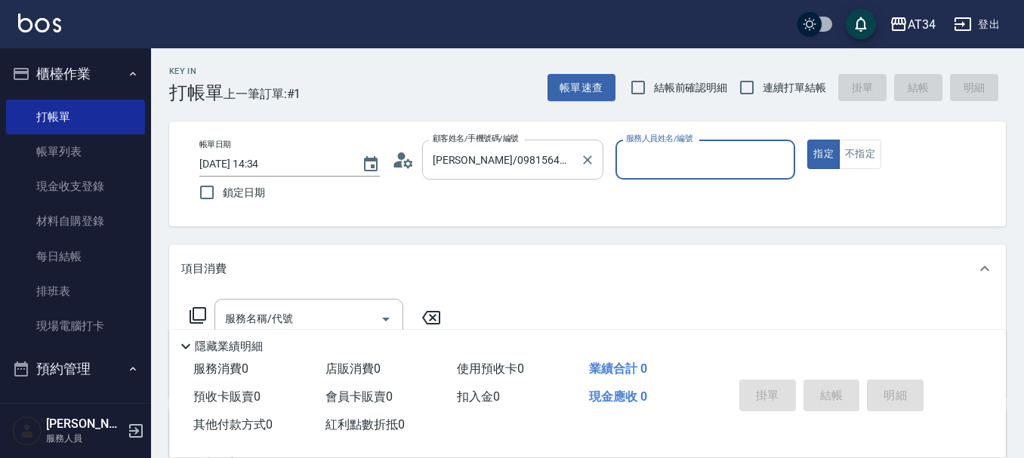
click at [807, 140] on button "指定" at bounding box center [823, 154] width 32 height 29
type button "true"
type input "Gina-04"
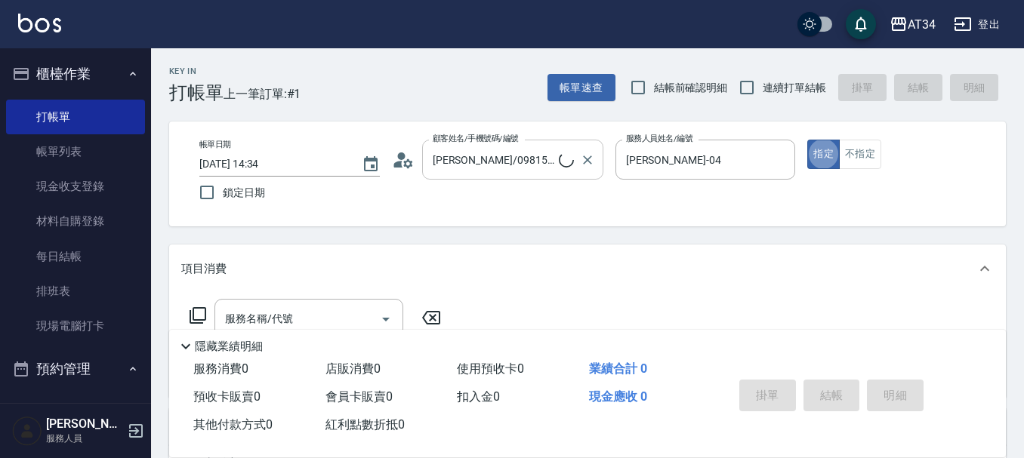
type input "蔣宛蓉/蔣宛蓉401/401"
type input "公司-00"
click at [585, 164] on icon "Clear" at bounding box center [587, 160] width 15 height 15
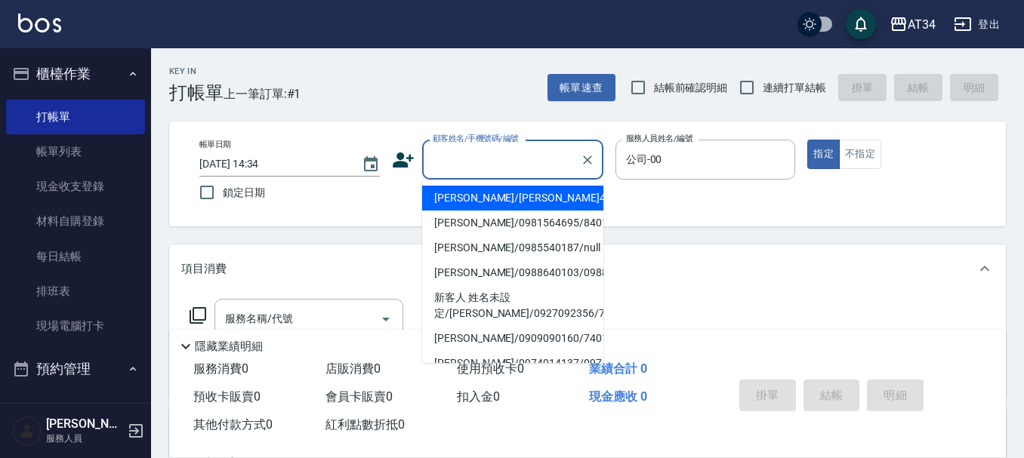
click at [514, 160] on input "顧客姓名/手機號碼/編號" at bounding box center [501, 160] width 145 height 26
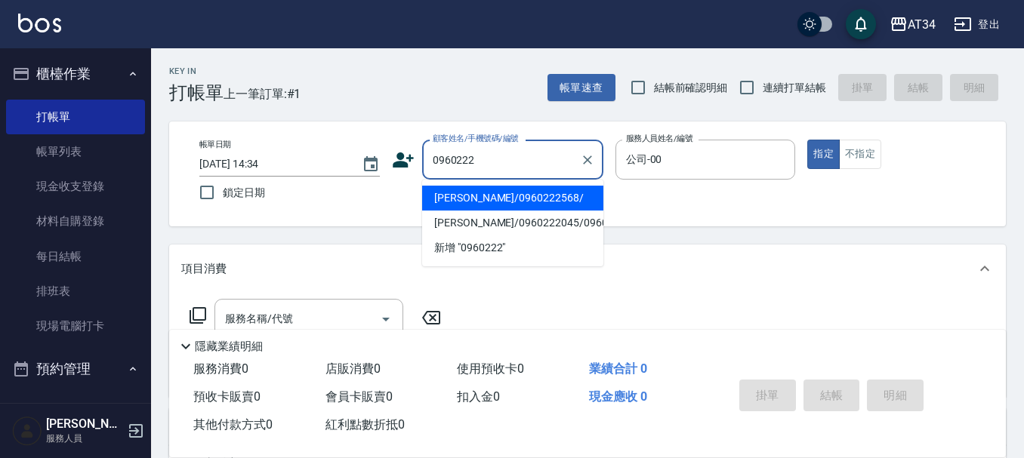
click at [523, 198] on li "何康康/0960222568/" at bounding box center [512, 198] width 181 height 25
type input "何康康/0960222568/"
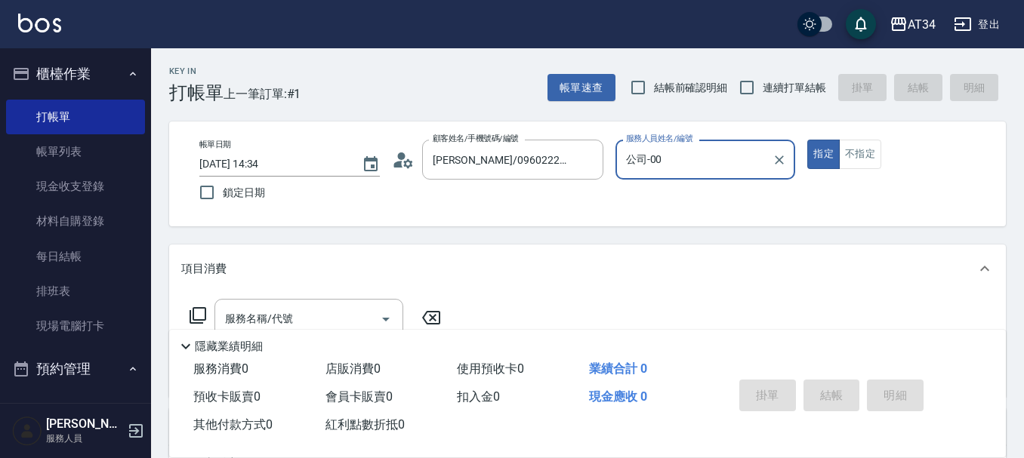
type input "Emma-08"
click at [856, 166] on button "不指定" at bounding box center [860, 154] width 42 height 29
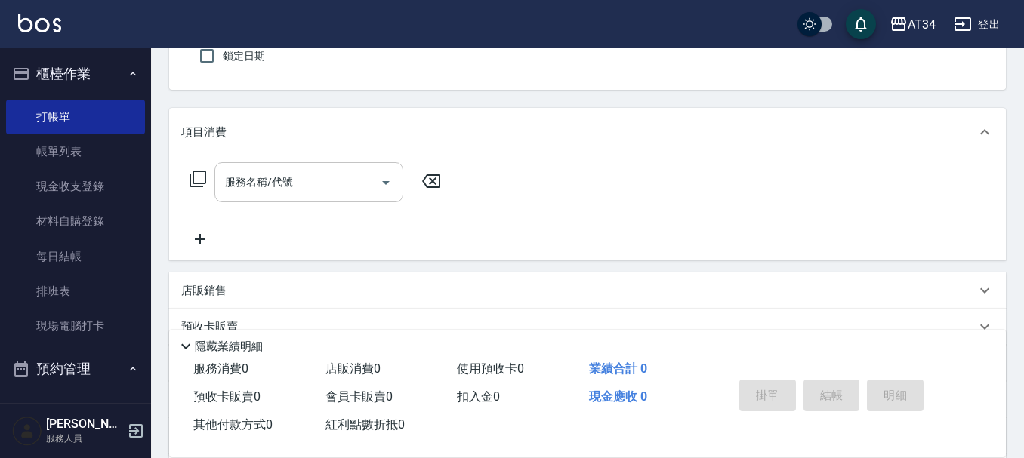
scroll to position [151, 0]
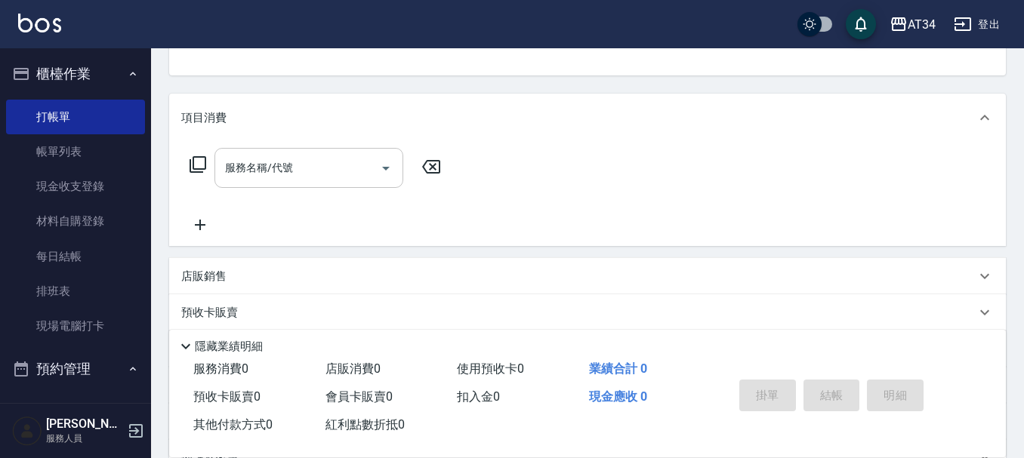
click at [268, 162] on div "服務名稱/代號 服務名稱/代號" at bounding box center [308, 168] width 189 height 40
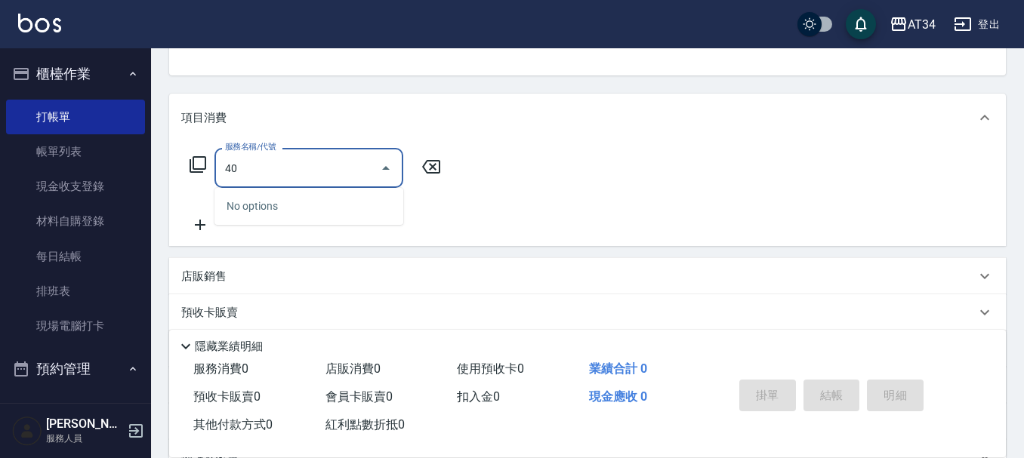
type input "401"
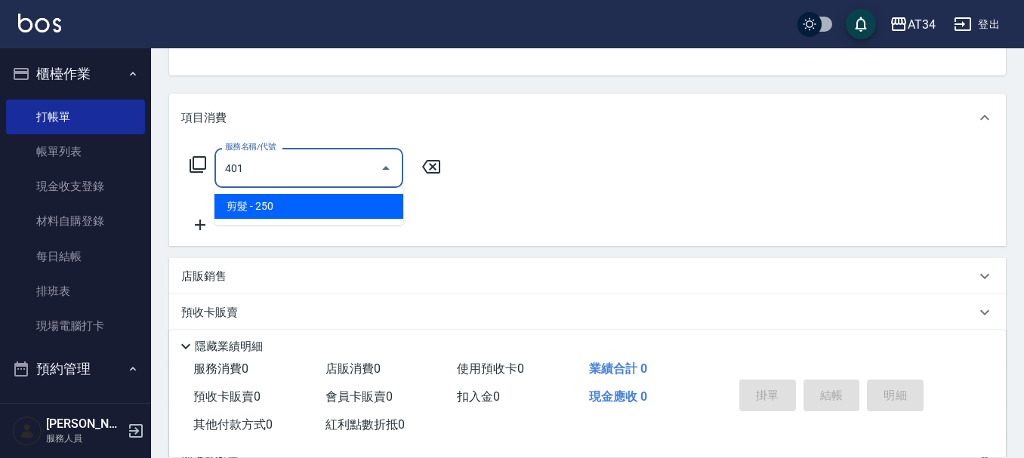
type input "20"
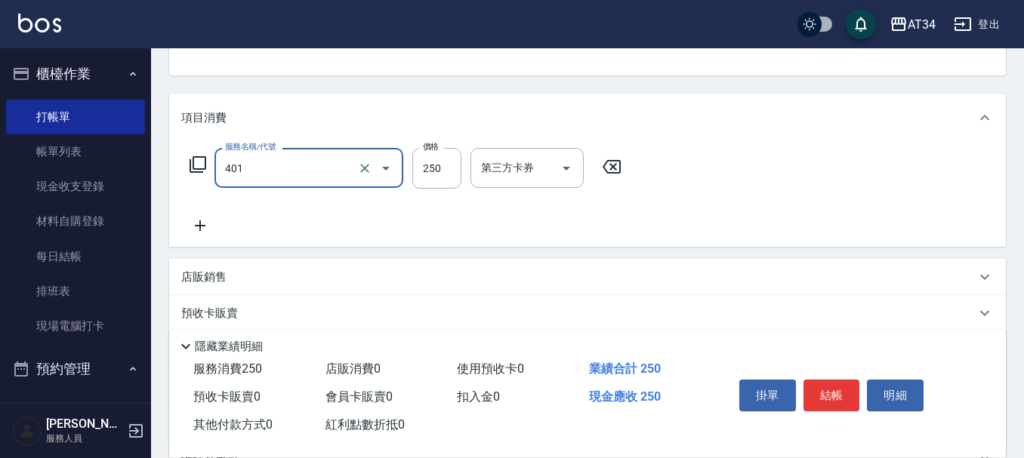
type input "剪髮(401)"
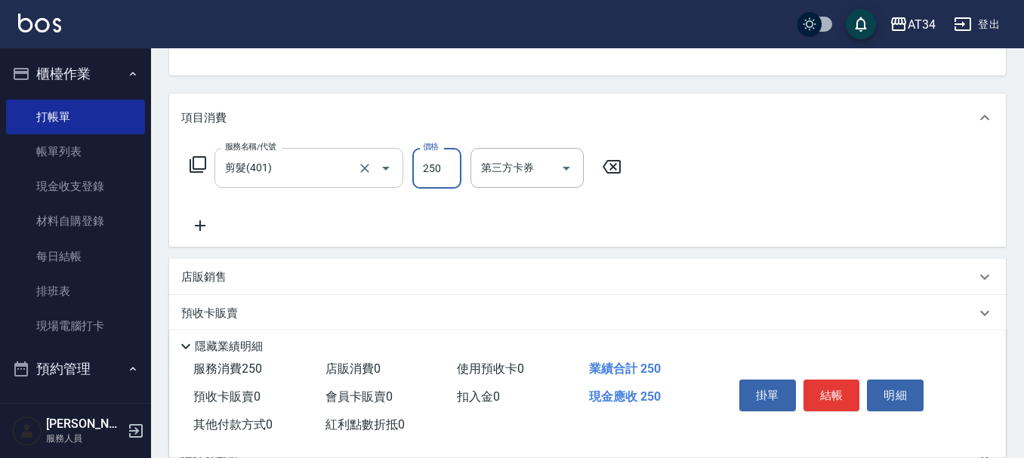
type input "0"
type input "29"
type input "20"
type input "299"
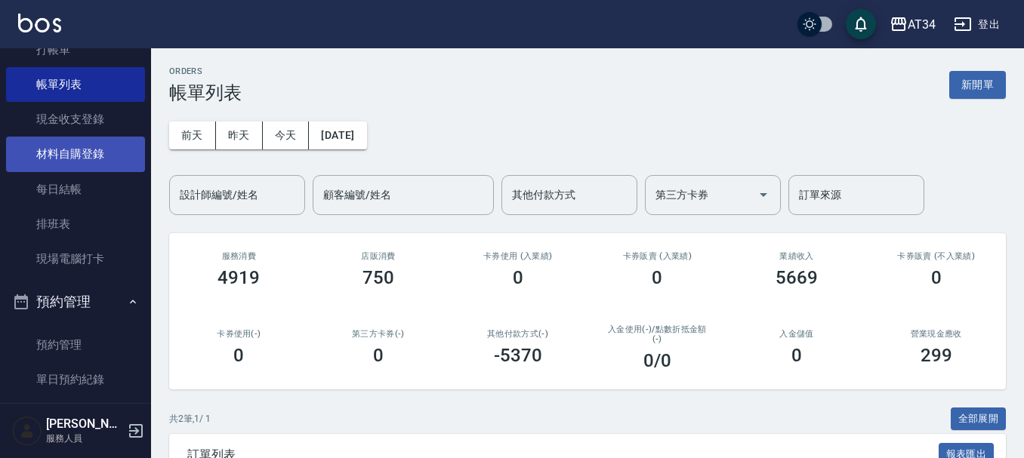
scroll to position [151, 0]
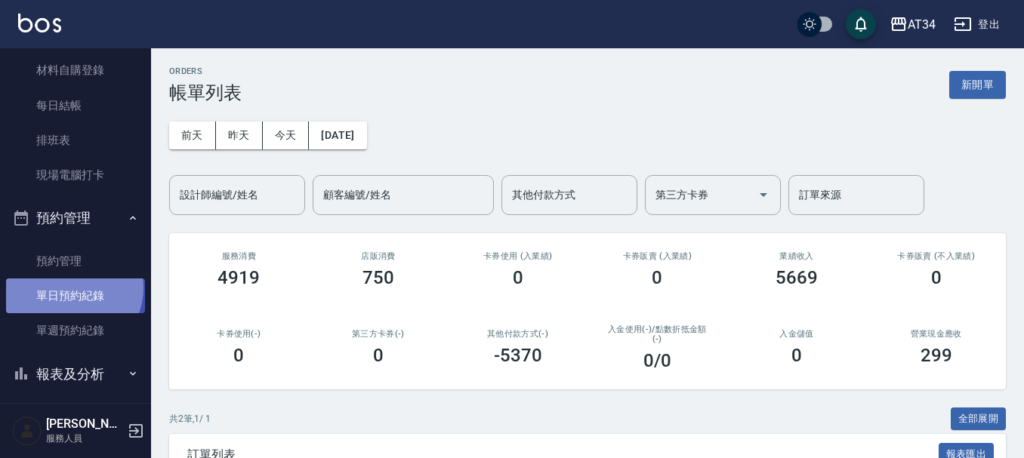
click at [69, 288] on link "單日預約紀錄" at bounding box center [75, 296] width 139 height 35
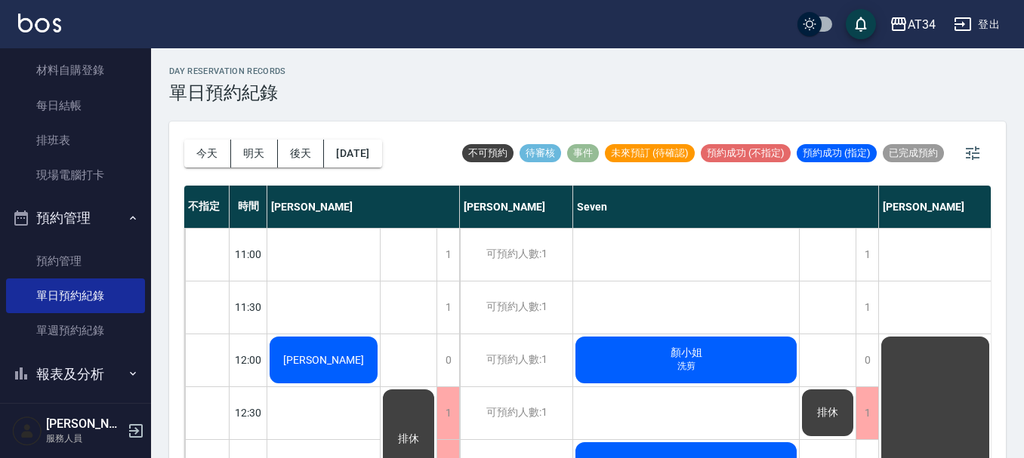
click at [349, 358] on div "[PERSON_NAME]" at bounding box center [323, 360] width 113 height 51
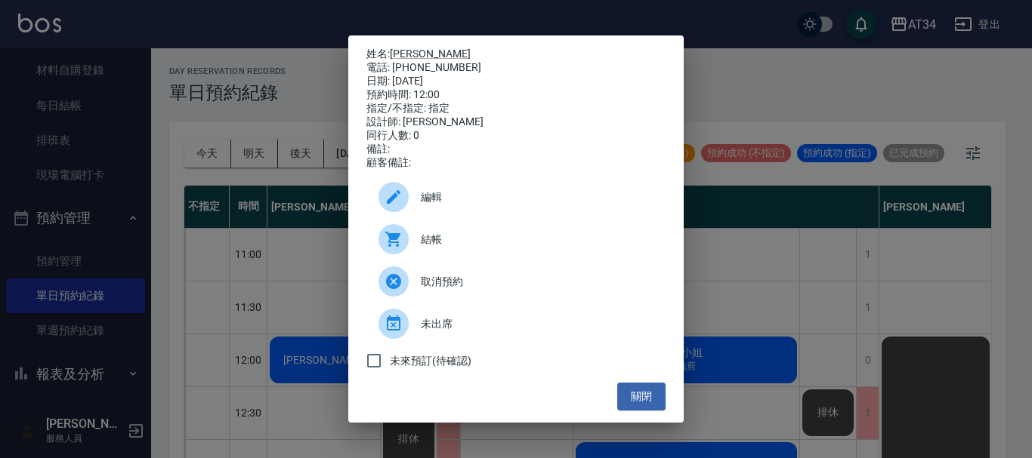
click at [443, 248] on span "結帳" at bounding box center [537, 240] width 233 height 16
click at [632, 401] on button "關閉" at bounding box center [641, 397] width 48 height 28
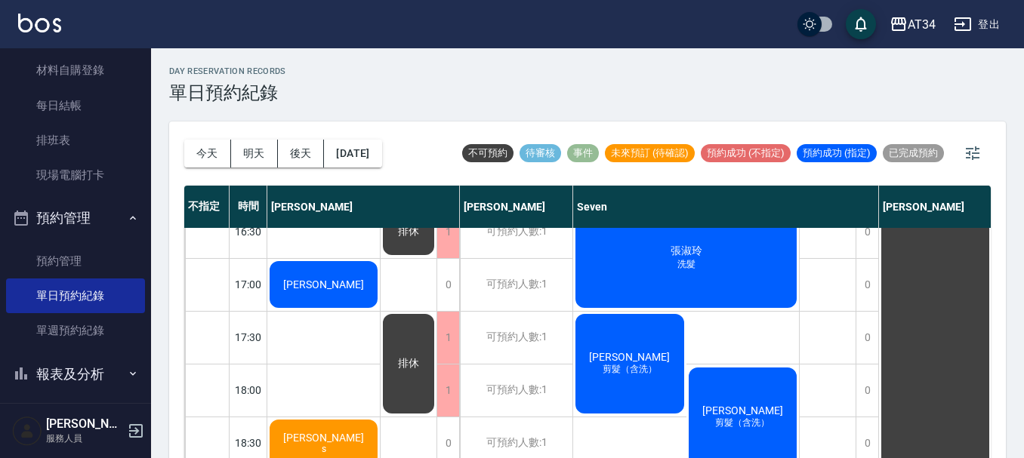
scroll to position [731, 0]
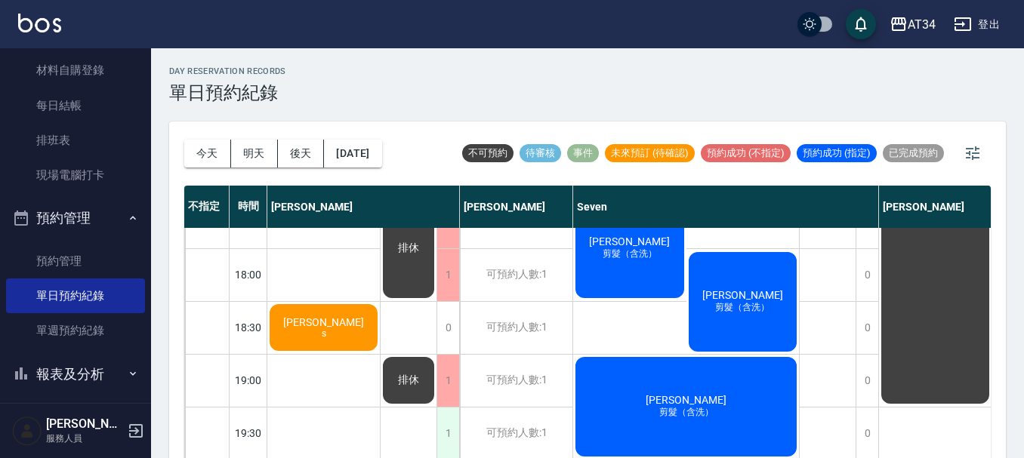
click at [445, 427] on div "1" at bounding box center [448, 434] width 23 height 52
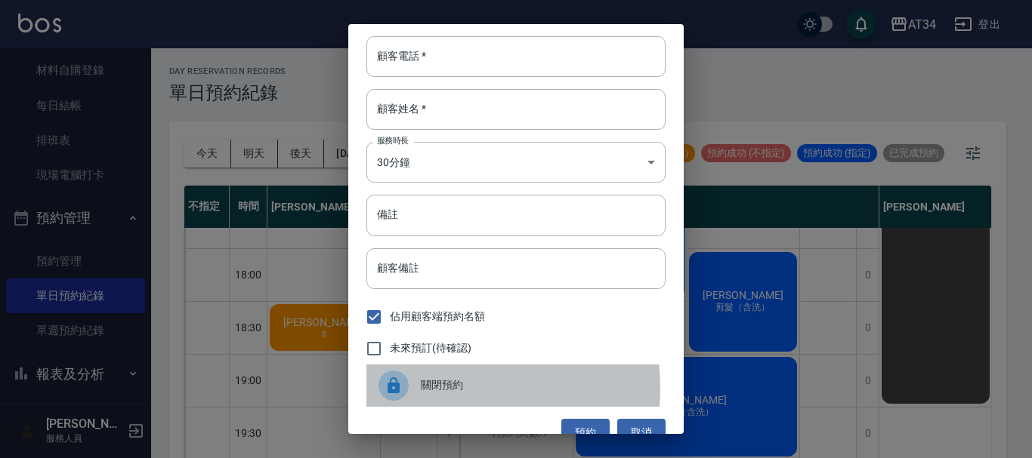
click at [427, 389] on span "關閉預約" at bounding box center [537, 386] width 233 height 16
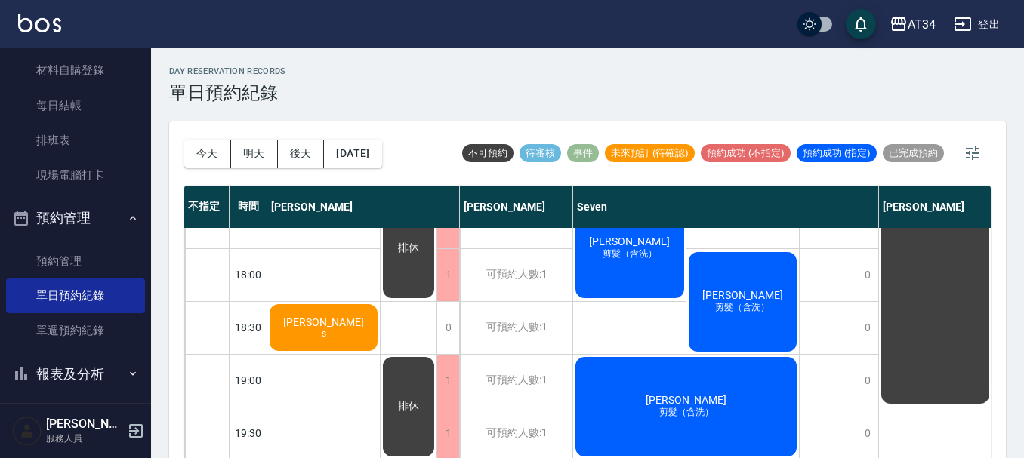
click at [430, 391] on div "排休" at bounding box center [409, 407] width 56 height 104
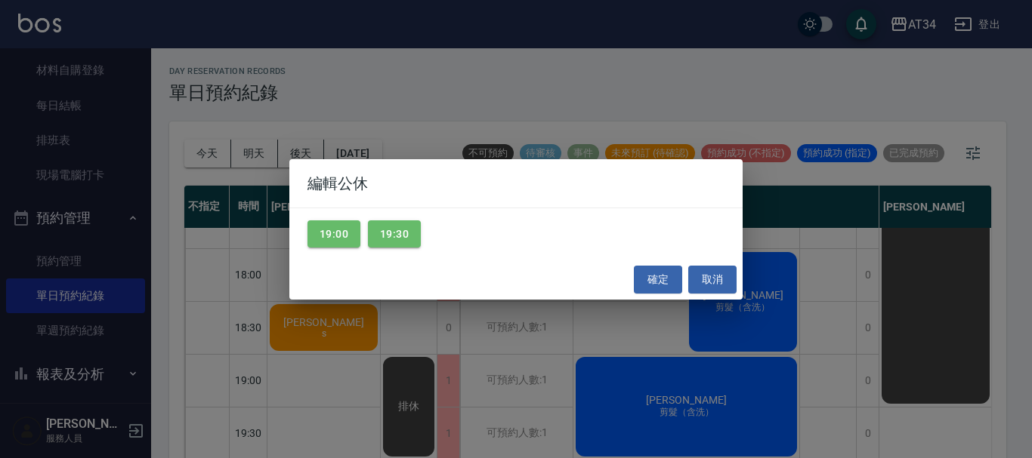
drag, startPoint x: 430, startPoint y: 391, endPoint x: 331, endPoint y: 68, distance: 338.0
click at [331, 68] on div "編輯公休 19:00 19:30 確定 取消" at bounding box center [516, 229] width 1032 height 458
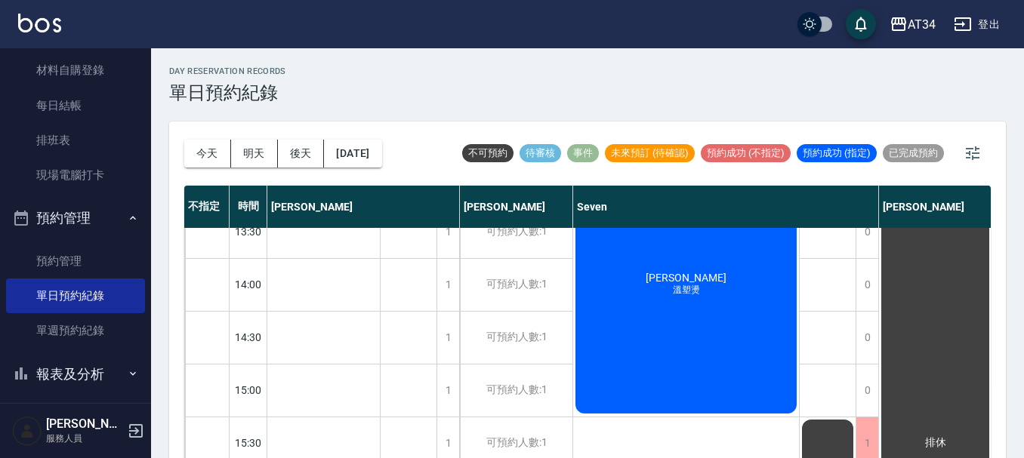
scroll to position [278, 0]
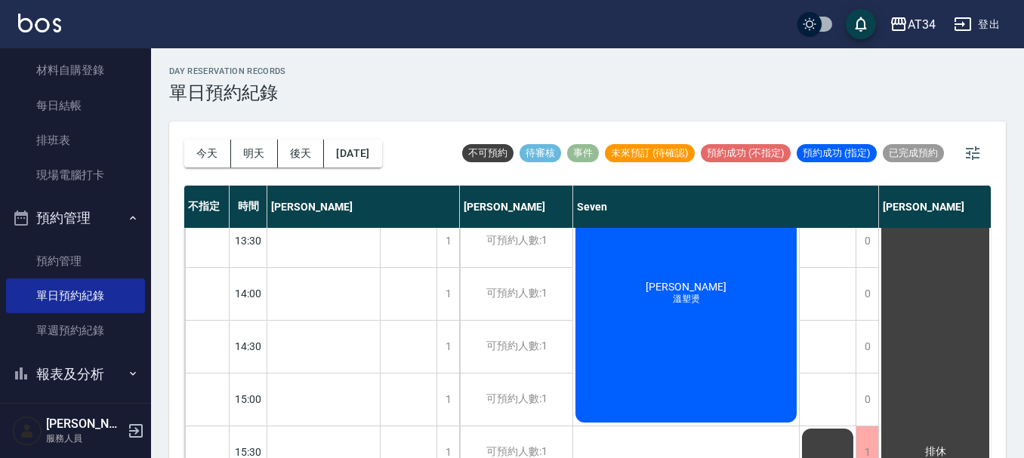
click at [680, 337] on div "鄭茹方 溫塑燙" at bounding box center [686, 293] width 226 height 263
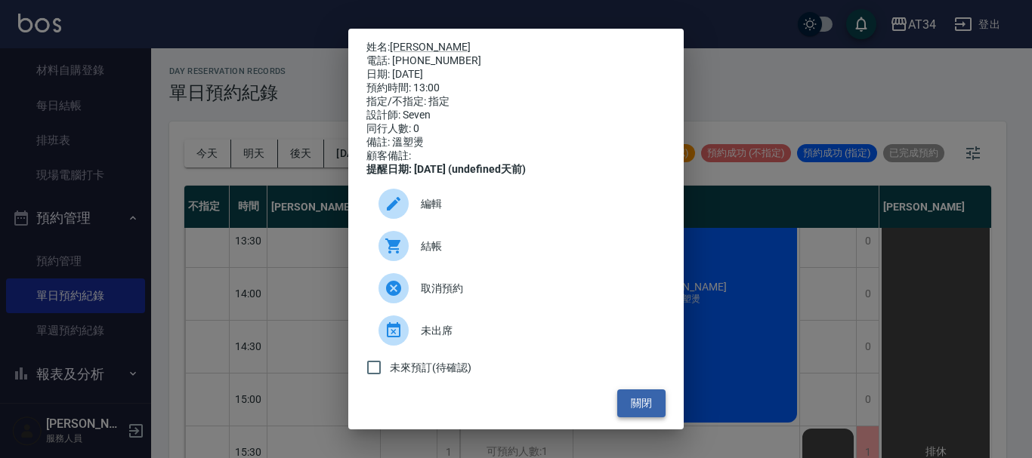
click at [648, 406] on button "關閉" at bounding box center [641, 404] width 48 height 28
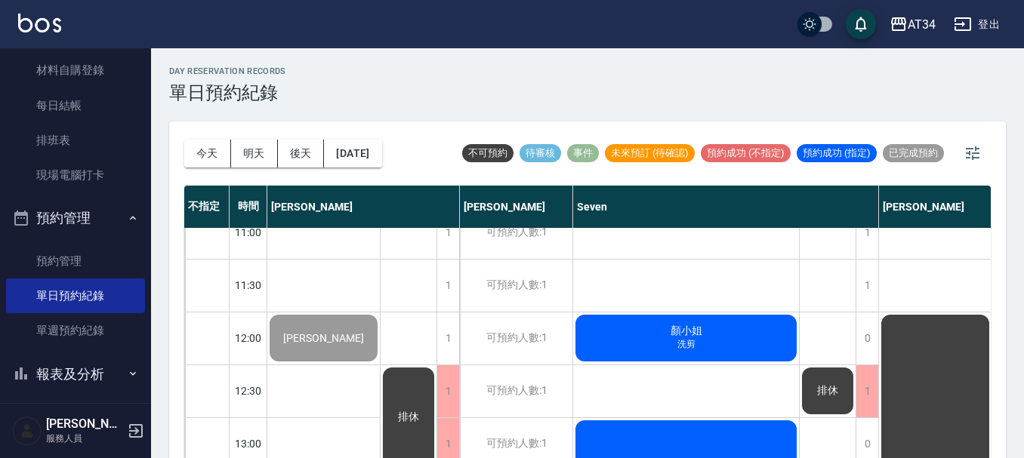
scroll to position [0, 0]
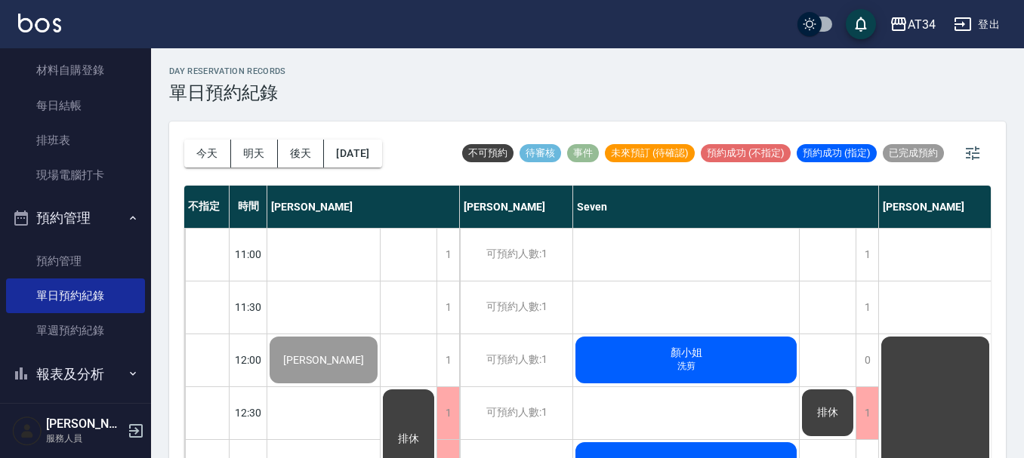
click at [689, 374] on div "顏小姐 洗剪" at bounding box center [686, 360] width 226 height 51
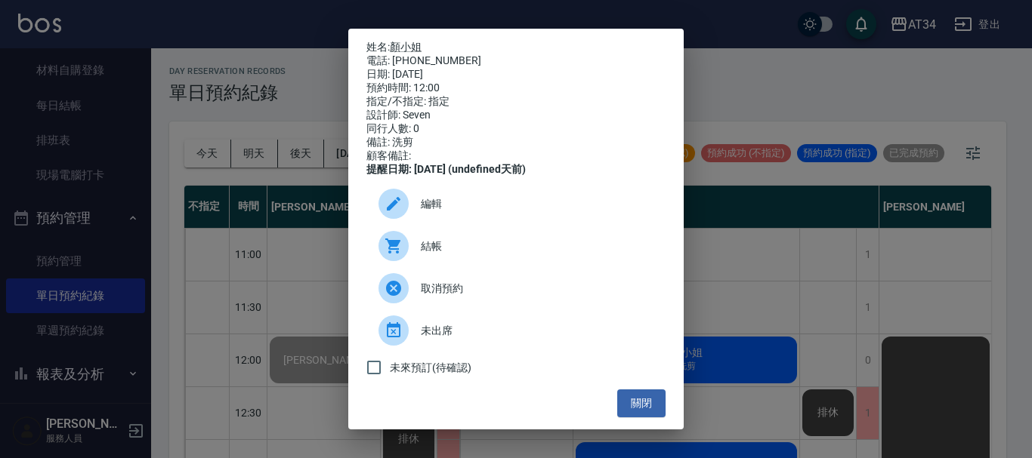
click at [480, 255] on span "結帳" at bounding box center [537, 247] width 233 height 16
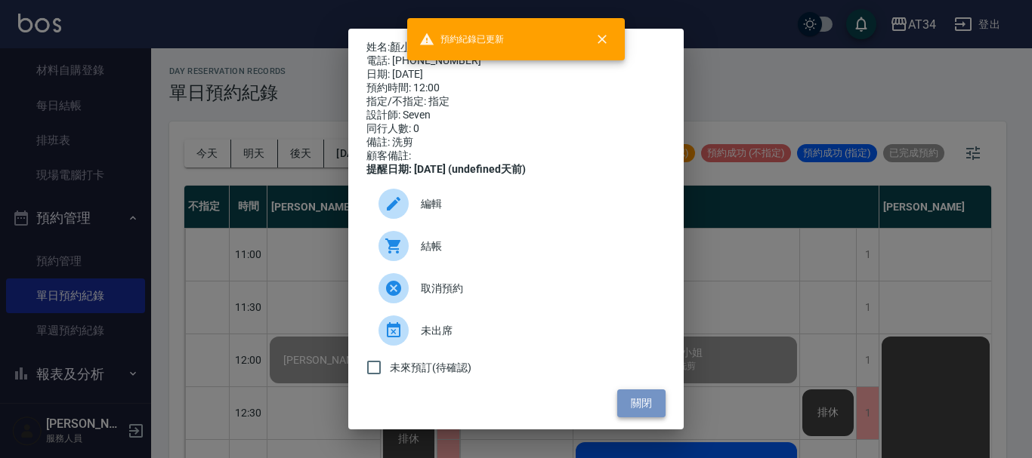
click at [634, 415] on button "關閉" at bounding box center [641, 404] width 48 height 28
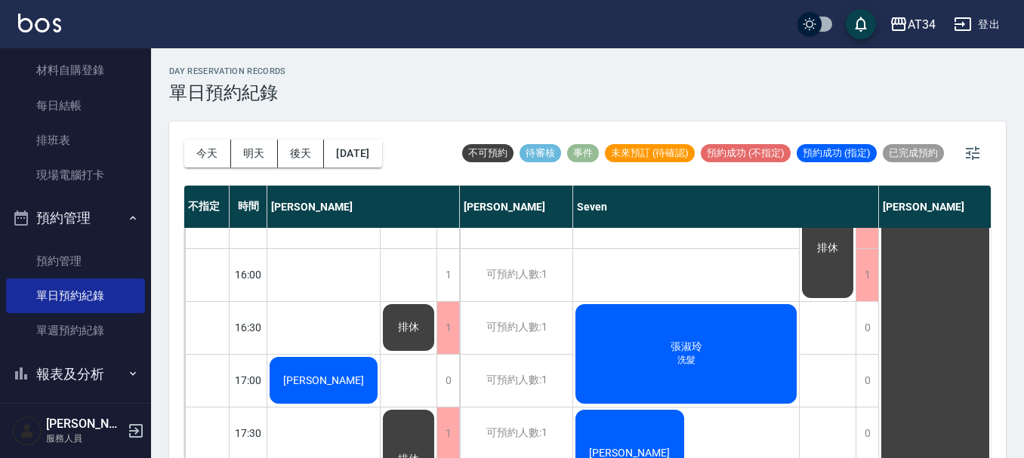
scroll to position [529, 0]
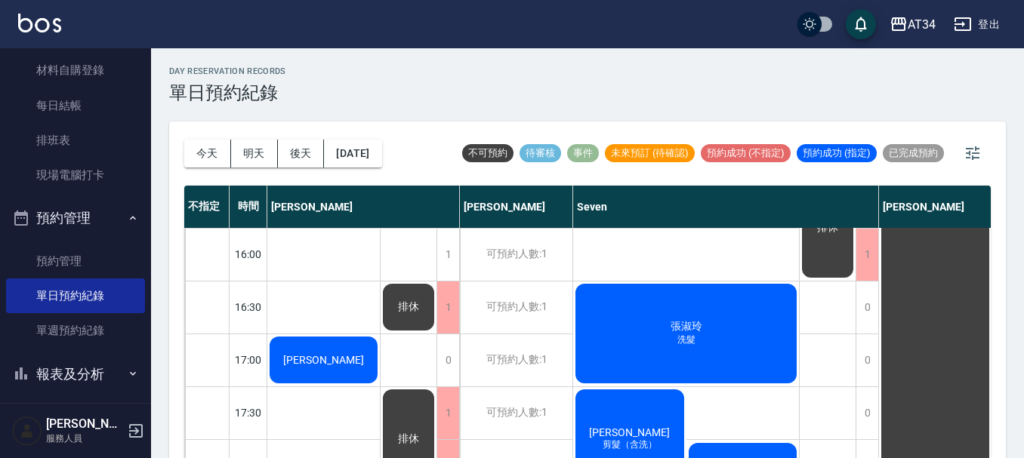
click at [649, 363] on div "張淑玲 洗髮" at bounding box center [686, 334] width 226 height 104
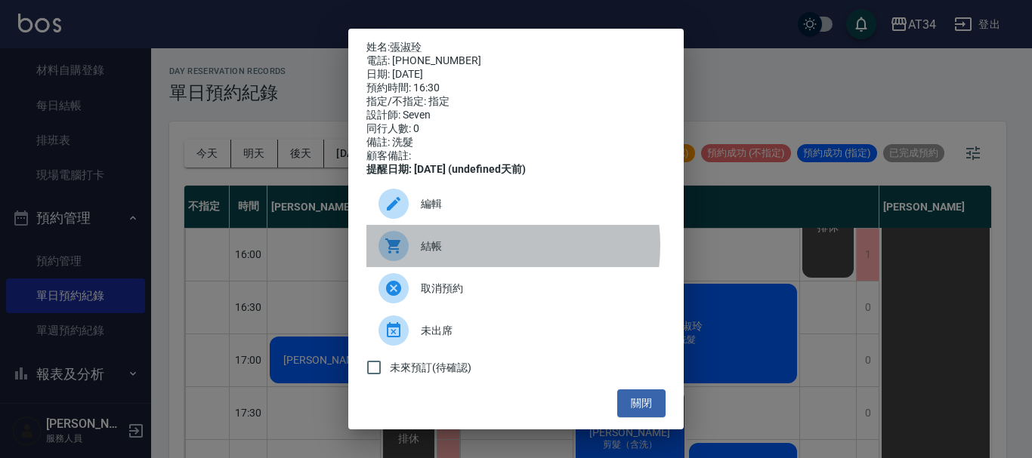
click at [474, 255] on span "結帳" at bounding box center [537, 247] width 233 height 16
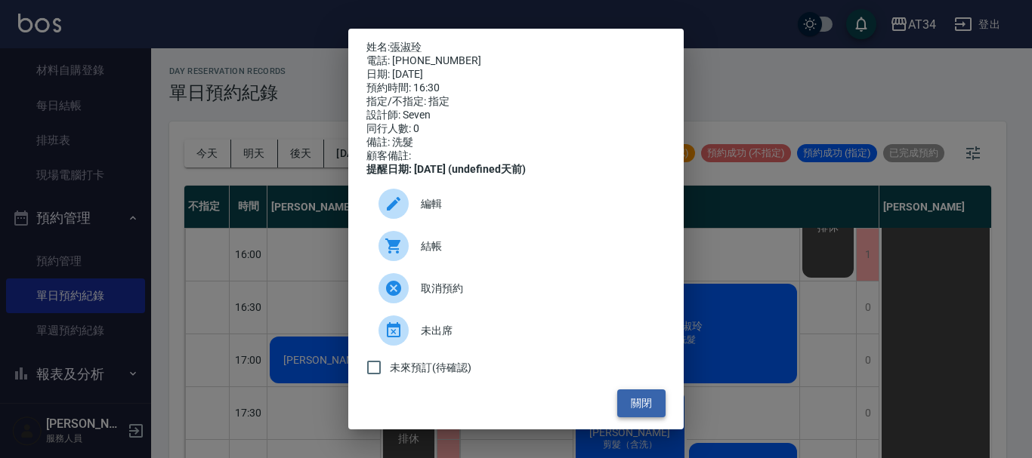
click at [621, 418] on button "關閉" at bounding box center [641, 404] width 48 height 28
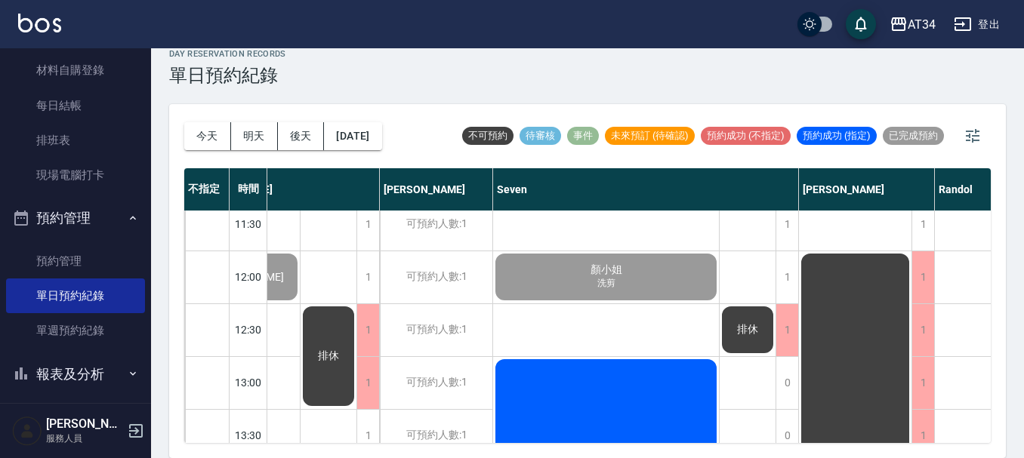
scroll to position [0, 80]
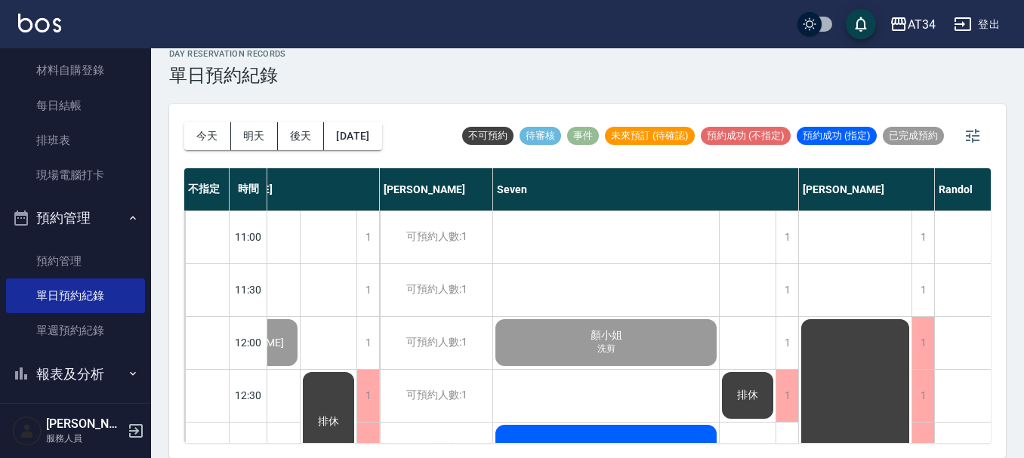
click at [465, 200] on div "[PERSON_NAME]" at bounding box center [436, 189] width 113 height 42
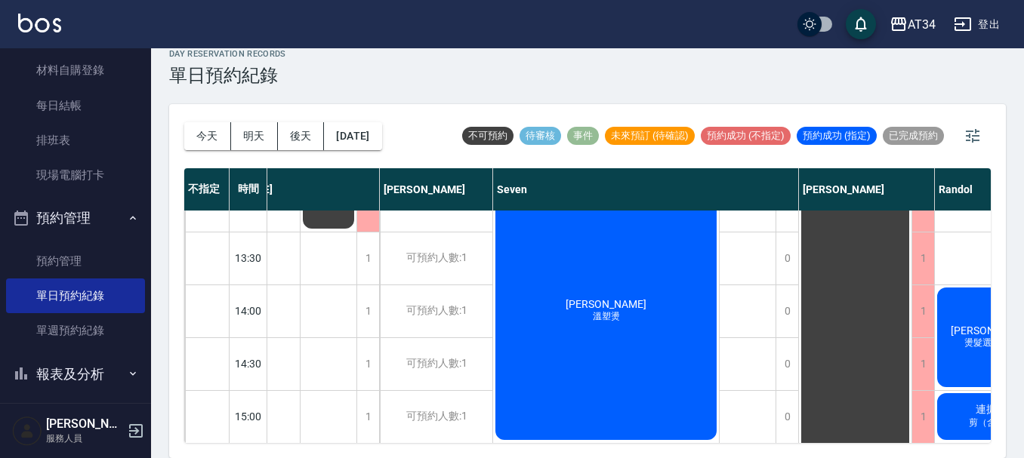
scroll to position [302, 80]
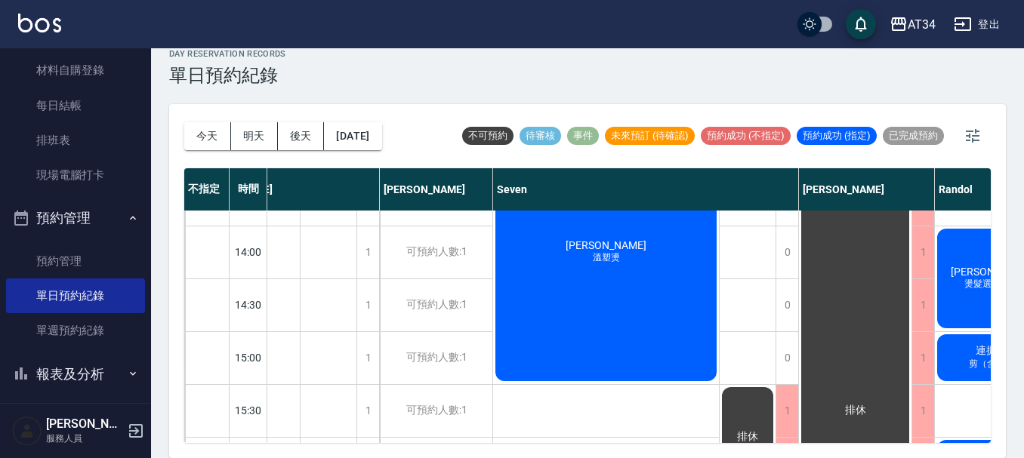
click at [572, 317] on div "鄭茹方 溫塑燙" at bounding box center [606, 252] width 226 height 263
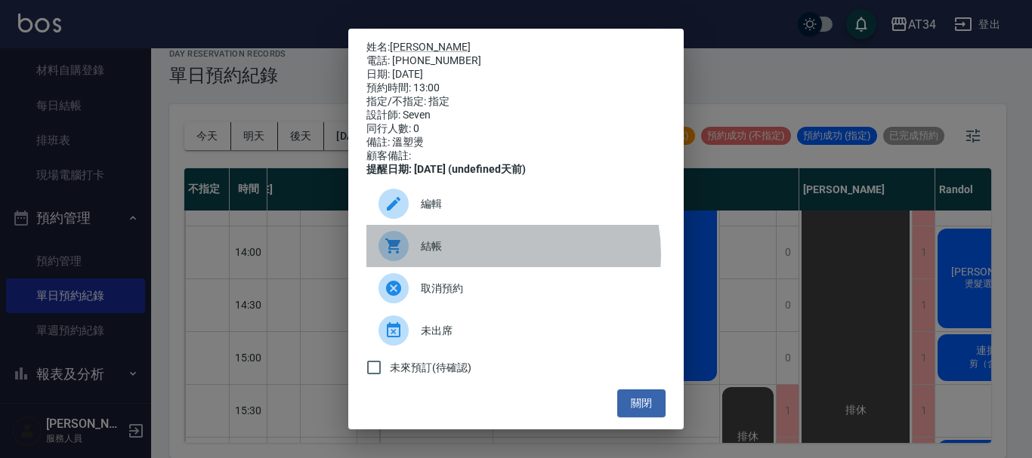
click at [492, 255] on span "結帳" at bounding box center [537, 247] width 233 height 16
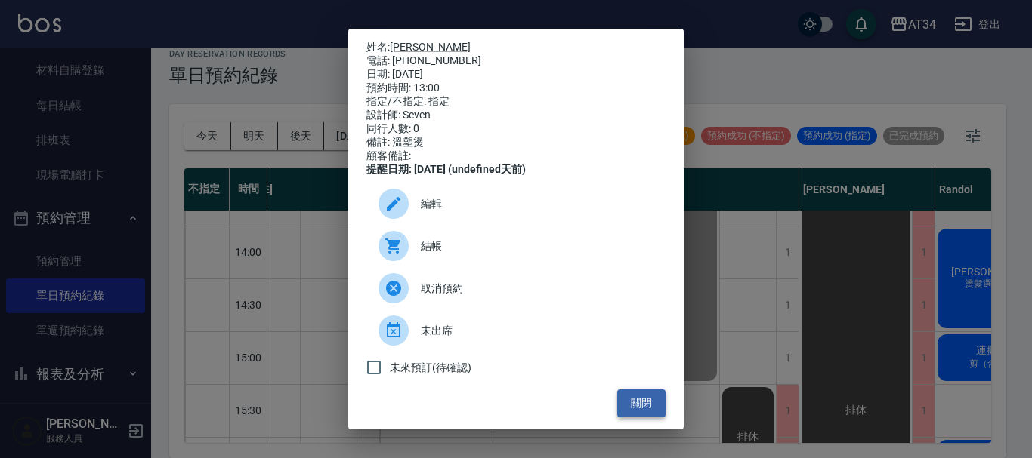
click at [629, 415] on button "關閉" at bounding box center [641, 404] width 48 height 28
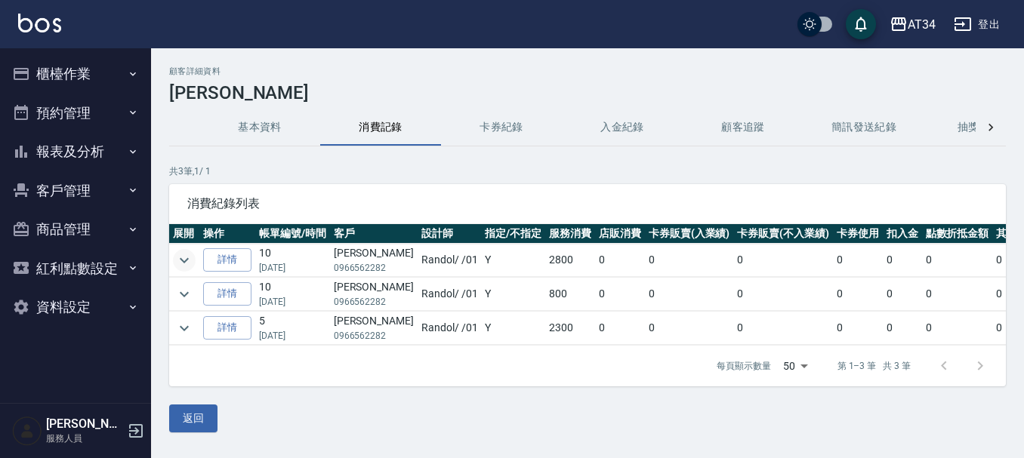
click at [185, 257] on icon "expand row" at bounding box center [184, 260] width 18 height 18
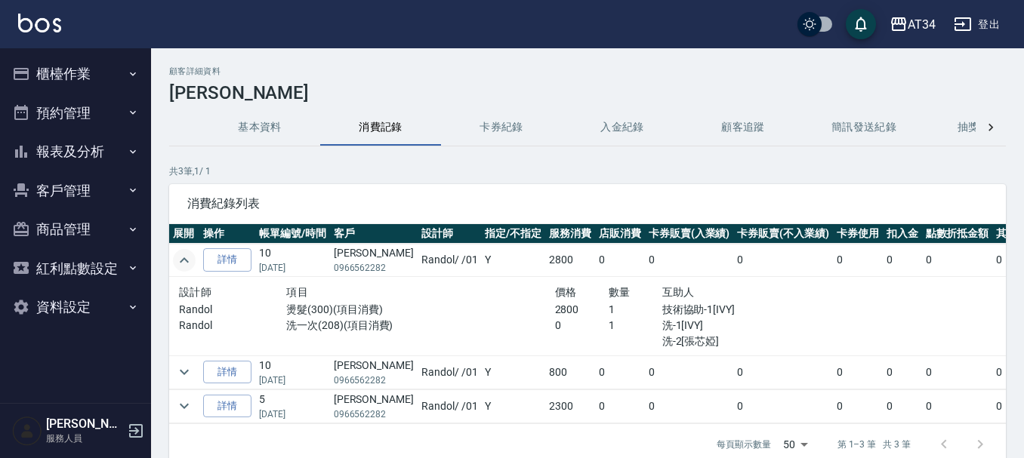
click at [177, 263] on icon "expand row" at bounding box center [184, 260] width 18 height 18
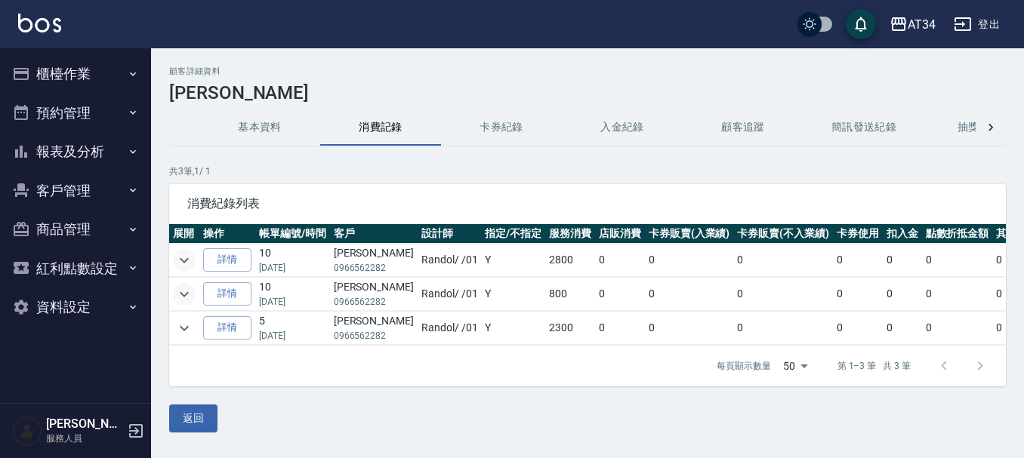
click at [188, 294] on icon "expand row" at bounding box center [184, 294] width 18 height 18
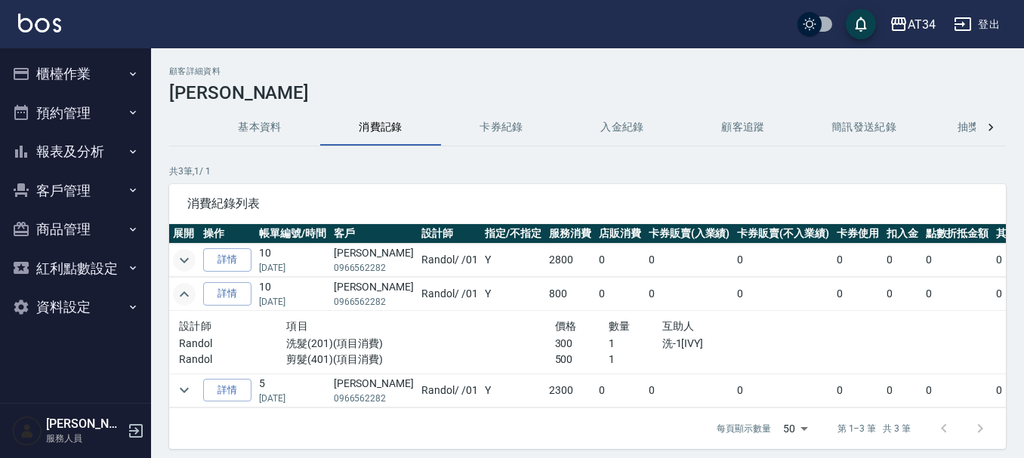
click at [188, 294] on icon "expand row" at bounding box center [184, 294] width 18 height 18
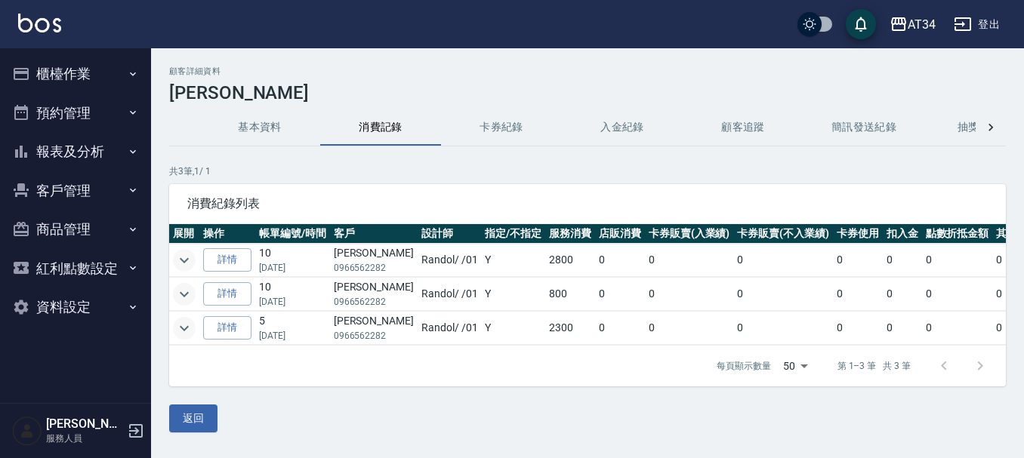
click at [182, 335] on icon "expand row" at bounding box center [184, 328] width 18 height 18
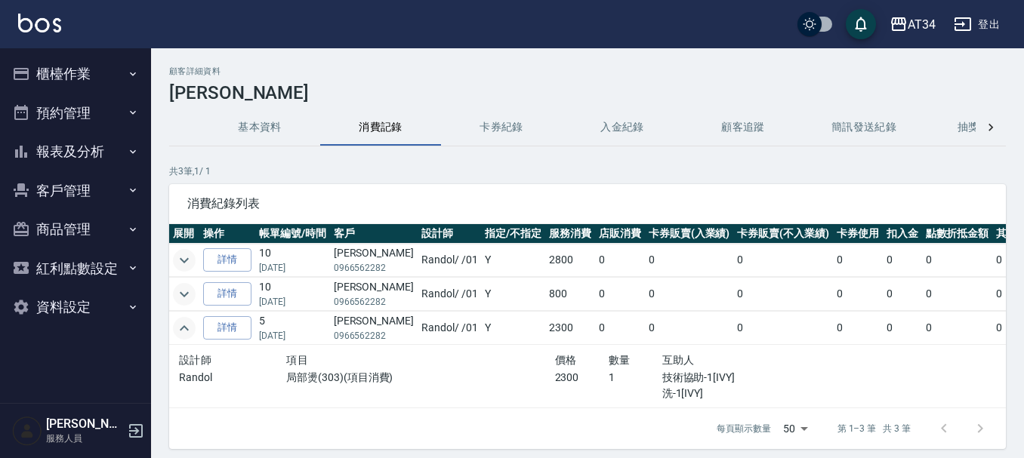
click at [182, 335] on icon "expand row" at bounding box center [184, 328] width 18 height 18
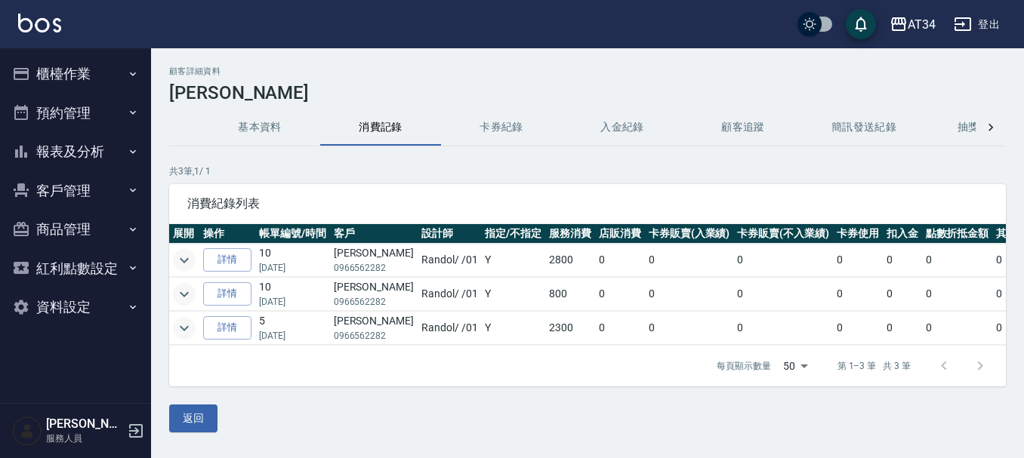
scroll to position [4, 0]
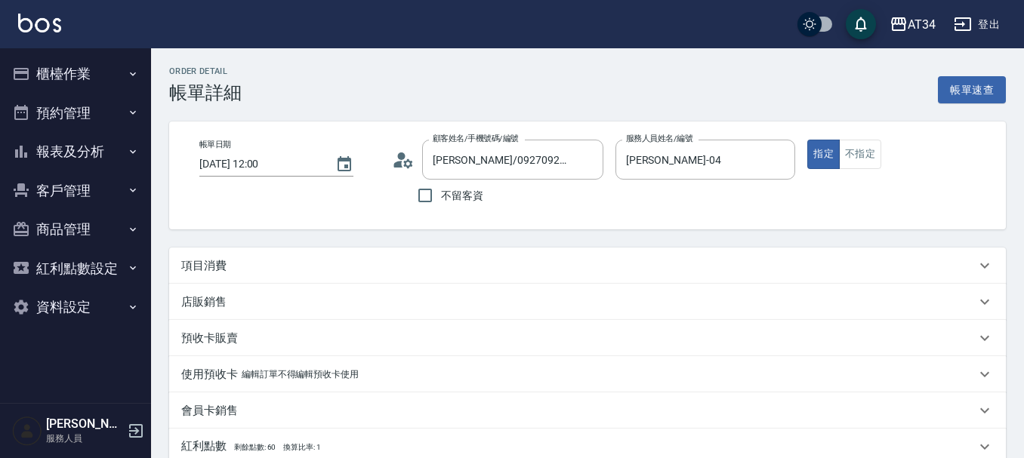
click at [271, 268] on div "項目消費" at bounding box center [578, 266] width 794 height 16
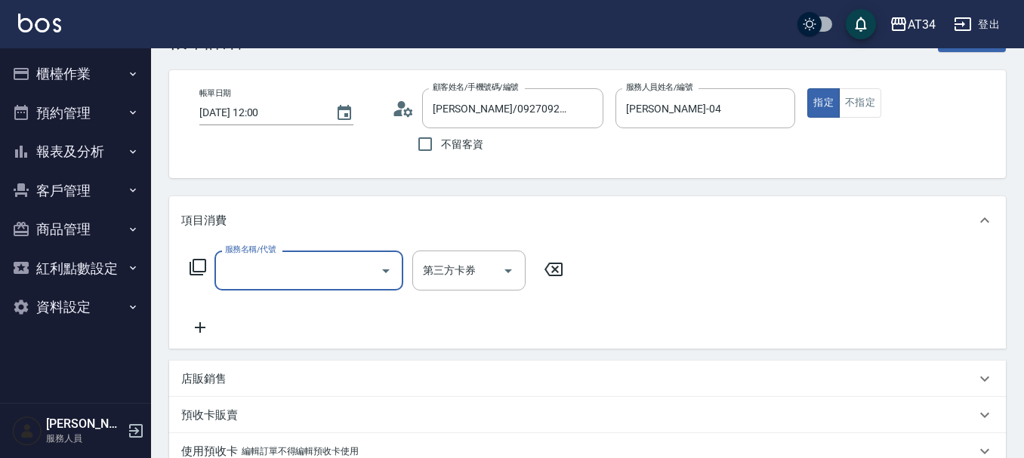
scroll to position [76, 0]
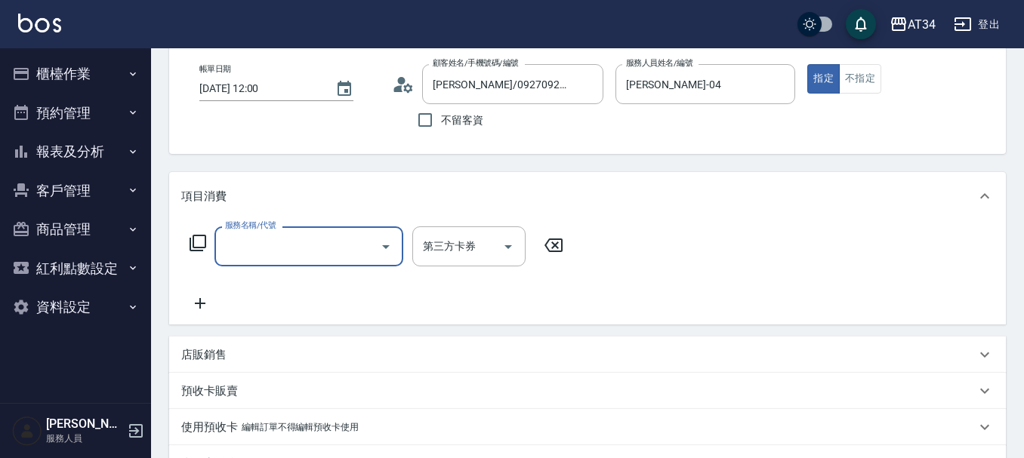
click at [274, 254] on input "服務名稱/代號" at bounding box center [297, 246] width 153 height 26
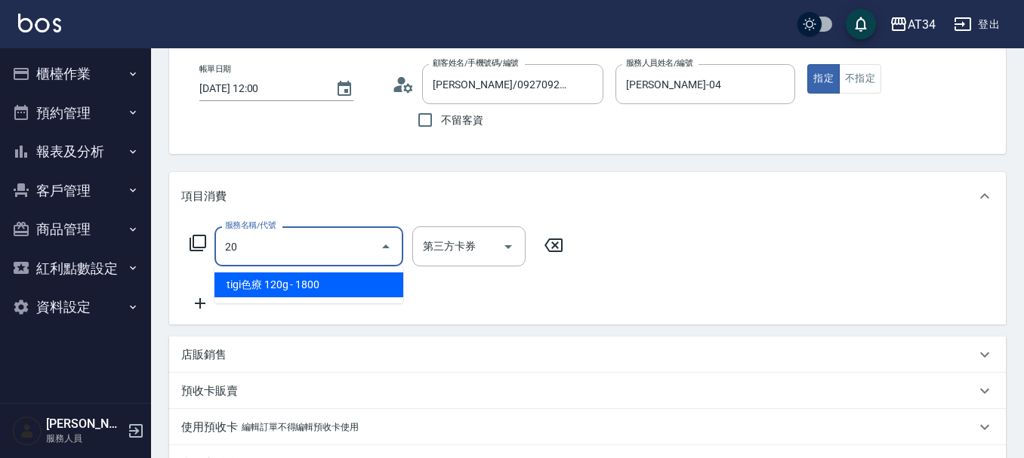
type input "201"
type input "30"
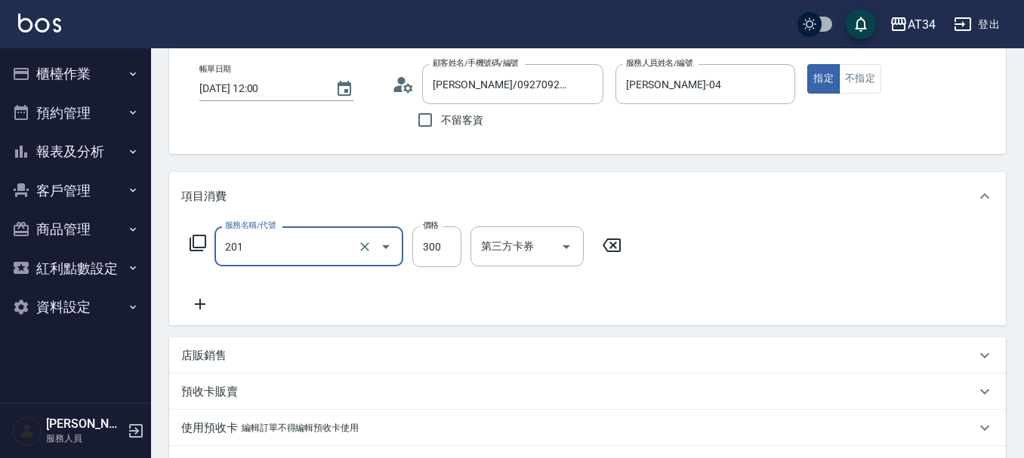
type input "洗髮(201)"
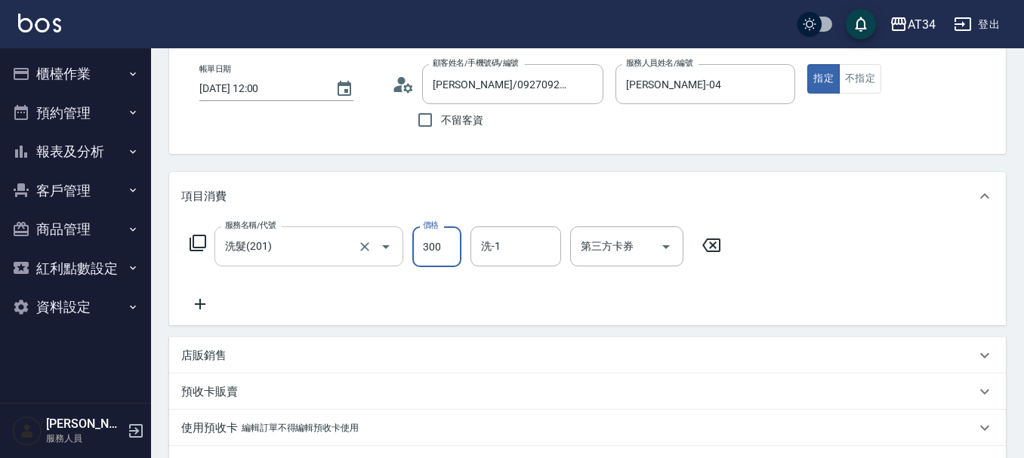
type input "0"
type input "20"
type input "200"
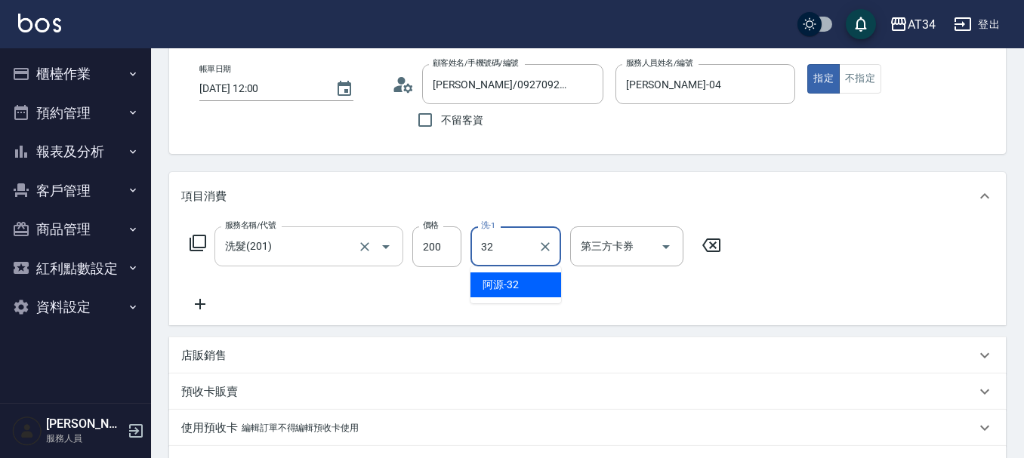
type input "阿源-32"
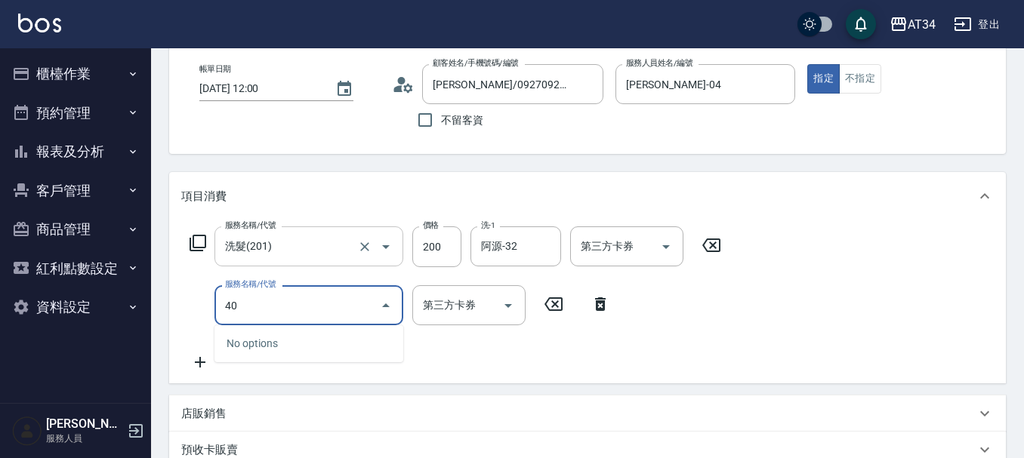
type input "401"
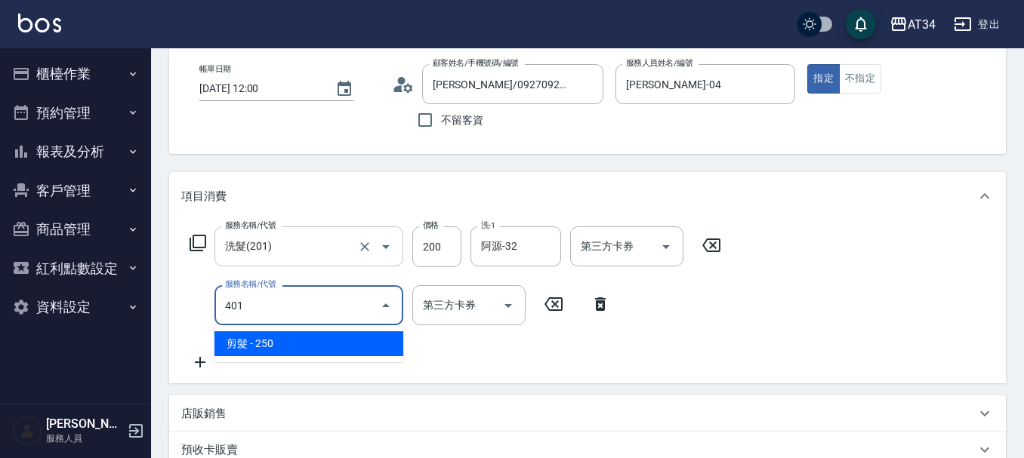
type input "40"
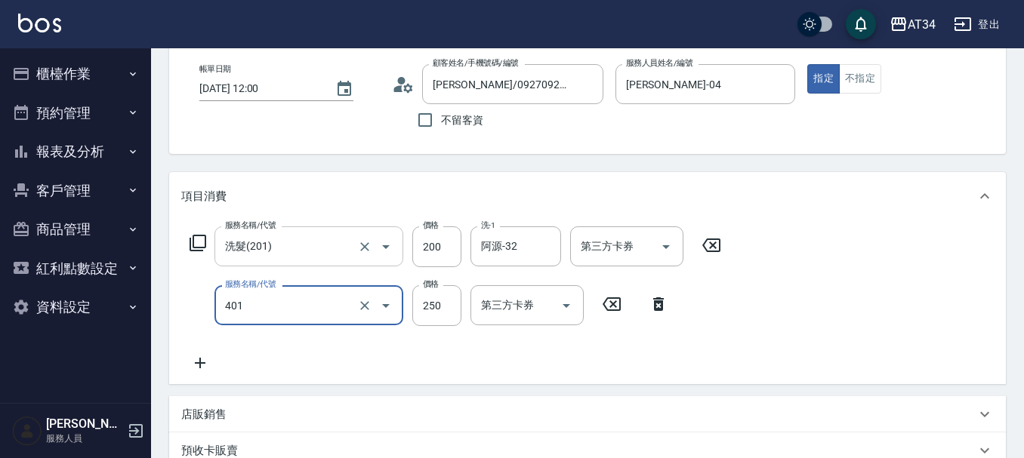
type input "剪髮(401)"
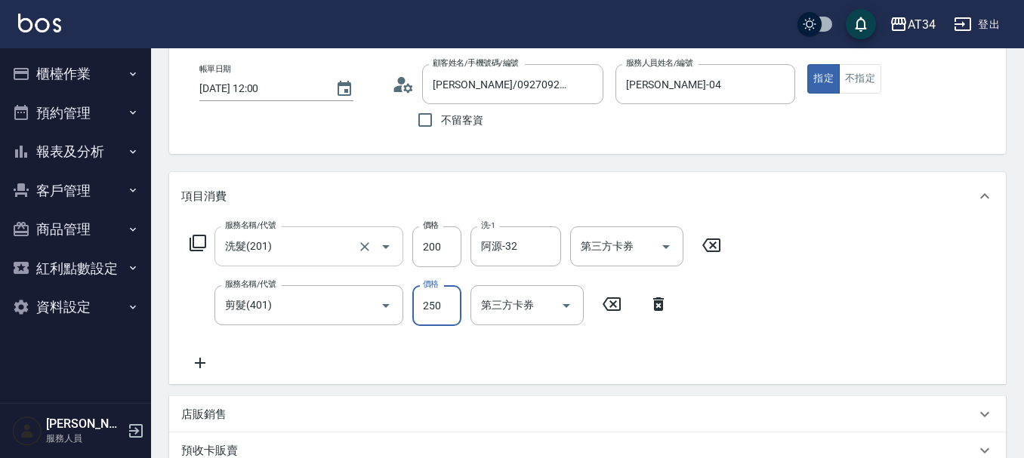
type input "4"
type input "20"
type input "40"
type input "60"
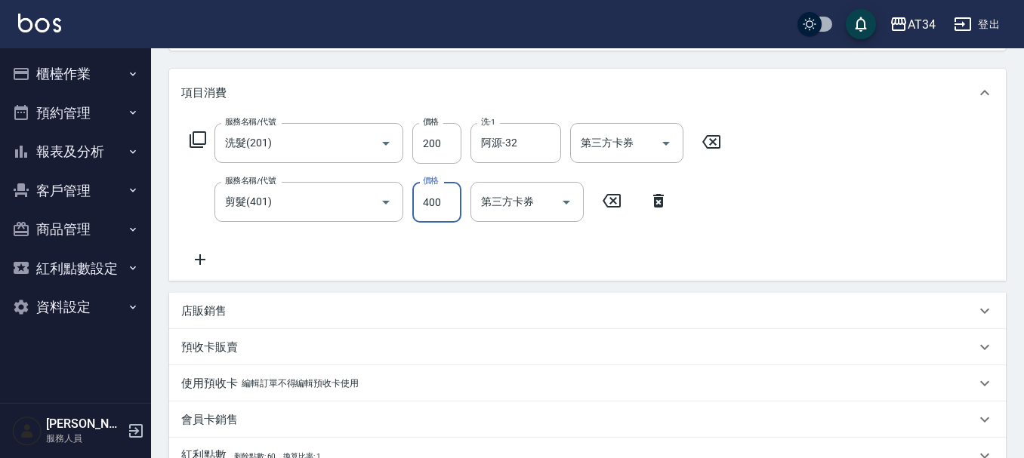
scroll to position [430, 0]
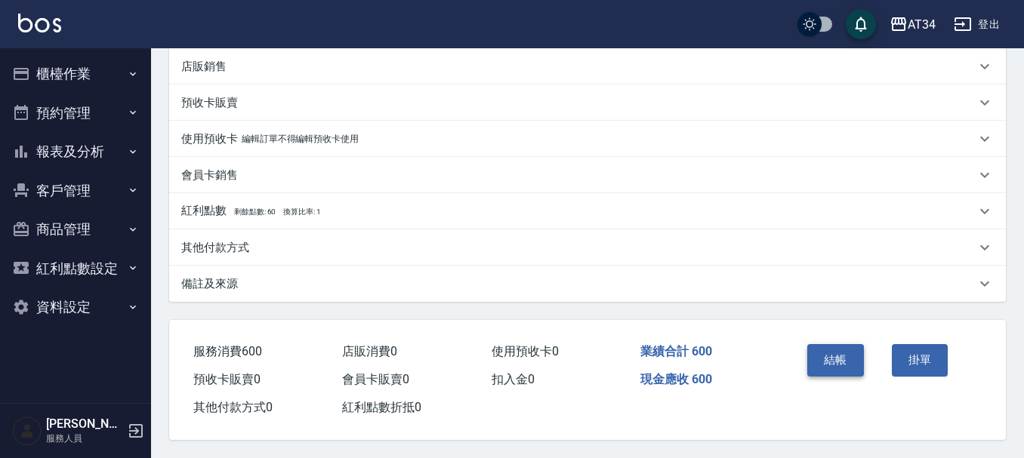
type input "400"
click at [825, 353] on button "結帳" at bounding box center [835, 360] width 57 height 32
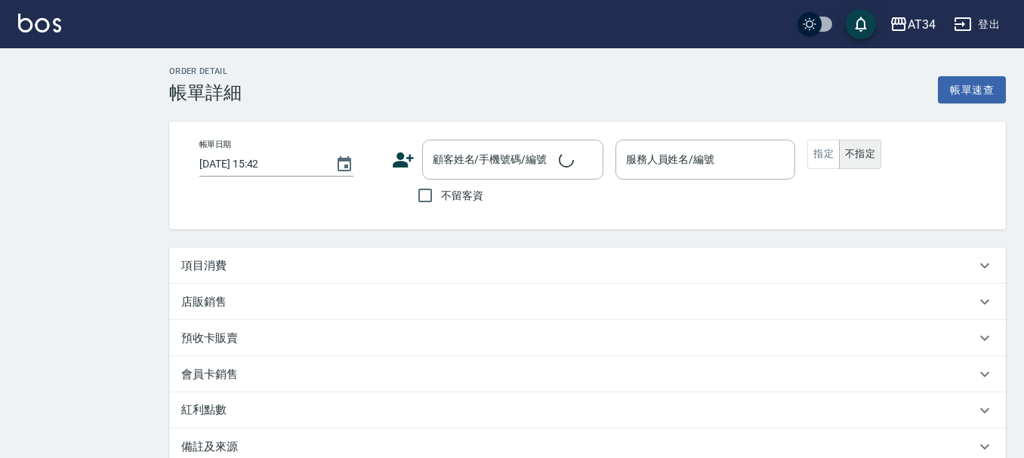
click at [274, 275] on div "項目消費" at bounding box center [587, 266] width 837 height 36
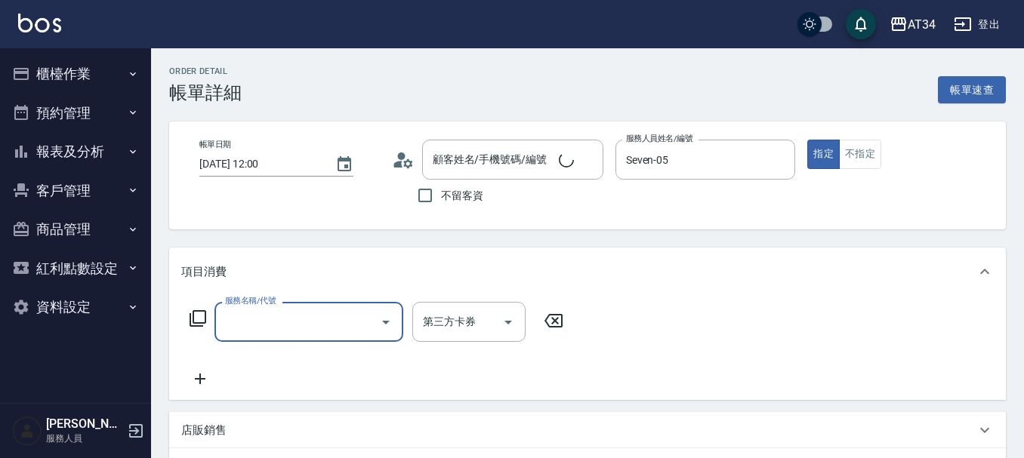
type input "[DATE] 12:00"
type input "Seven-05"
type input "洗剪"
type input "顏小姐/0921821237/0921821237"
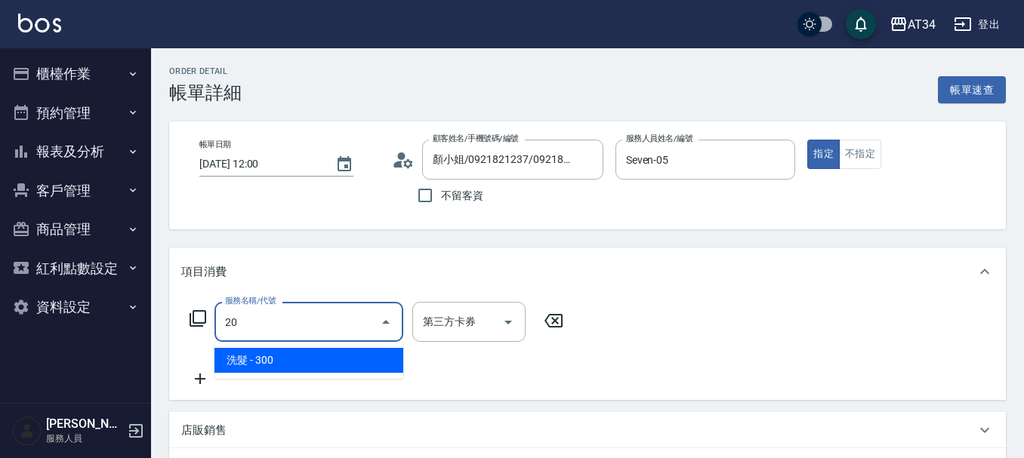
type input "201"
type input "30"
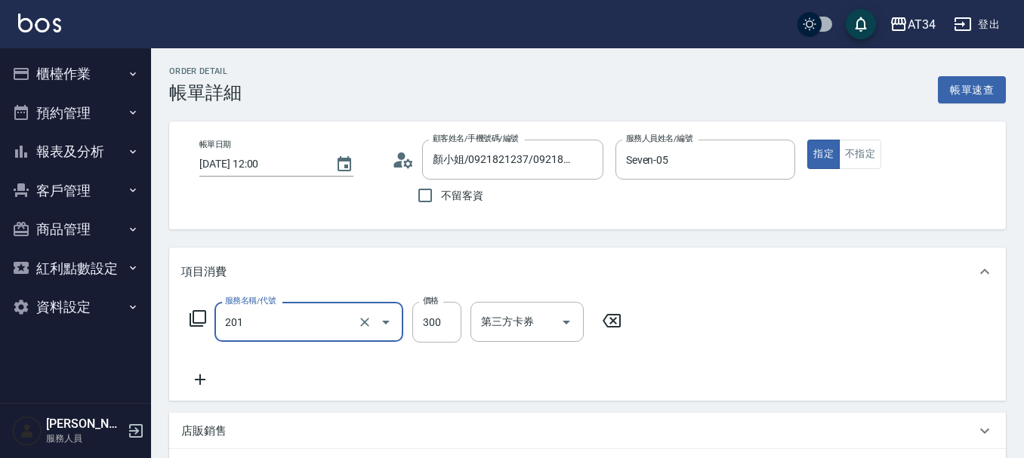
type input "洗髮(201)"
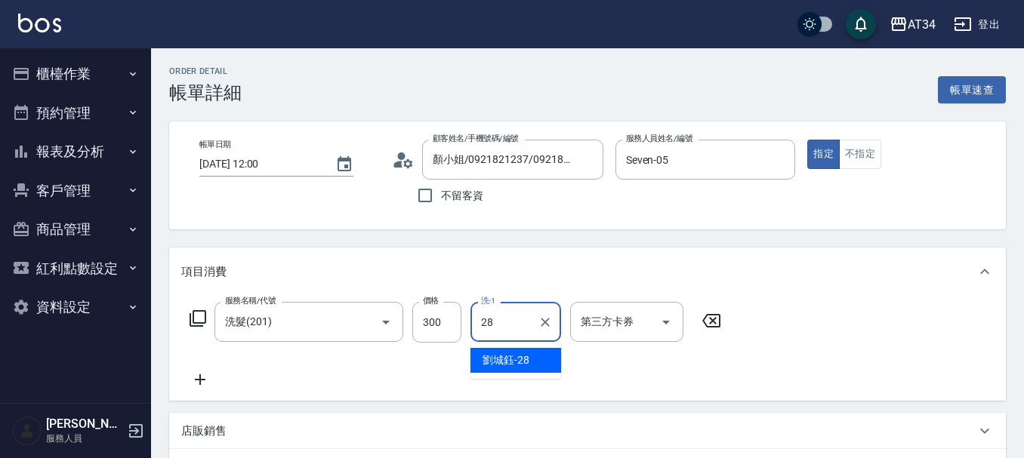
type input "[PERSON_NAME]-28"
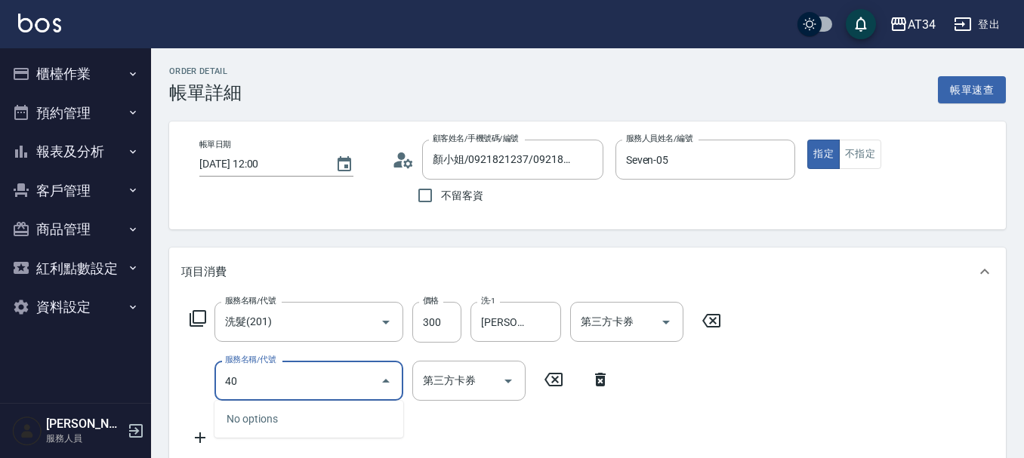
type input "401"
type input "50"
type input "剪髮(401)"
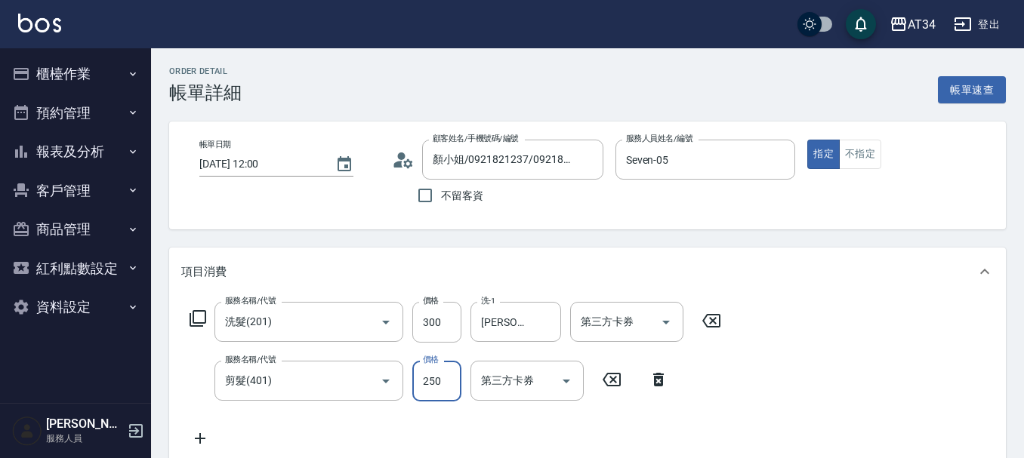
type input "30"
type input "60"
type input "90"
type input "600"
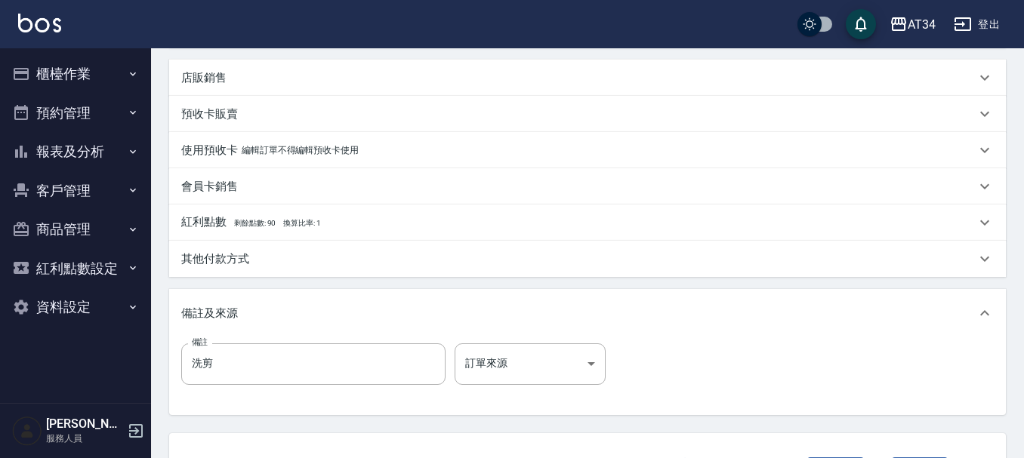
scroll to position [453, 0]
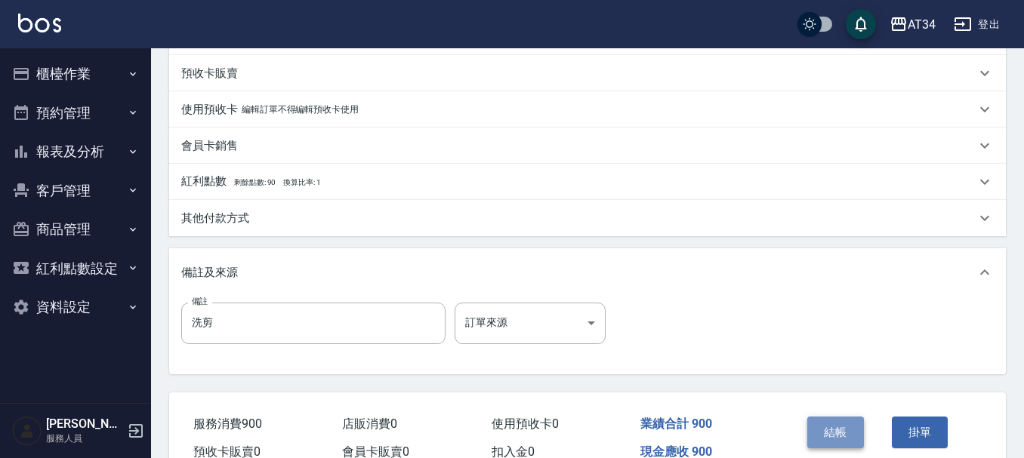
click at [831, 430] on button "結帳" at bounding box center [835, 433] width 57 height 32
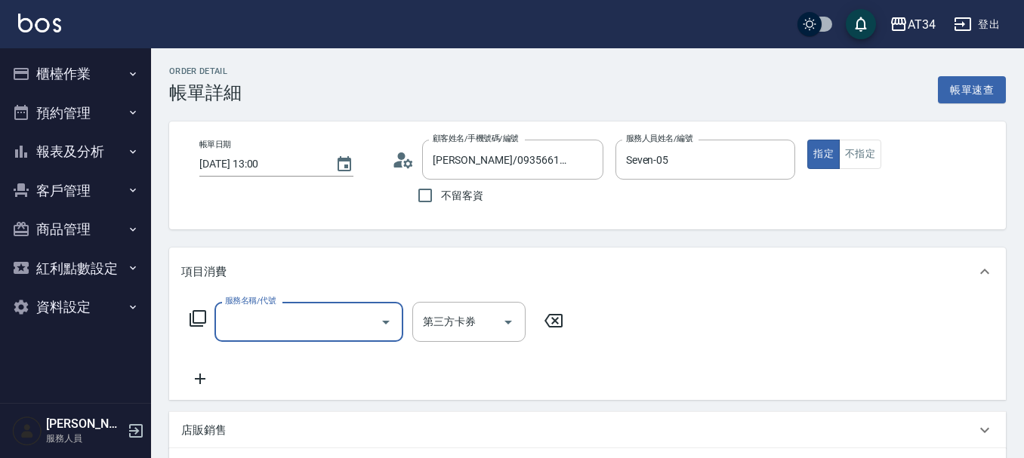
type input "[PERSON_NAME]/0935661799/0935661799"
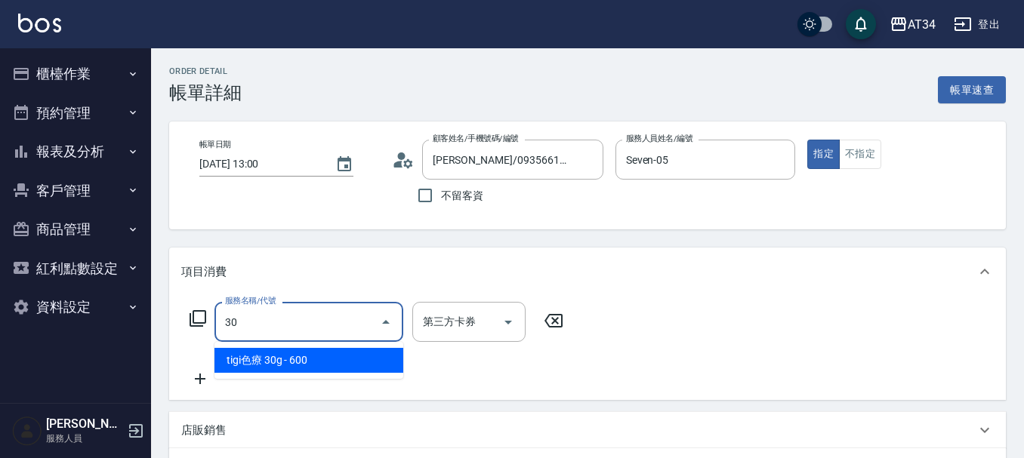
type input "301"
type input "150"
type input "燙髮(301)"
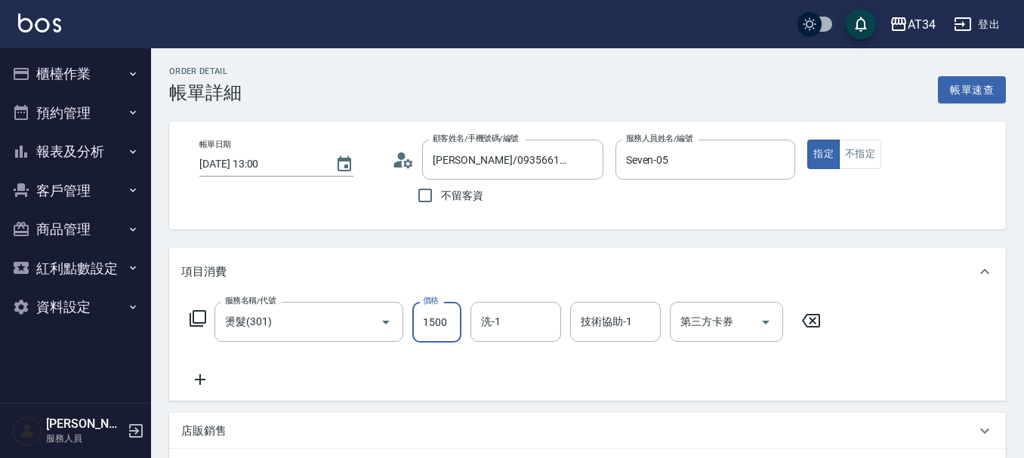
type input "2"
type input "0"
type input "23"
type input "20"
type input "230"
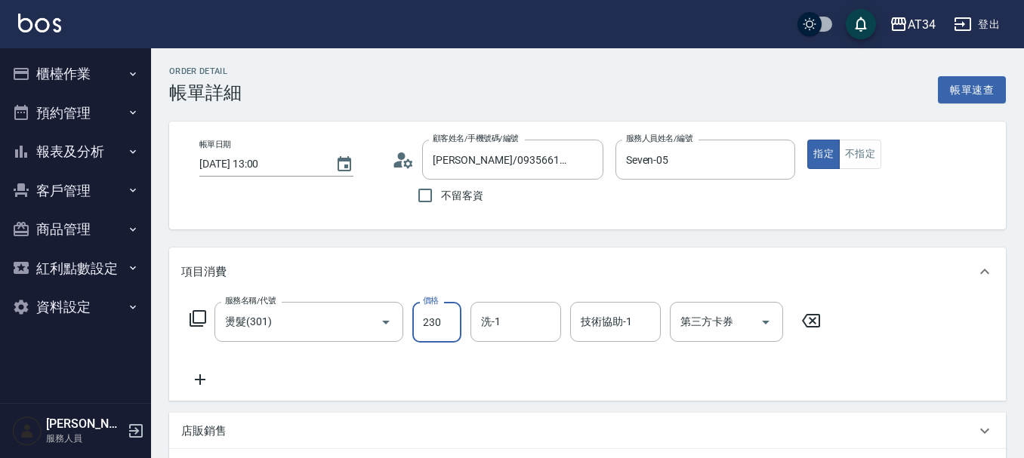
type input "230"
type input "2300"
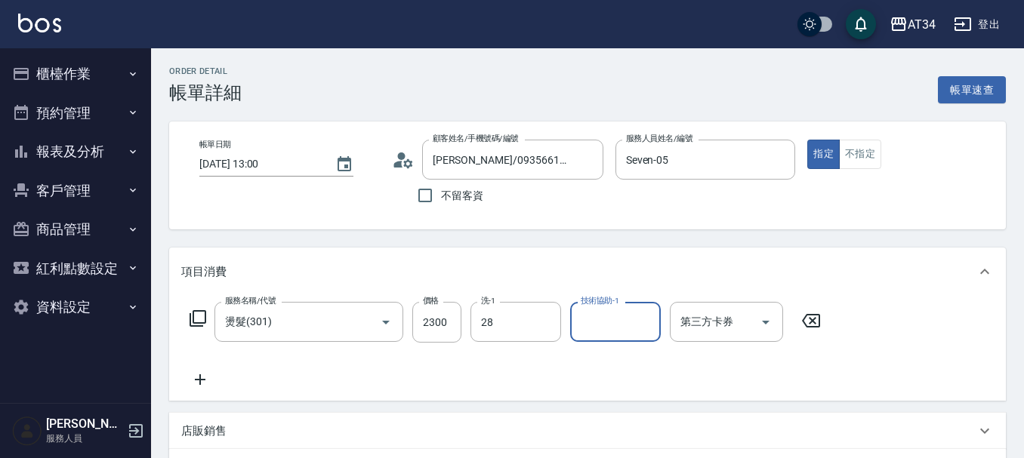
type input "[PERSON_NAME]-28"
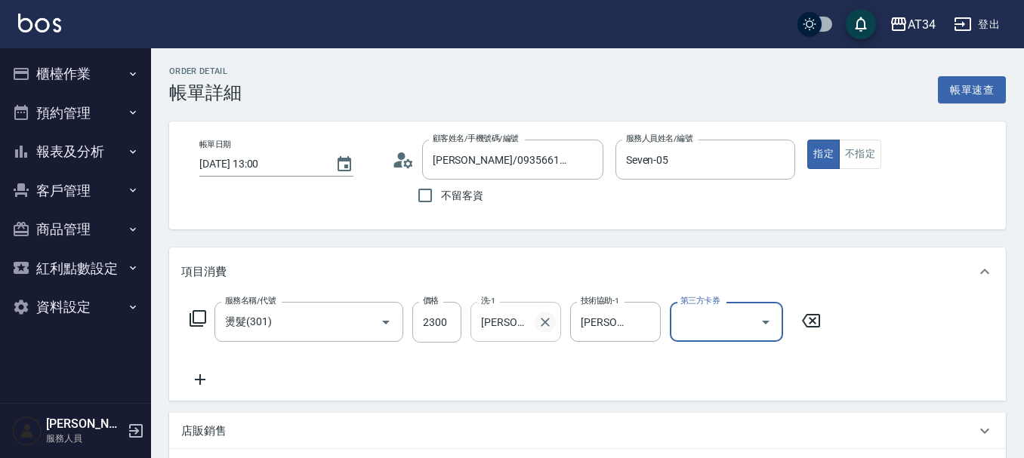
click at [545, 324] on icon "Clear" at bounding box center [545, 322] width 15 height 15
click at [203, 381] on icon at bounding box center [200, 380] width 11 height 11
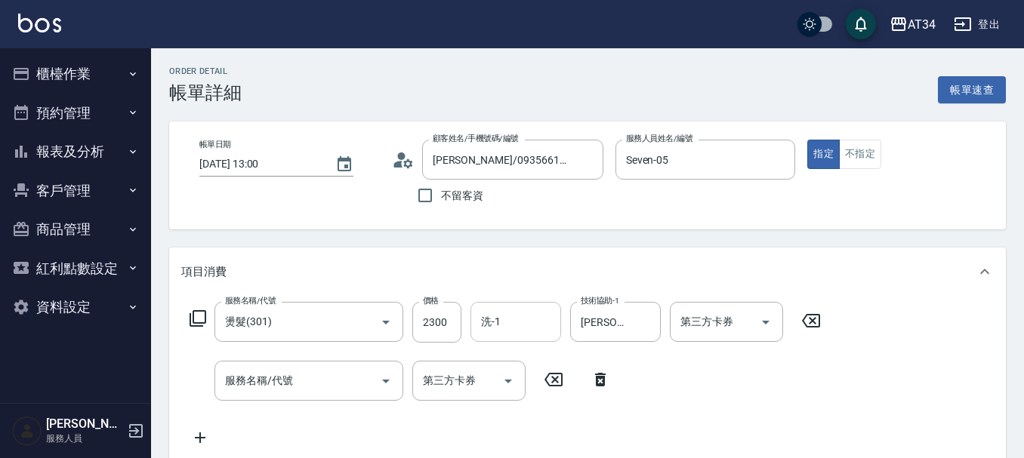
click at [683, 381] on div "服務名稱/代號 燙髮(301) 服務名稱/代號 價格 2300 價格 洗-1 洗-1 技術協助-1 [PERSON_NAME]-28 技術協助-1 第三方卡券…" at bounding box center [505, 374] width 649 height 145
click at [600, 381] on icon at bounding box center [601, 380] width 38 height 18
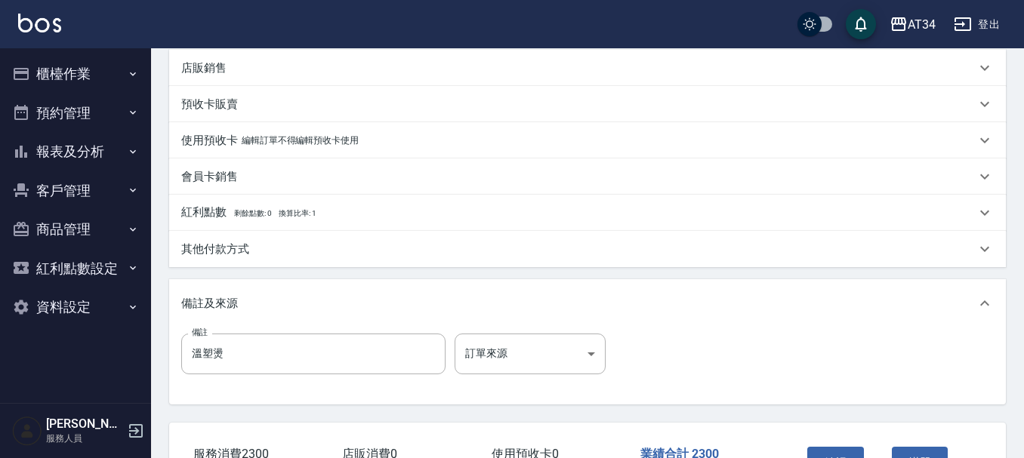
scroll to position [473, 0]
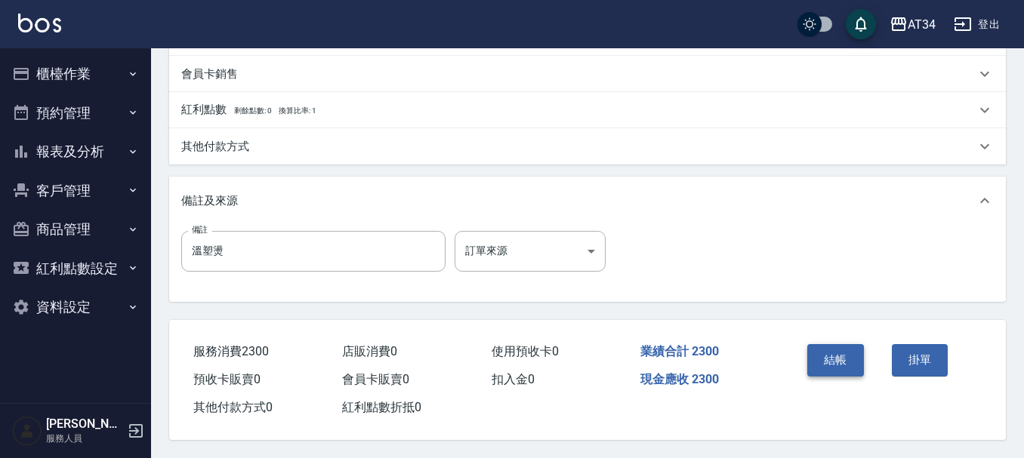
click at [835, 354] on button "結帳" at bounding box center [835, 360] width 57 height 32
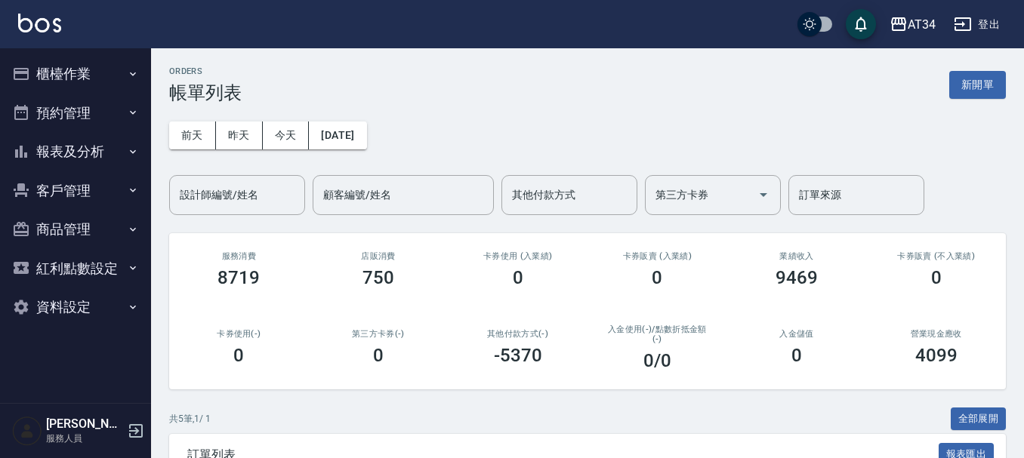
click at [835, 354] on div "0" at bounding box center [796, 355] width 103 height 21
